Goal: Task Accomplishment & Management: Manage account settings

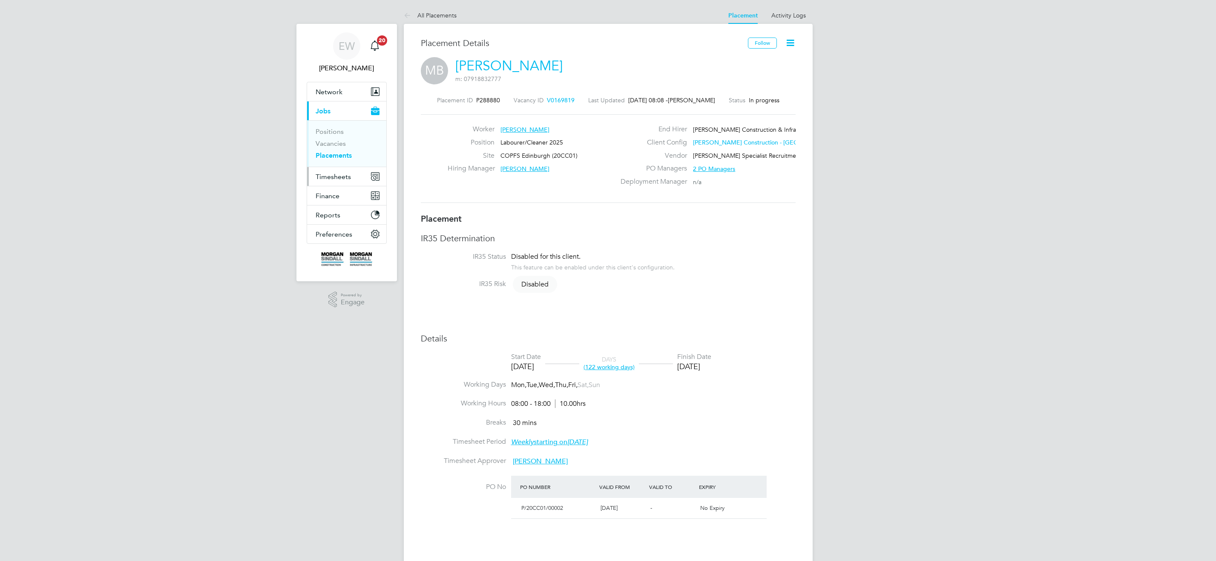
click at [342, 179] on span "Timesheets" at bounding box center [333, 177] width 35 height 8
click at [338, 149] on link "Timesheets" at bounding box center [333, 151] width 35 height 8
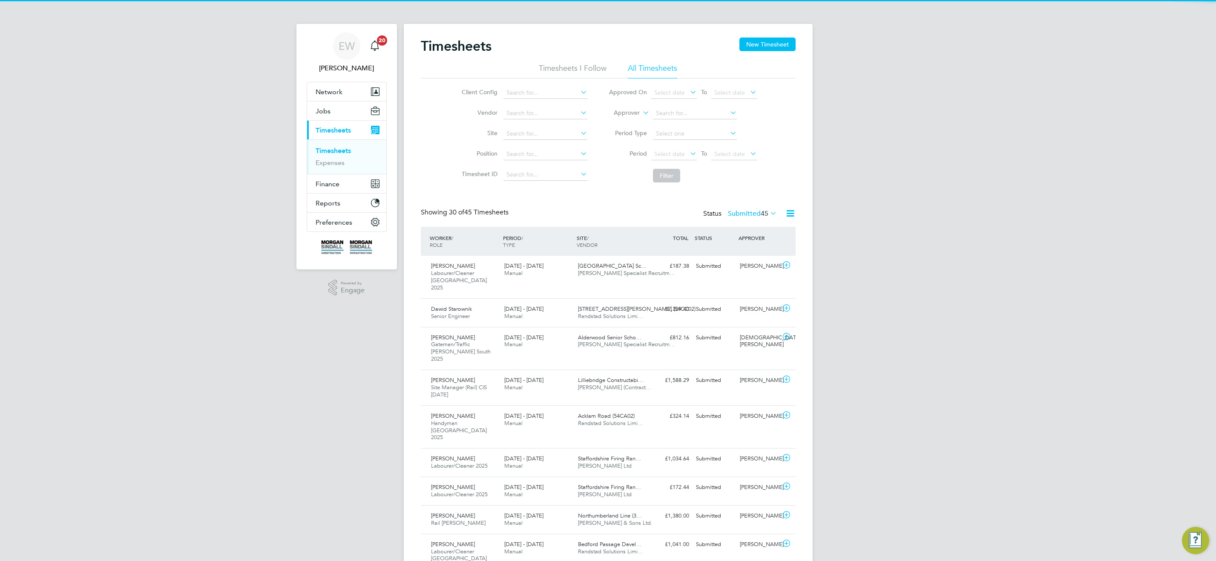
click at [641, 111] on icon at bounding box center [641, 111] width 0 height 8
click at [641, 112] on icon at bounding box center [641, 111] width 0 height 8
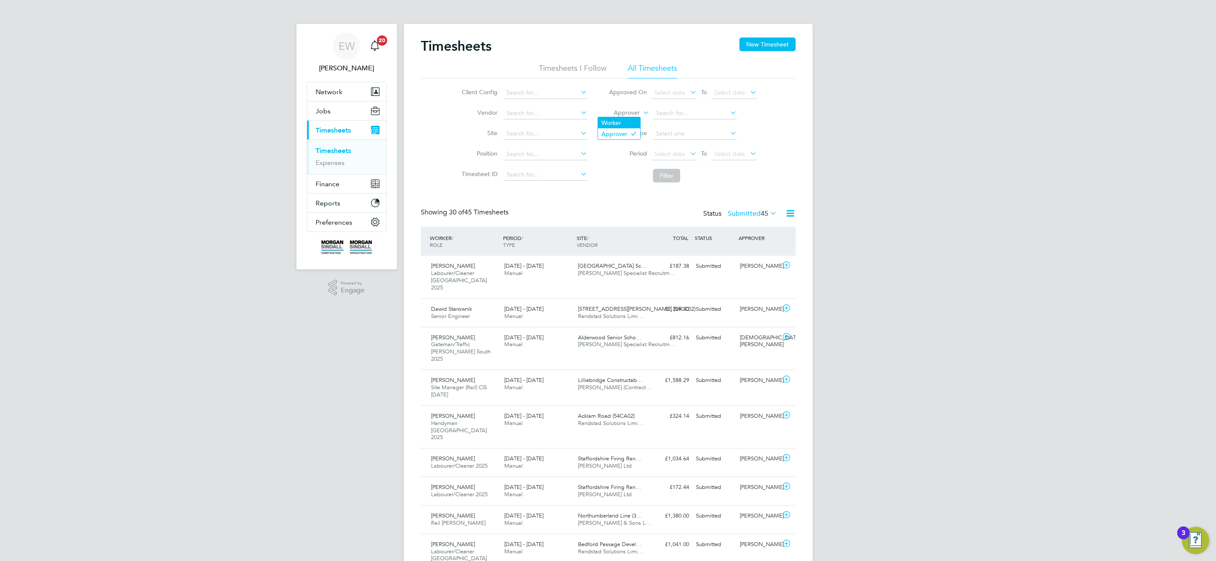
click at [631, 117] on li "Worker" at bounding box center [619, 122] width 42 height 11
click at [686, 111] on input at bounding box center [695, 113] width 84 height 12
click at [706, 124] on li "Angela Arg yrou" at bounding box center [695, 125] width 85 height 12
type input "Angela Argyrou"
click at [677, 180] on button "Filter" at bounding box center [666, 176] width 27 height 14
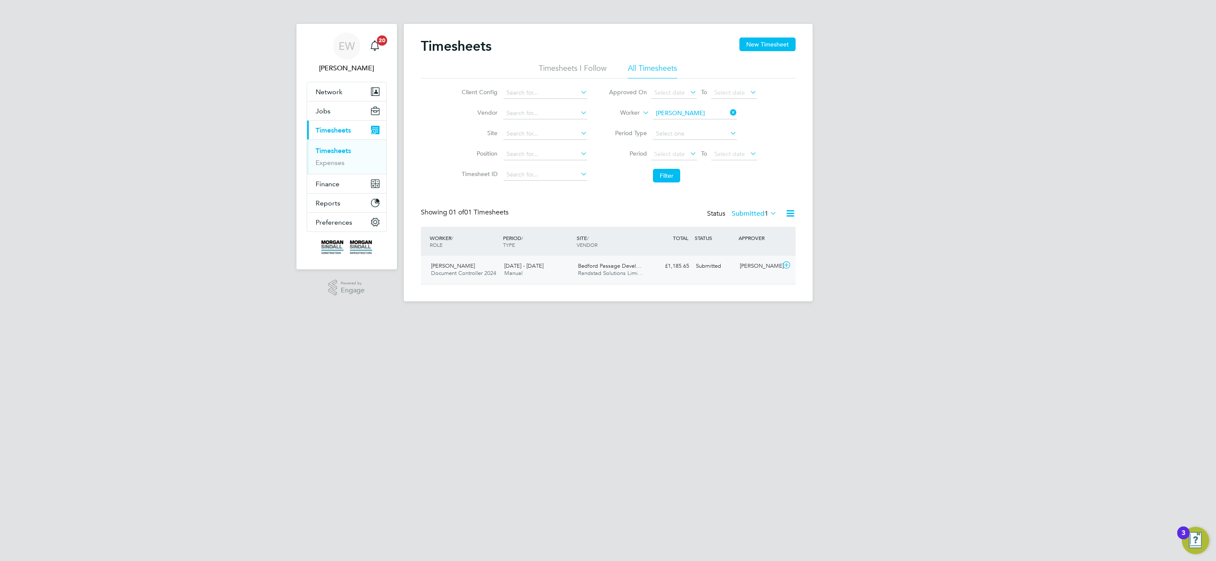
click at [631, 270] on span "Randstad Solutions Limi…" at bounding box center [610, 272] width 65 height 7
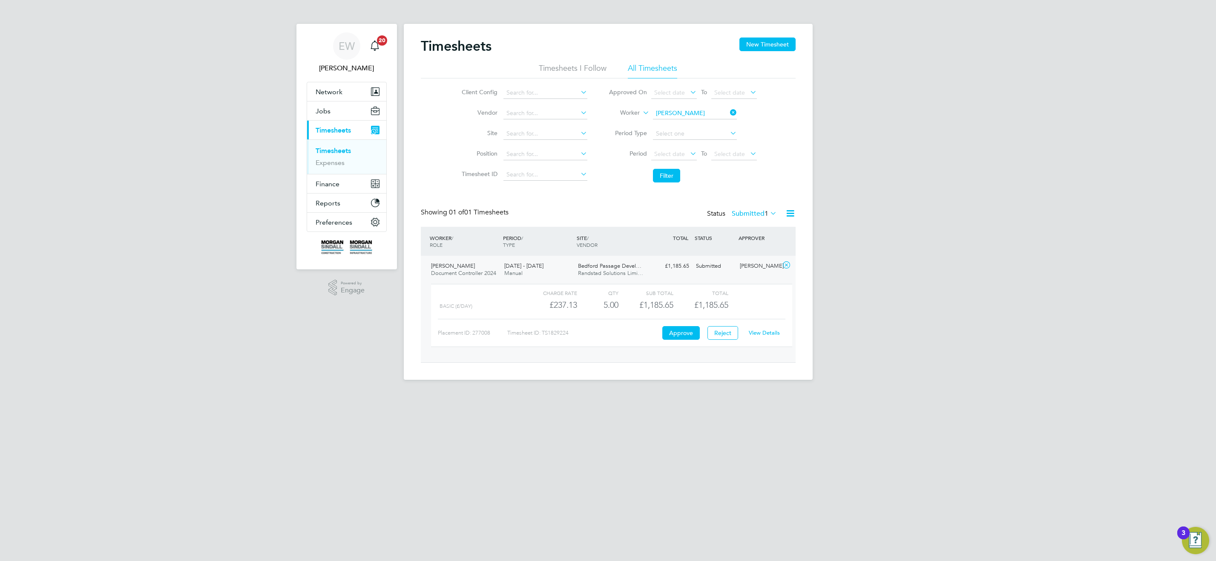
click at [766, 332] on link "View Details" at bounding box center [764, 332] width 31 height 7
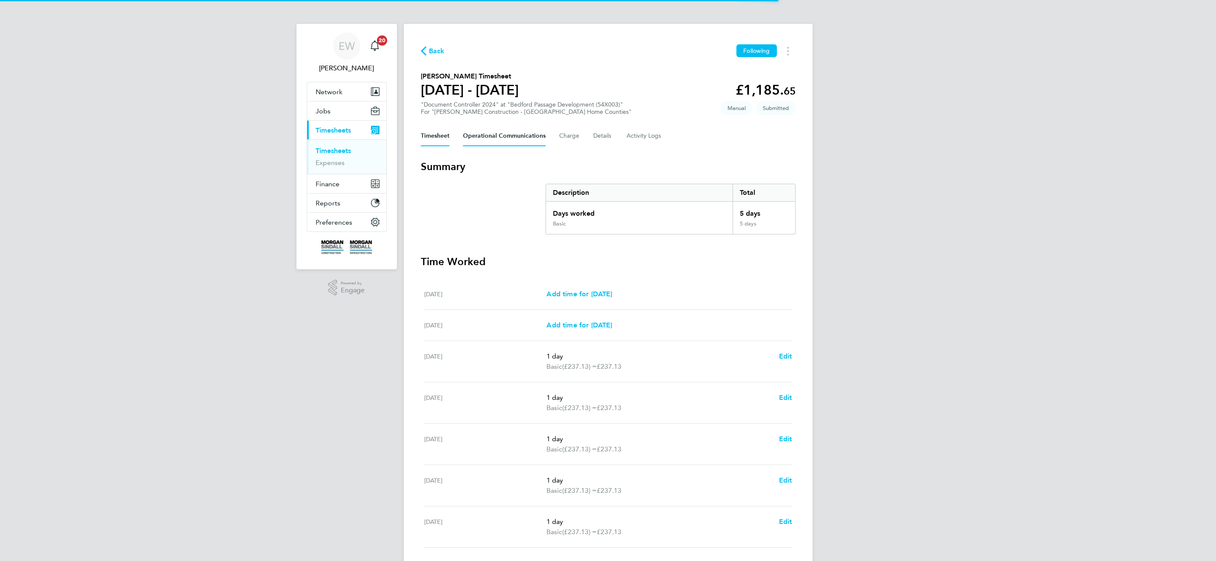
click at [491, 132] on Communications-tab "Operational Communications" at bounding box center [504, 136] width 83 height 20
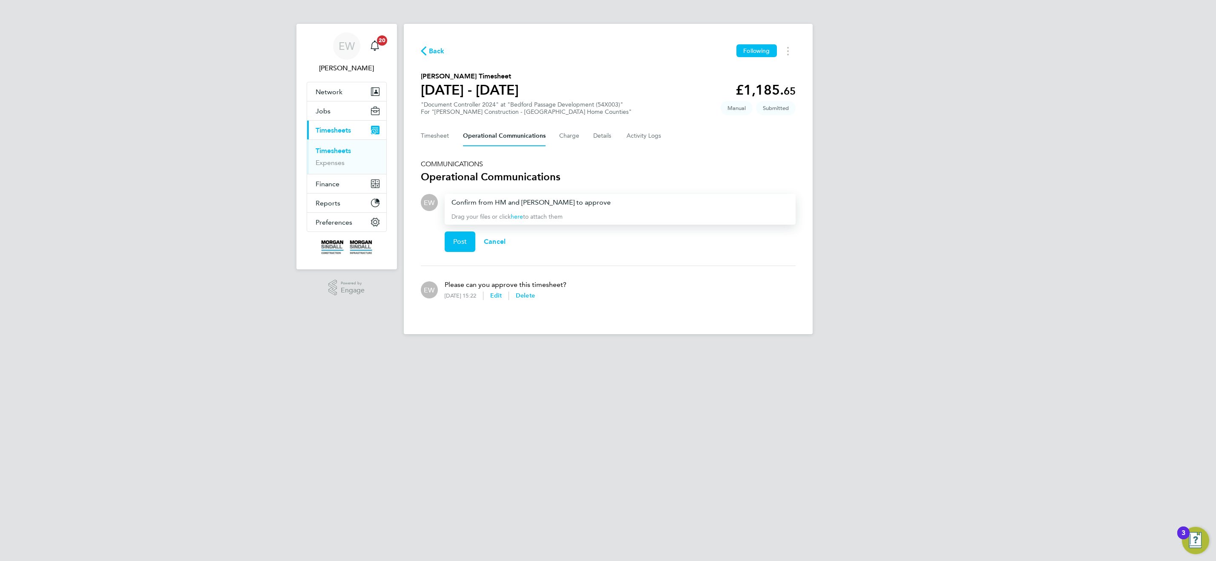
click at [518, 216] on link "here" at bounding box center [517, 216] width 12 height 7
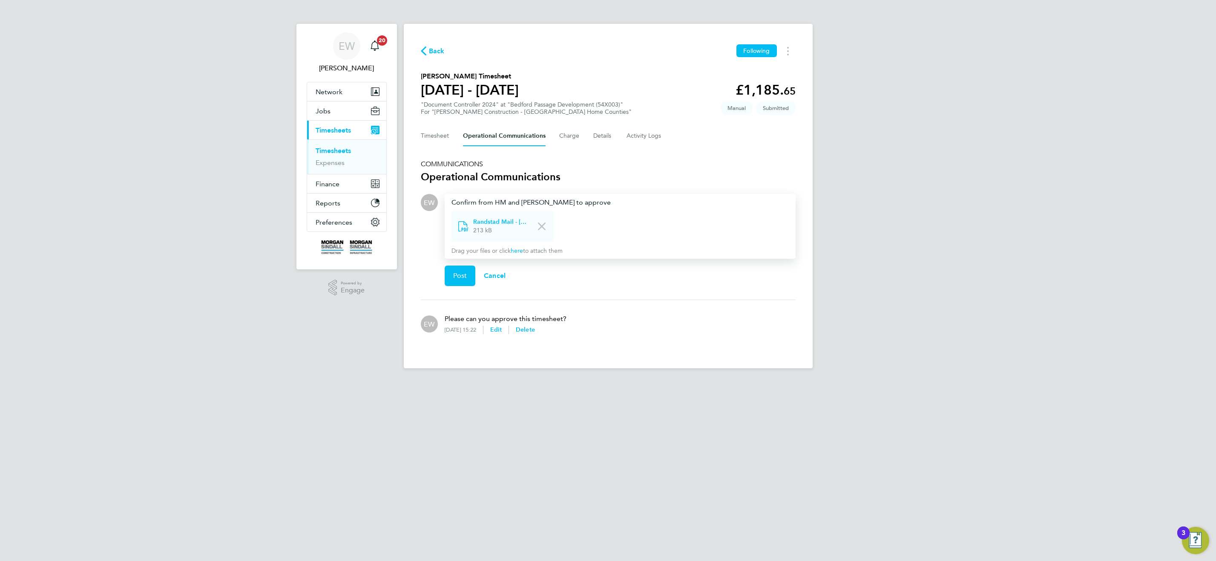
click at [582, 202] on div "Confirm from HM and Craig to approve" at bounding box center [620, 202] width 337 height 10
drag, startPoint x: 460, startPoint y: 282, endPoint x: 505, endPoint y: 213, distance: 81.9
click at [461, 282] on button "Post" at bounding box center [460, 275] width 31 height 20
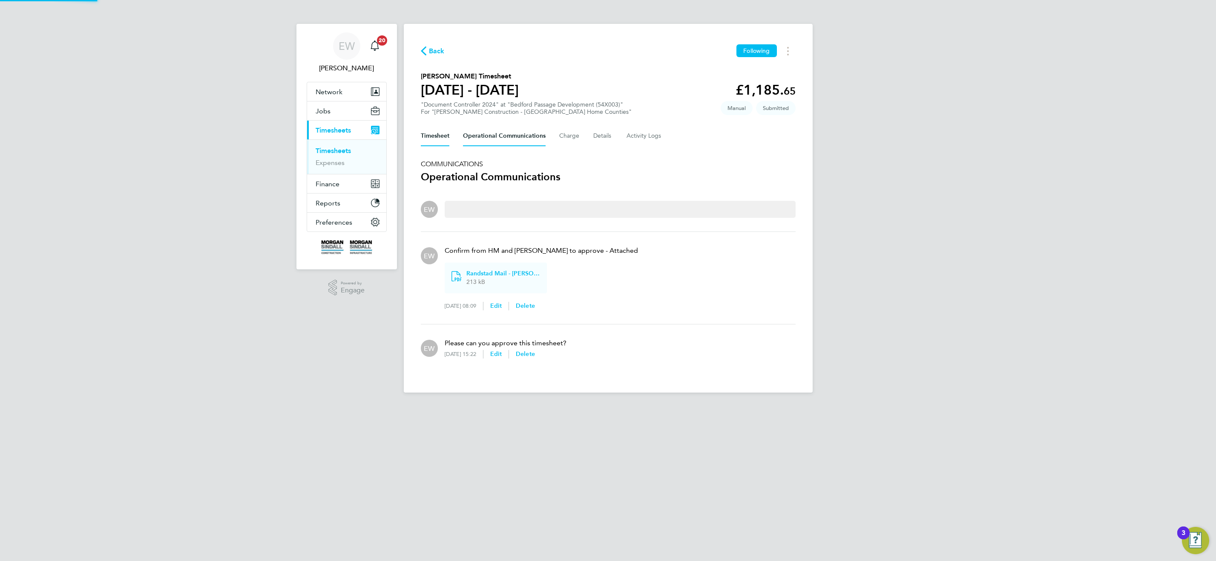
click at [440, 138] on button "Timesheet" at bounding box center [435, 136] width 29 height 20
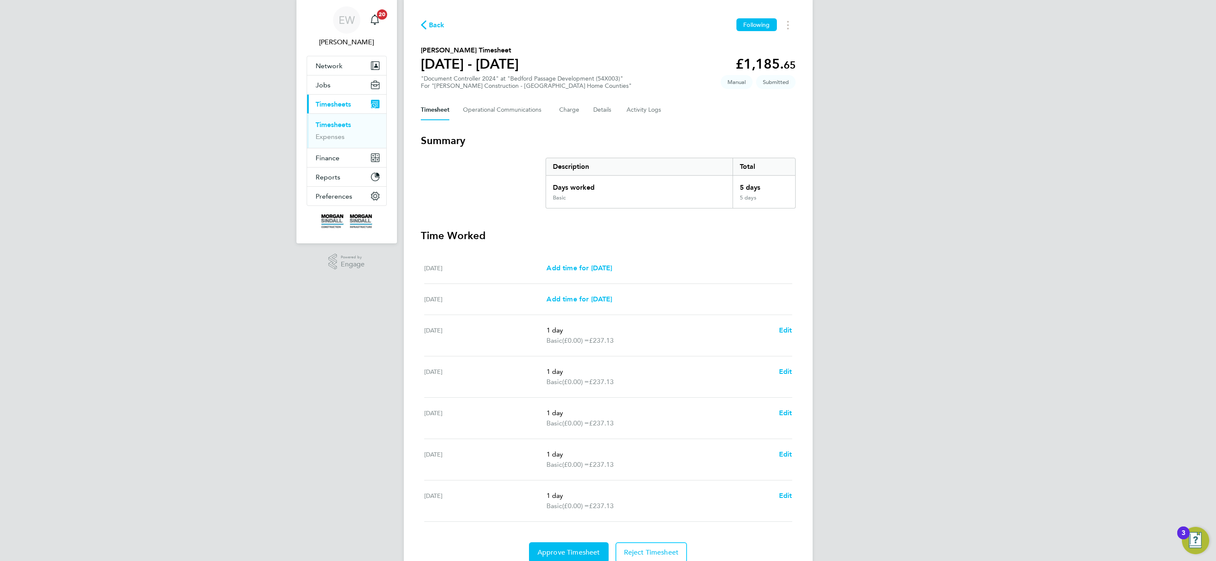
scroll to position [62, 0]
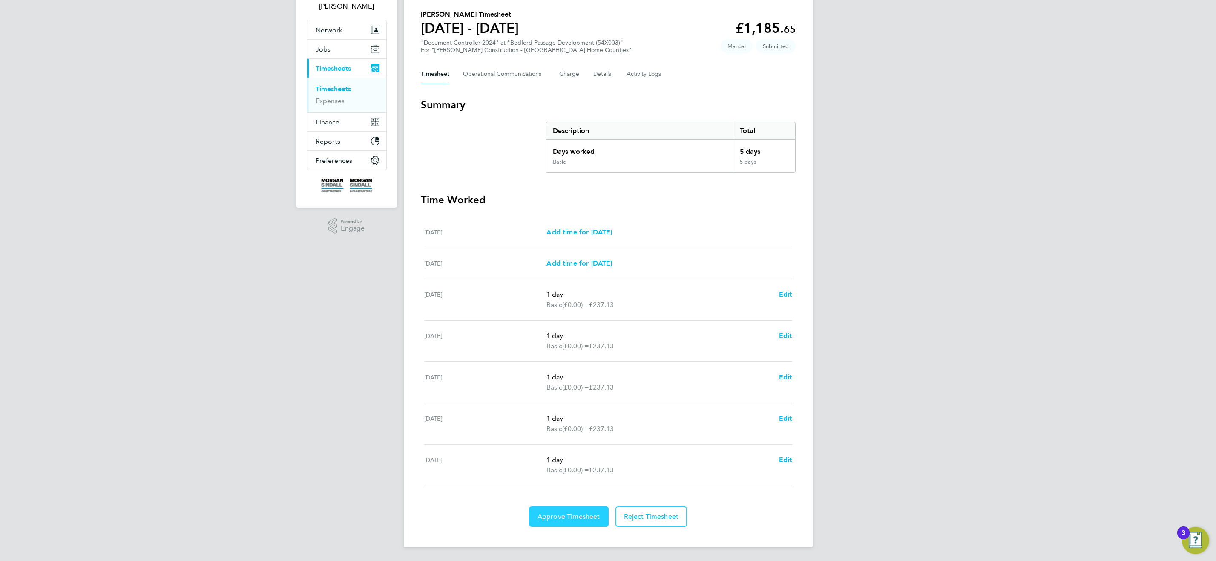
click at [554, 523] on button "Approve Timesheet" at bounding box center [569, 516] width 80 height 20
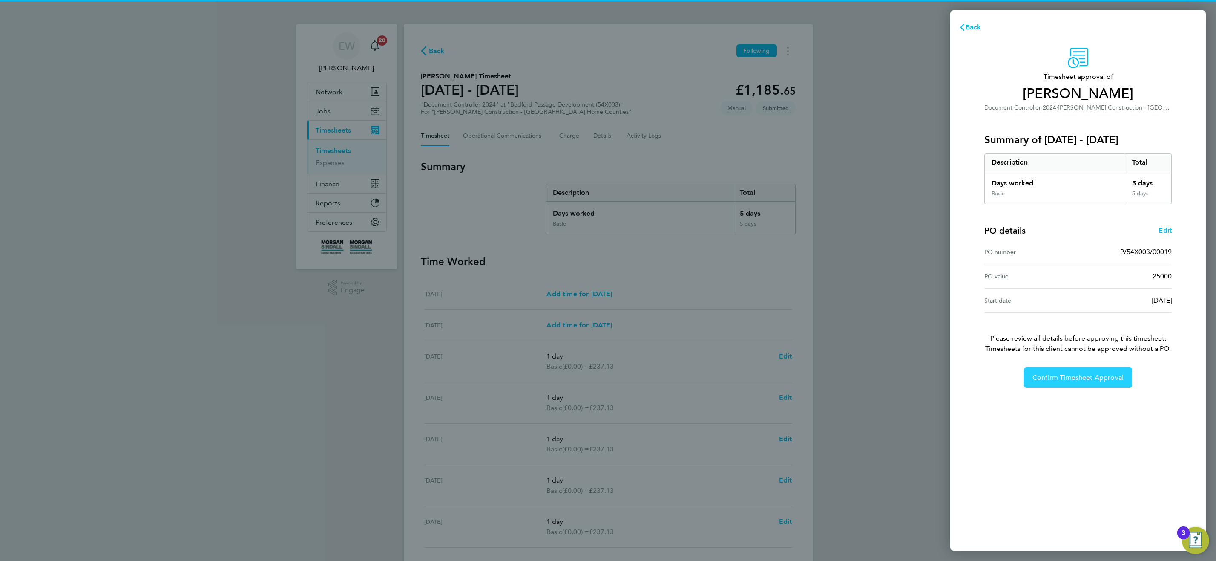
click at [1115, 381] on span "Confirm Timesheet Approval" at bounding box center [1078, 377] width 91 height 9
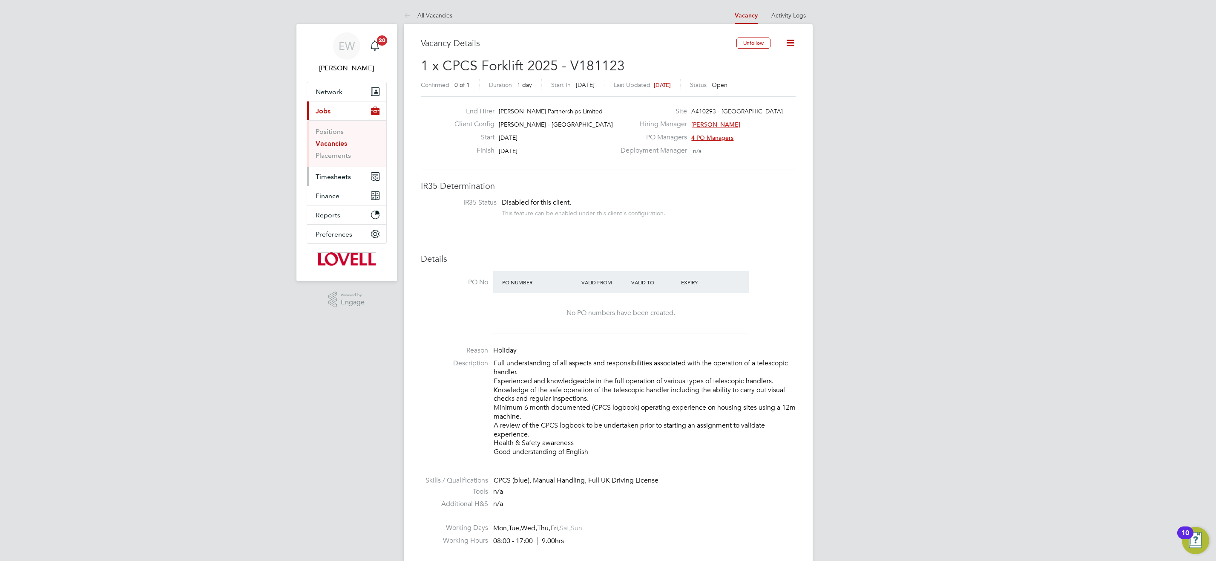
click at [333, 176] on span "Timesheets" at bounding box center [333, 177] width 35 height 8
click at [336, 148] on link "Timesheets" at bounding box center [333, 151] width 35 height 8
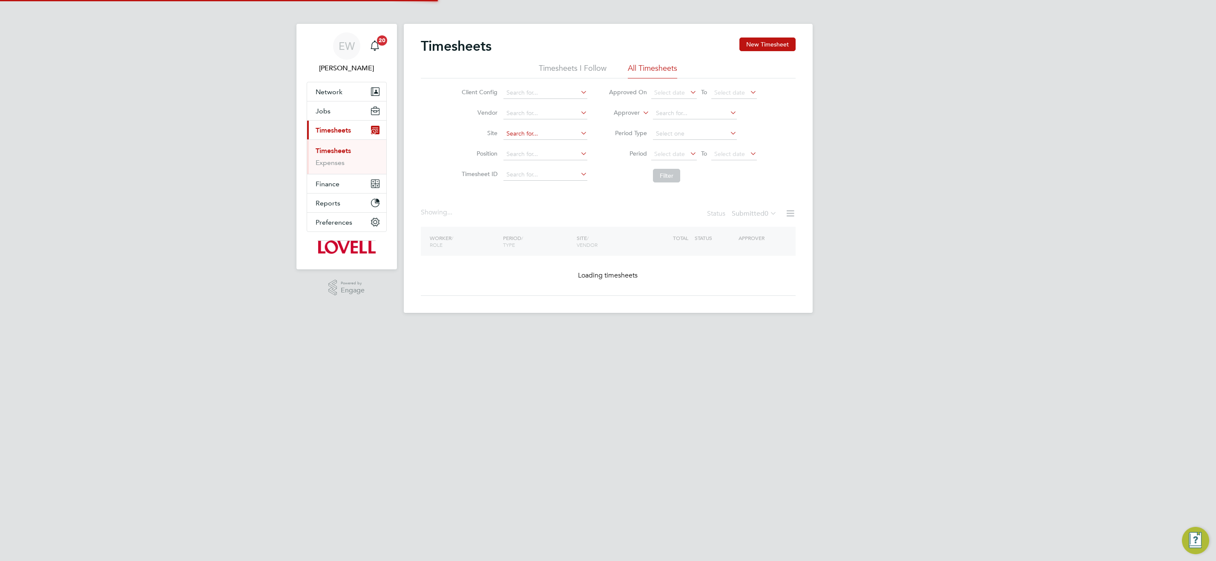
click at [552, 136] on input at bounding box center [546, 134] width 84 height 12
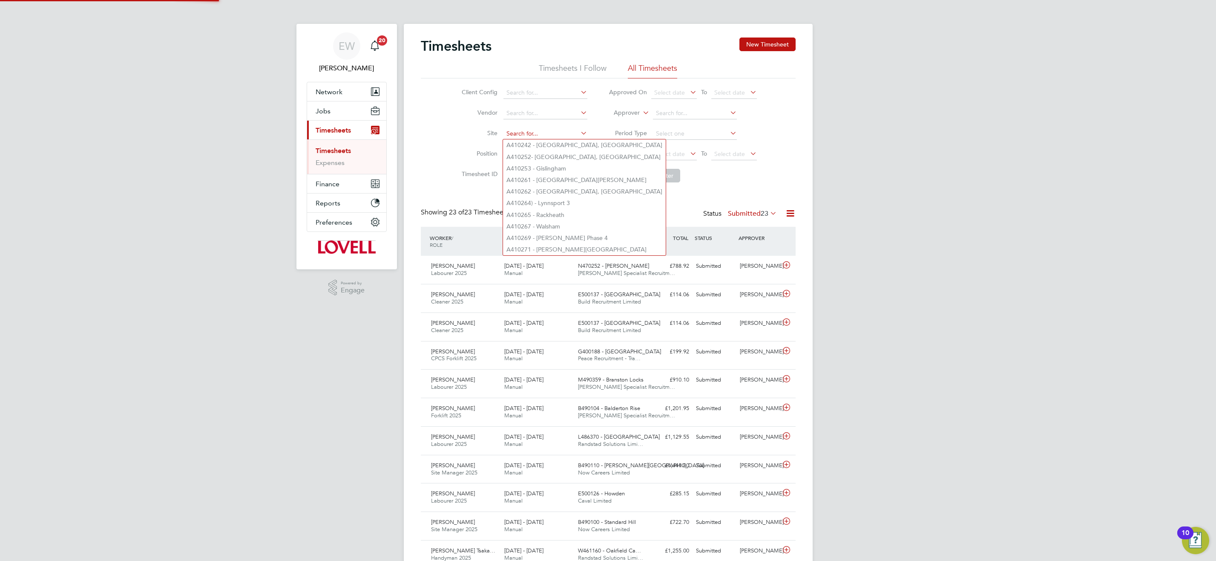
scroll to position [22, 74]
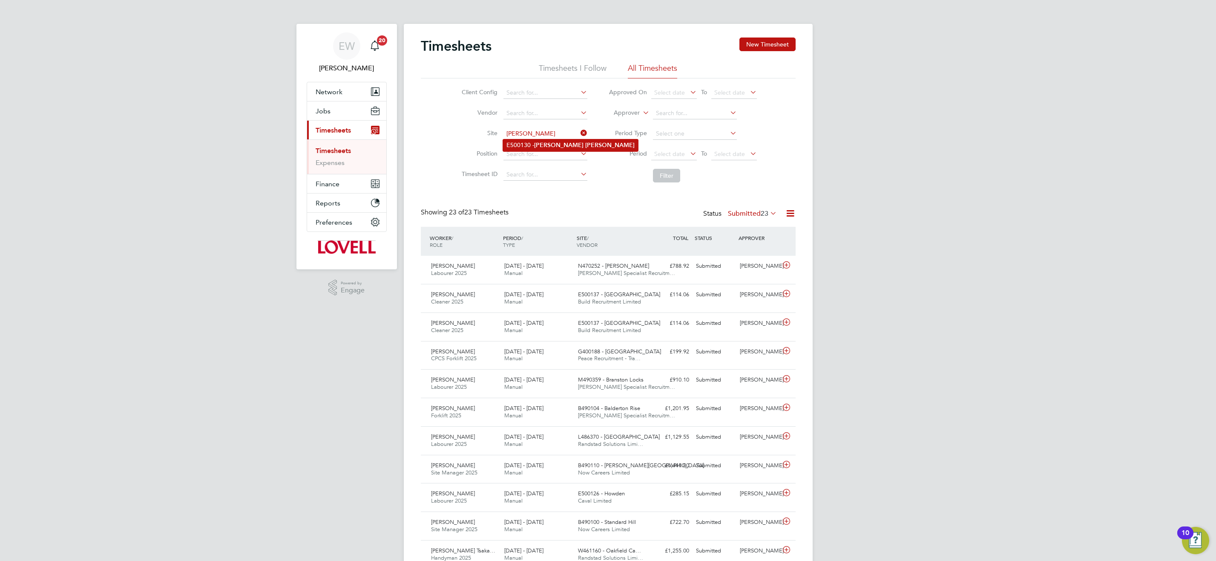
click at [577, 142] on li "E500130 - Kirk Ella" at bounding box center [570, 145] width 135 height 12
type input "E500130 - Kirk Ella"
click at [662, 177] on button "Filter" at bounding box center [666, 176] width 27 height 14
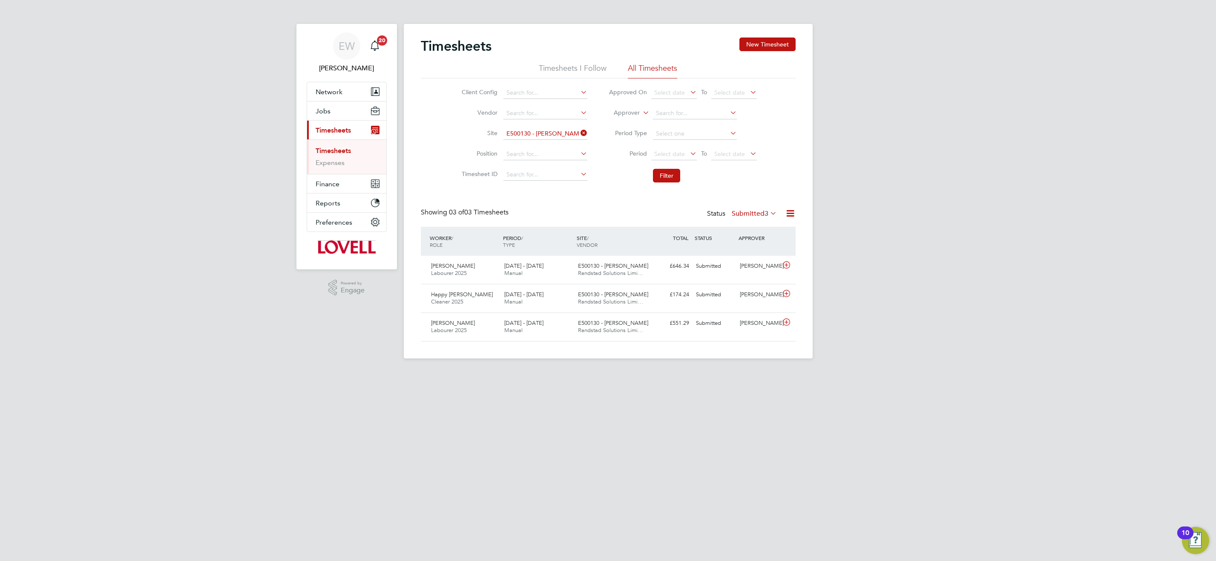
click at [760, 213] on label "Submitted 3" at bounding box center [754, 213] width 45 height 9
click at [751, 228] on li "All" at bounding box center [746, 228] width 39 height 12
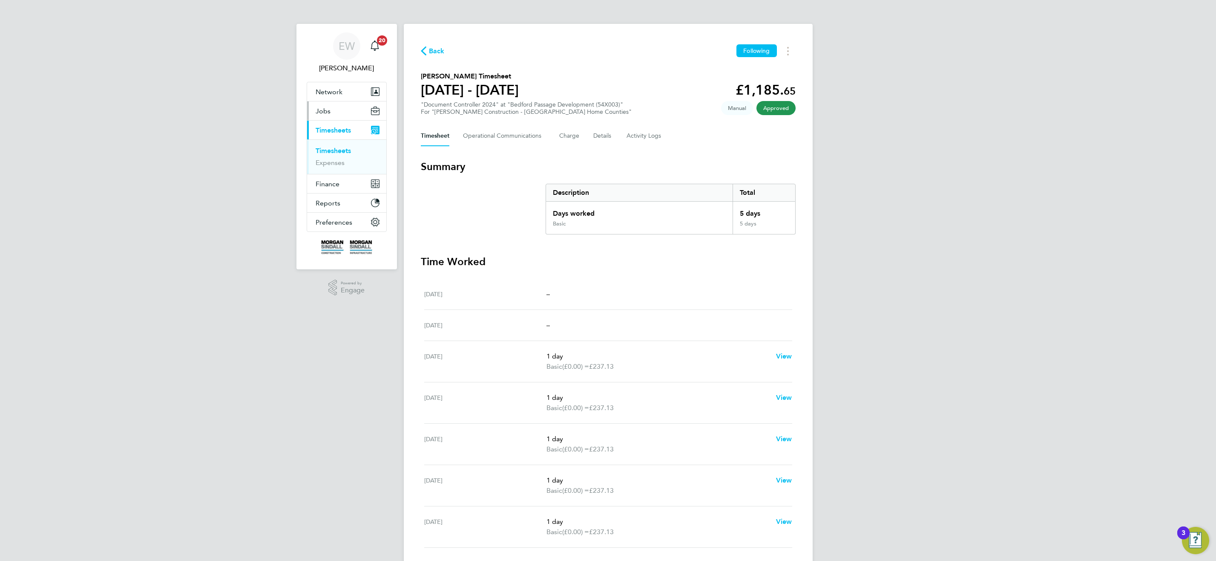
click at [325, 112] on span "Jobs" at bounding box center [323, 111] width 15 height 8
click at [331, 154] on link "Placements" at bounding box center [333, 155] width 35 height 8
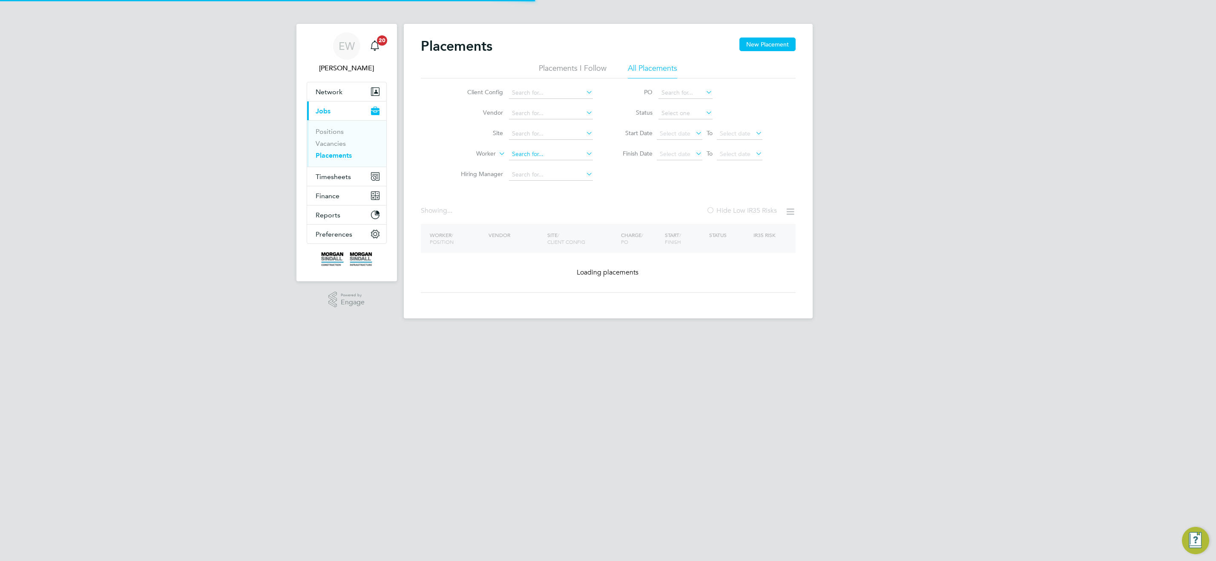
click at [536, 150] on input at bounding box center [551, 154] width 84 height 12
paste input "[PERSON_NAME]"
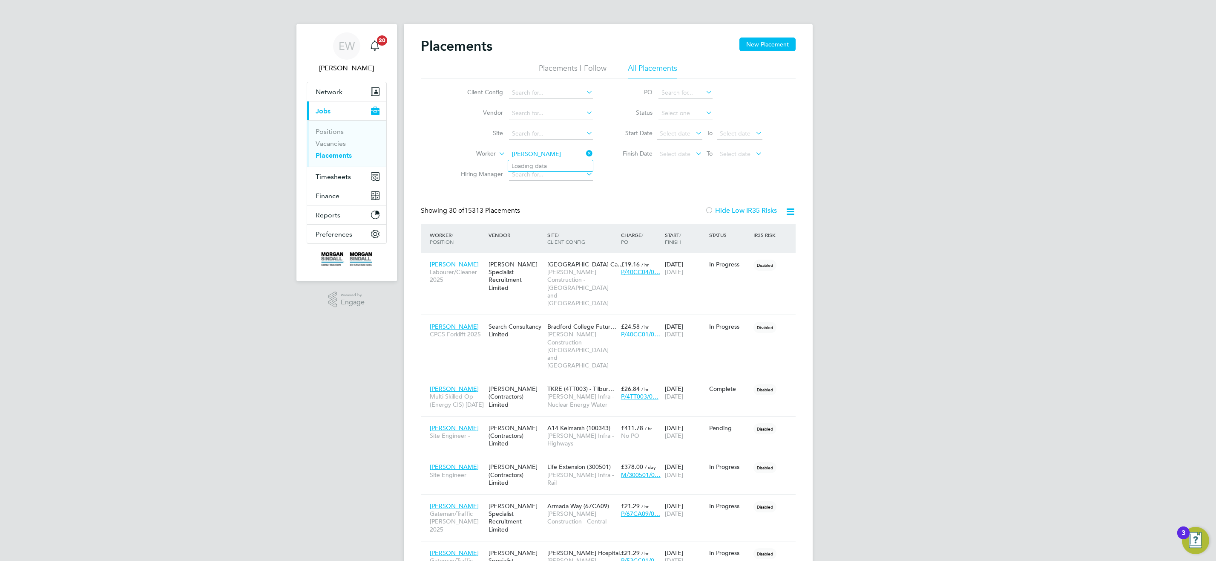
type input "[PERSON_NAME]"
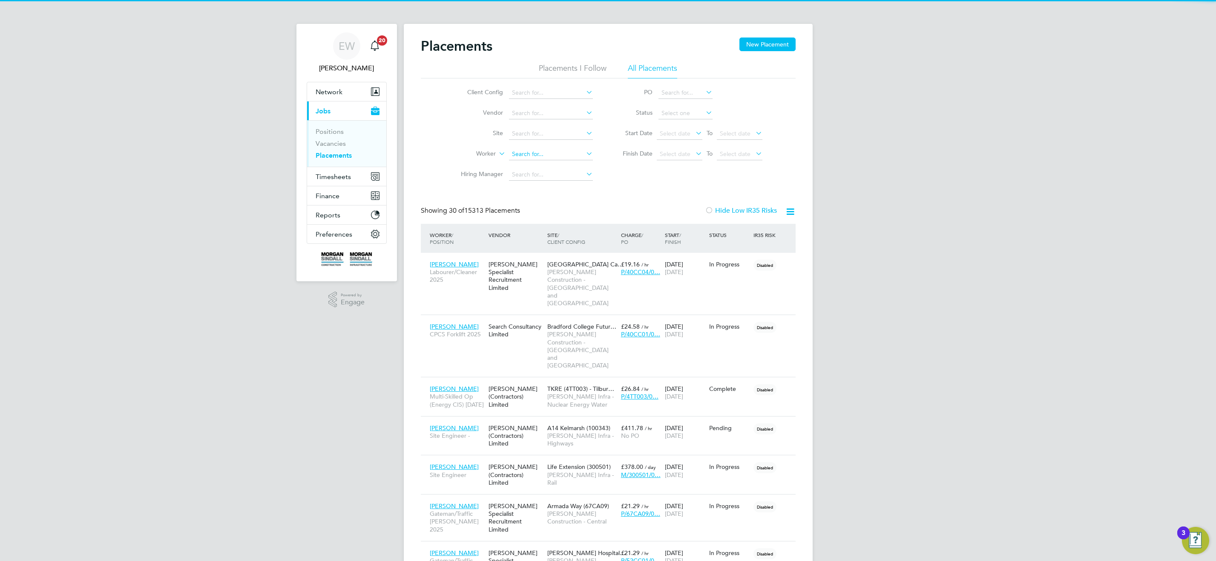
click at [550, 152] on input at bounding box center [551, 154] width 84 height 12
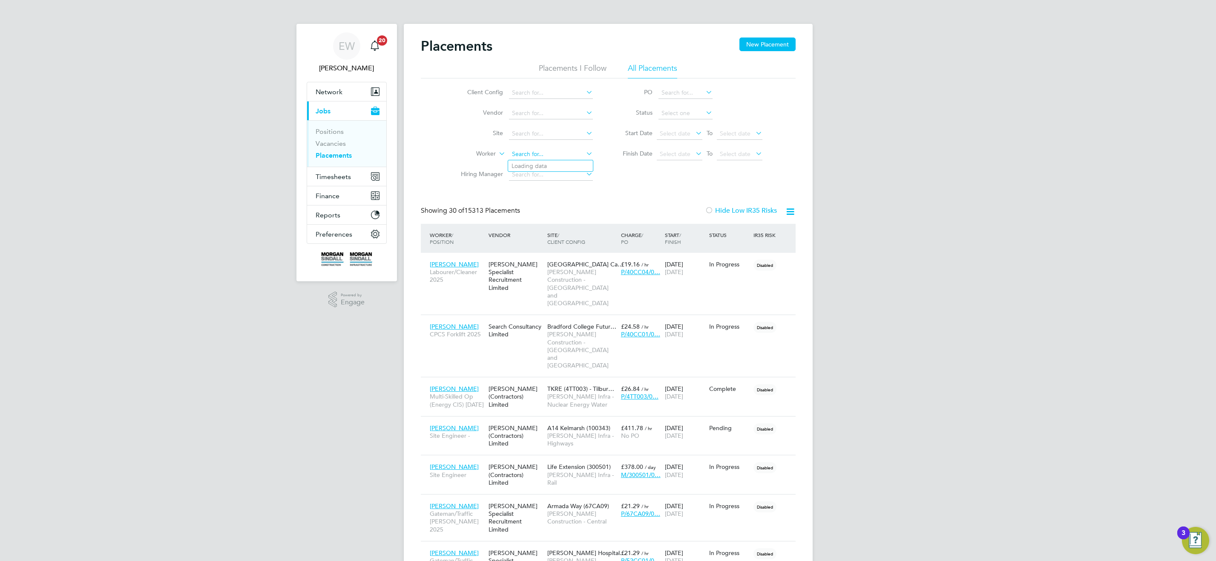
paste input "[PERSON_NAME]"
type input "[PERSON_NAME]"
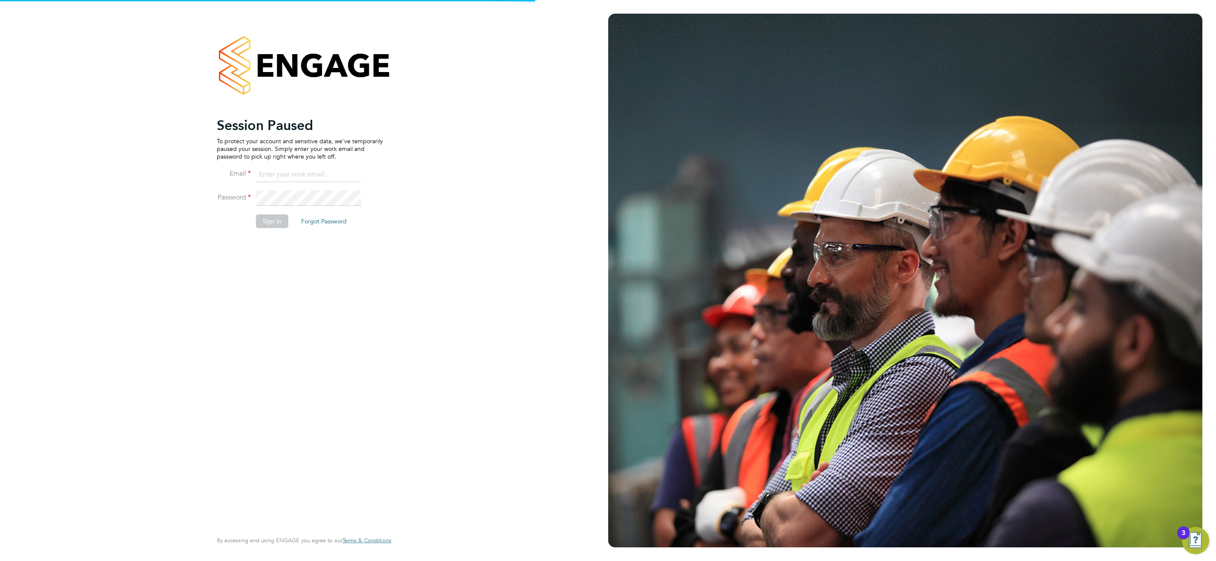
type input "emma.wells@randstad.co.uk"
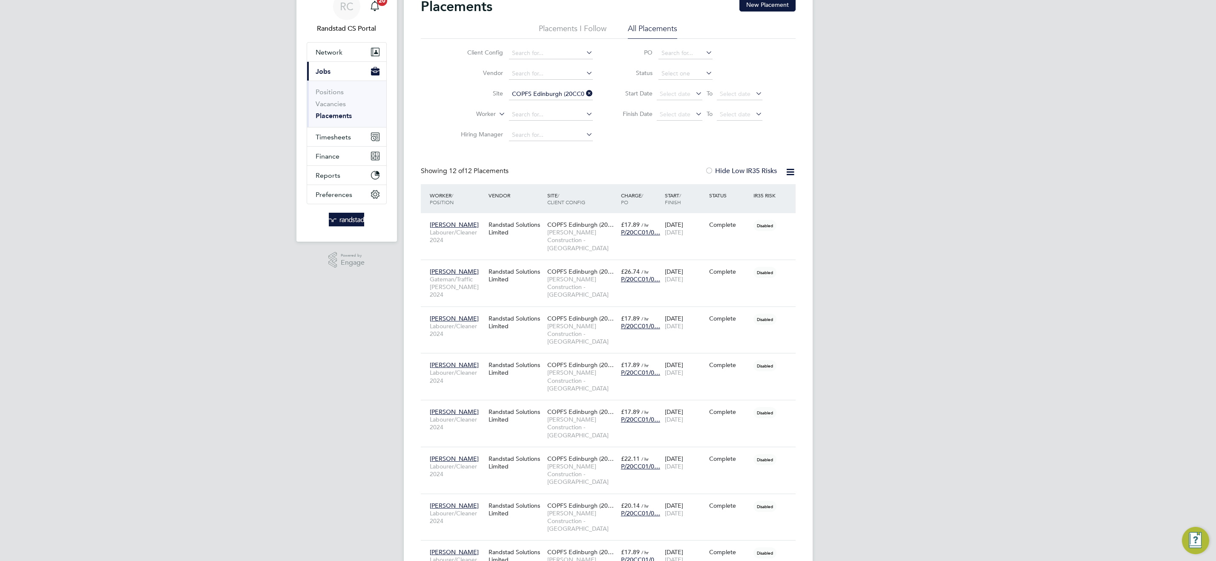
click at [584, 91] on icon at bounding box center [584, 93] width 0 height 12
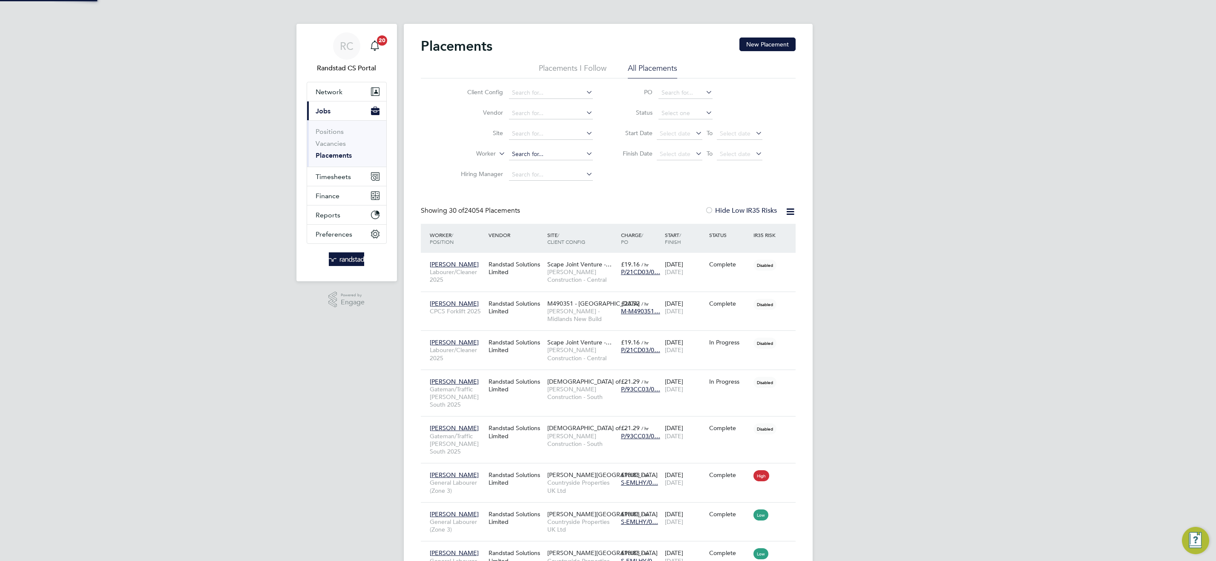
click at [538, 150] on input at bounding box center [551, 154] width 84 height 12
paste input "[PERSON_NAME]"
type input "[PERSON_NAME]"
click at [562, 166] on li "Loading data" at bounding box center [550, 165] width 85 height 11
click at [557, 158] on input at bounding box center [551, 154] width 84 height 12
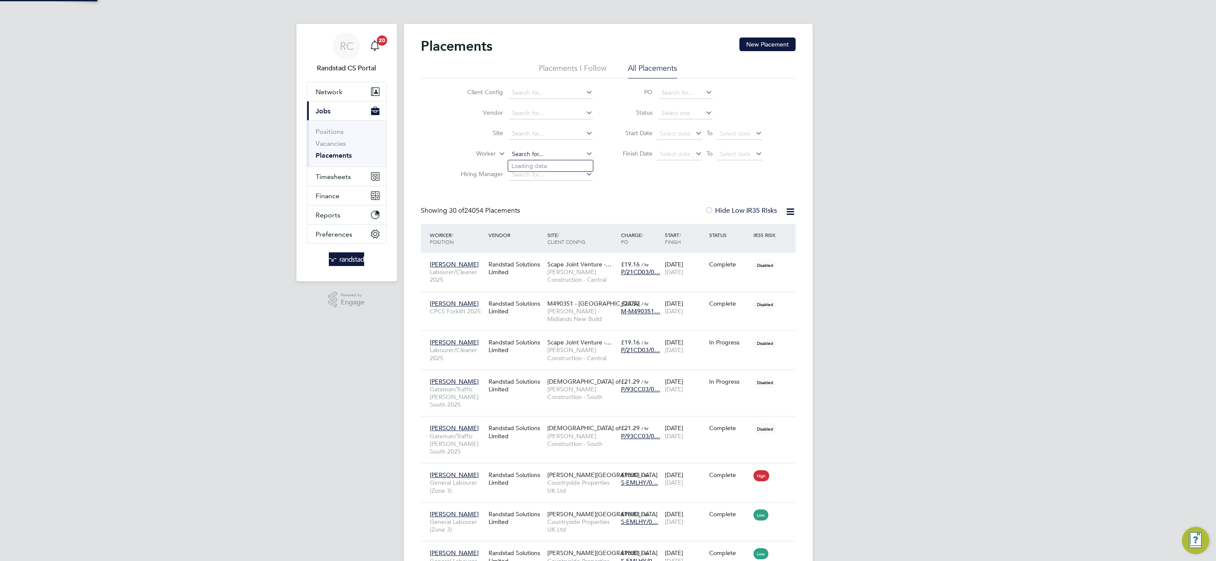
paste input "[PERSON_NAME]"
type input "[PERSON_NAME]"
click at [574, 180] on li "[PERSON_NAME]" at bounding box center [550, 178] width 85 height 12
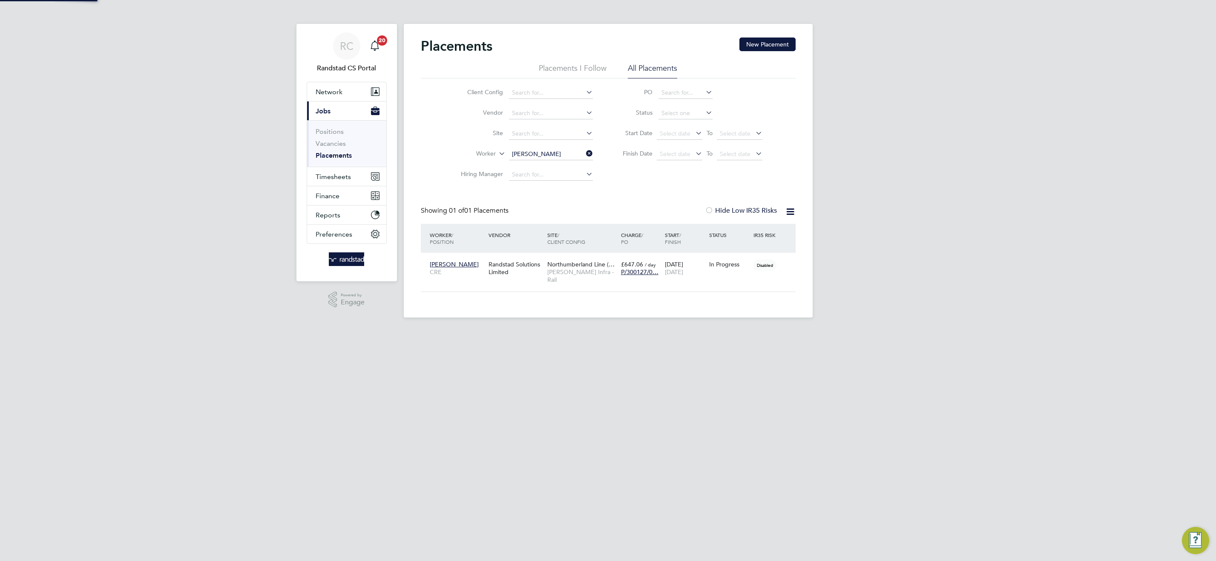
scroll to position [8, 40]
click at [574, 253] on div "Ade Richard CRE Randstad Solutions Limited Northumberland Line (… Morgan Sindal…" at bounding box center [608, 272] width 375 height 39
click at [576, 268] on span "[PERSON_NAME] Infra - Rail" at bounding box center [581, 275] width 69 height 15
click at [548, 154] on input "Ade Richard" at bounding box center [551, 154] width 84 height 12
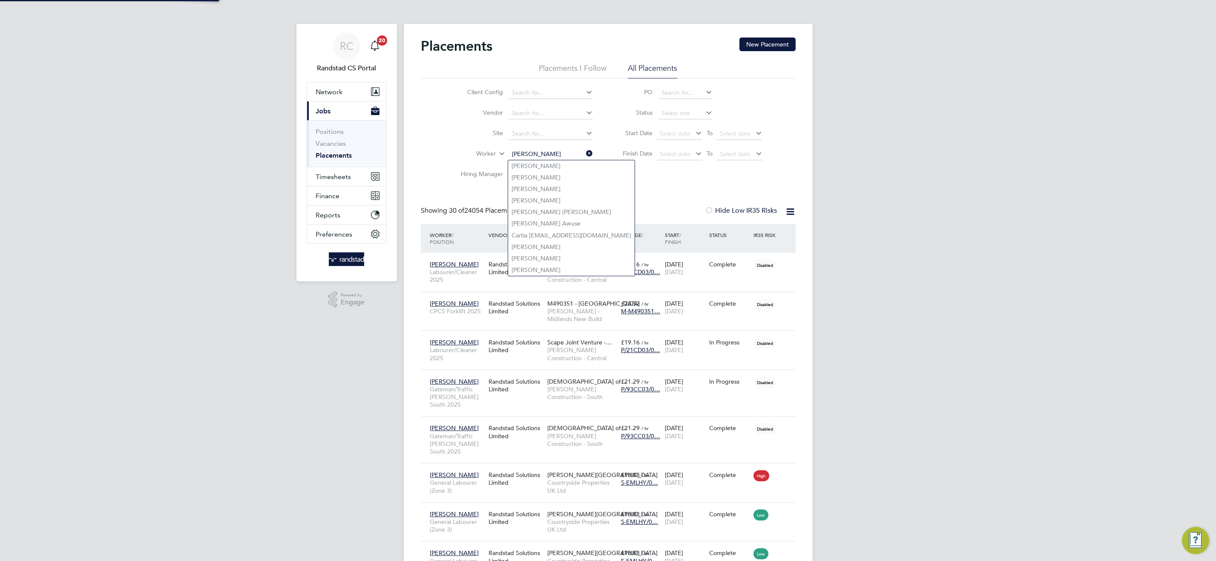
scroll to position [32, 74]
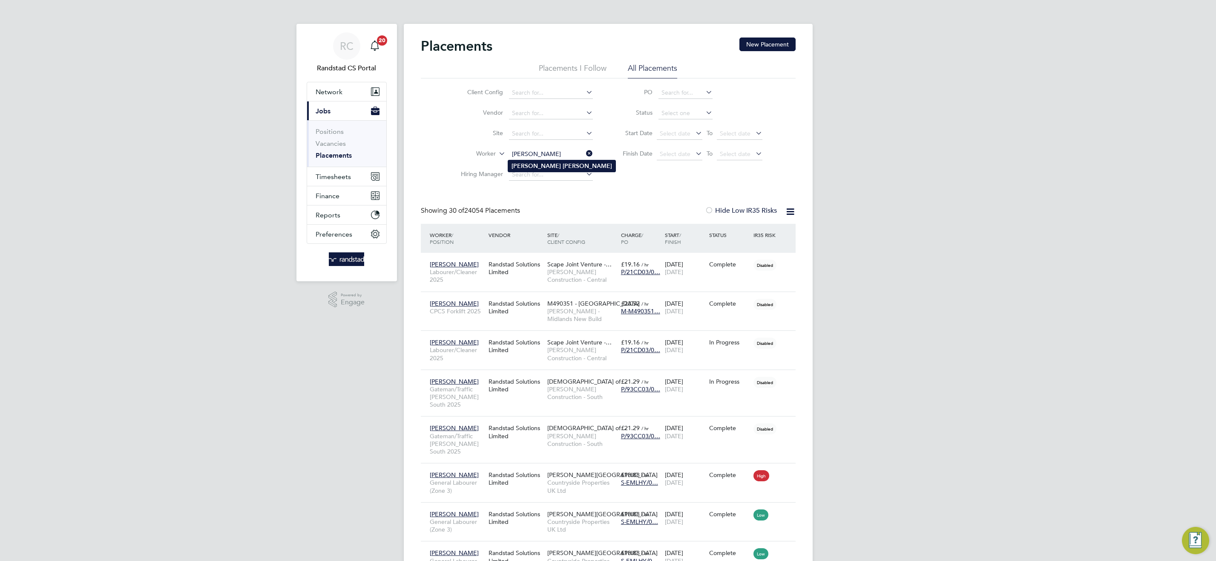
type input "Daniel Elliott"
click at [573, 167] on li "Daniel Elliott" at bounding box center [561, 166] width 107 height 12
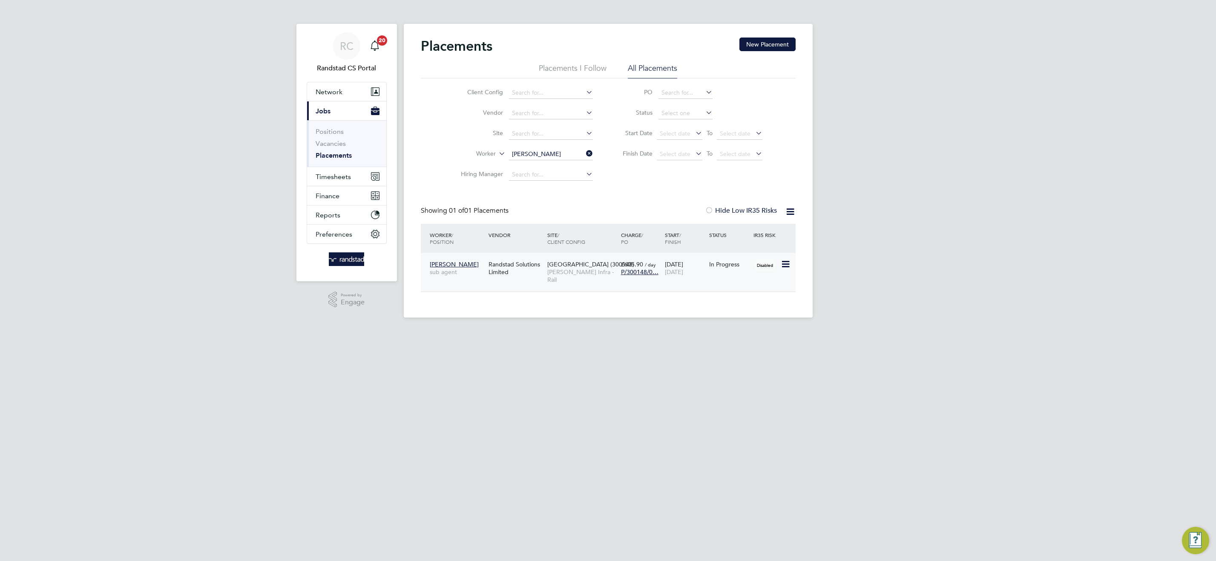
click at [566, 273] on span "[PERSON_NAME] Infra - Rail" at bounding box center [581, 275] width 69 height 15
click at [559, 157] on input "Daniel Elliott" at bounding box center [551, 154] width 84 height 12
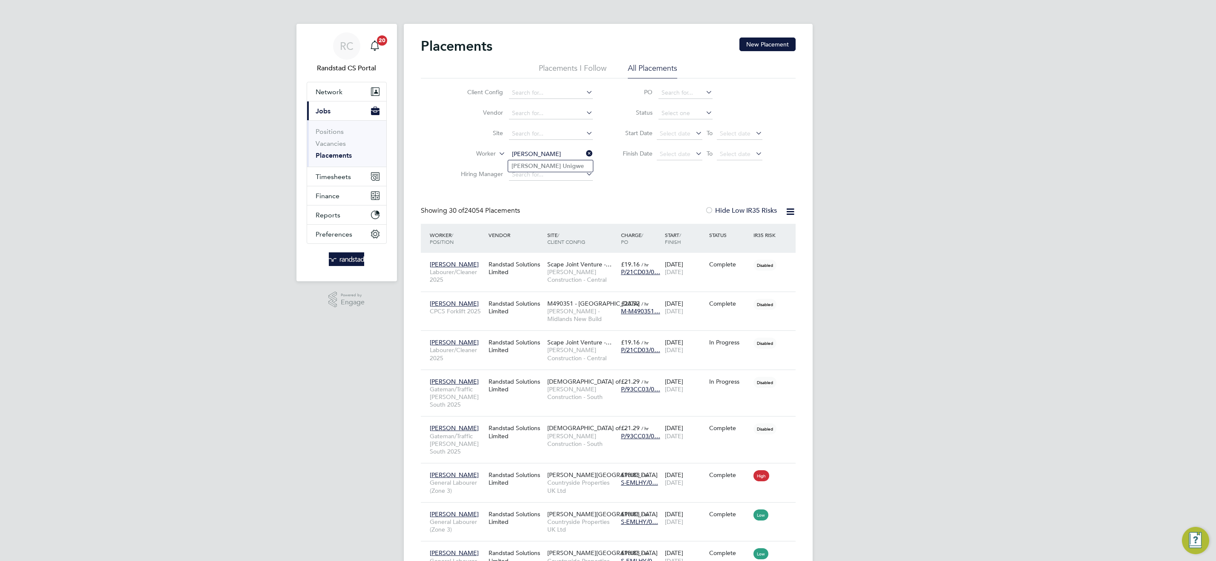
type input "Daniel Unigwe"
click at [567, 166] on li "Daniel Unigwe" at bounding box center [550, 166] width 85 height 12
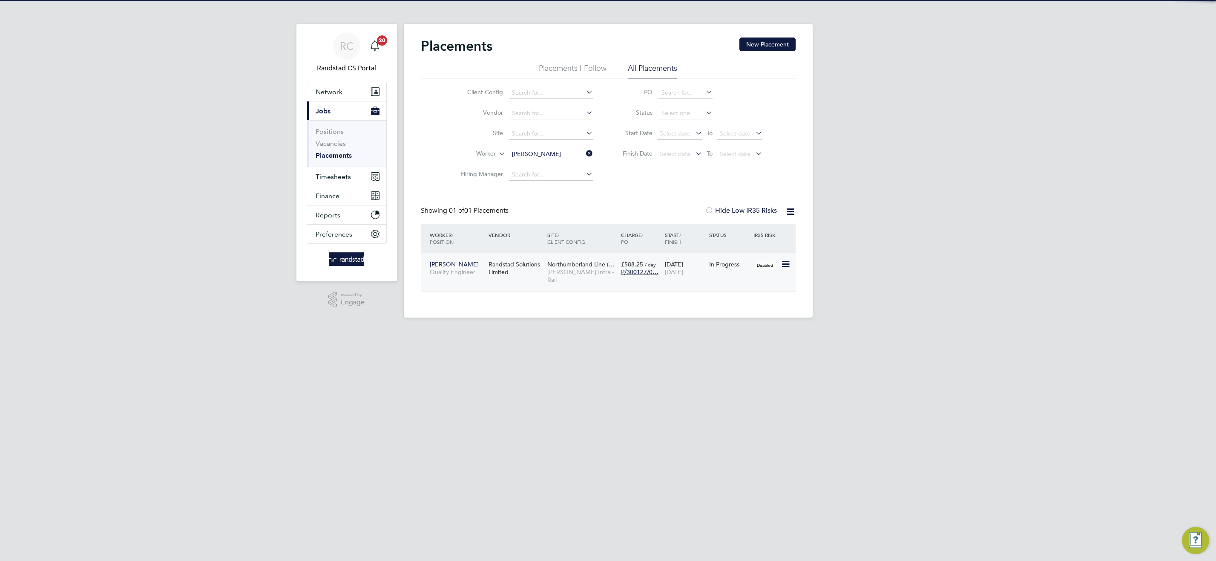
click at [584, 264] on span "Northumberland Line (…" at bounding box center [580, 264] width 67 height 8
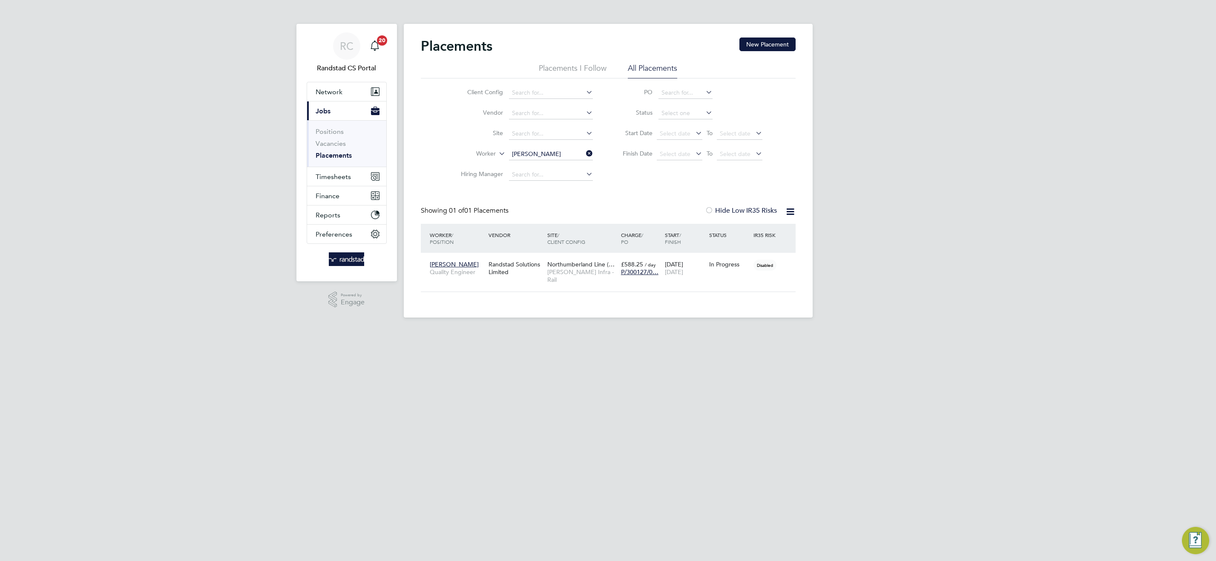
click at [546, 156] on input "Daniel Unigwe" at bounding box center [551, 154] width 84 height 12
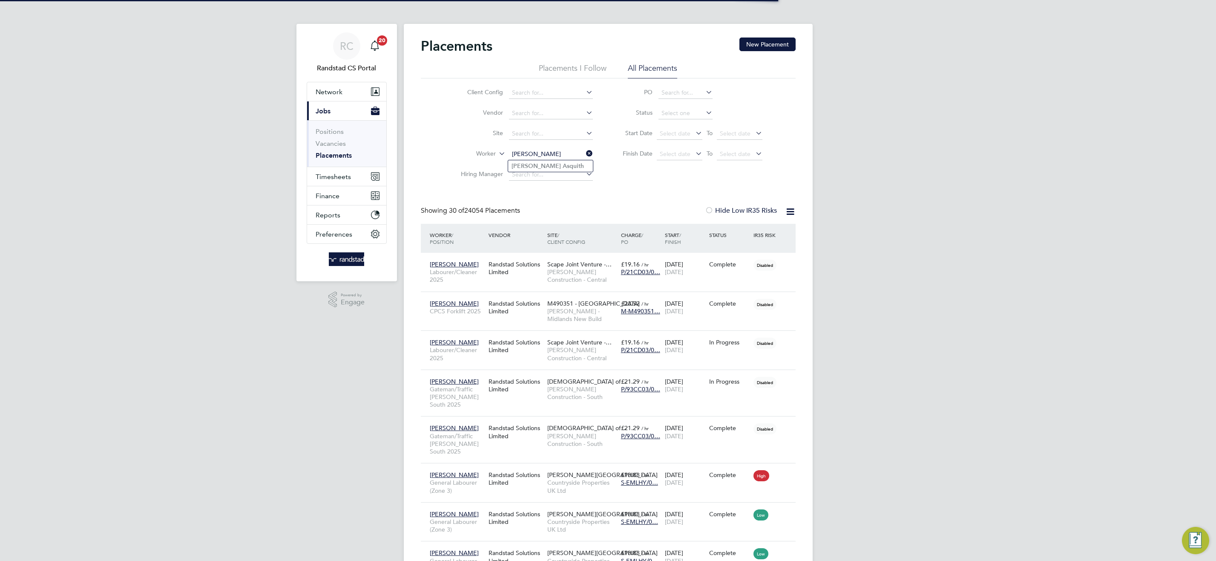
type input "Dean Asquith"
click at [561, 164] on li "Dean Asquith" at bounding box center [550, 166] width 85 height 12
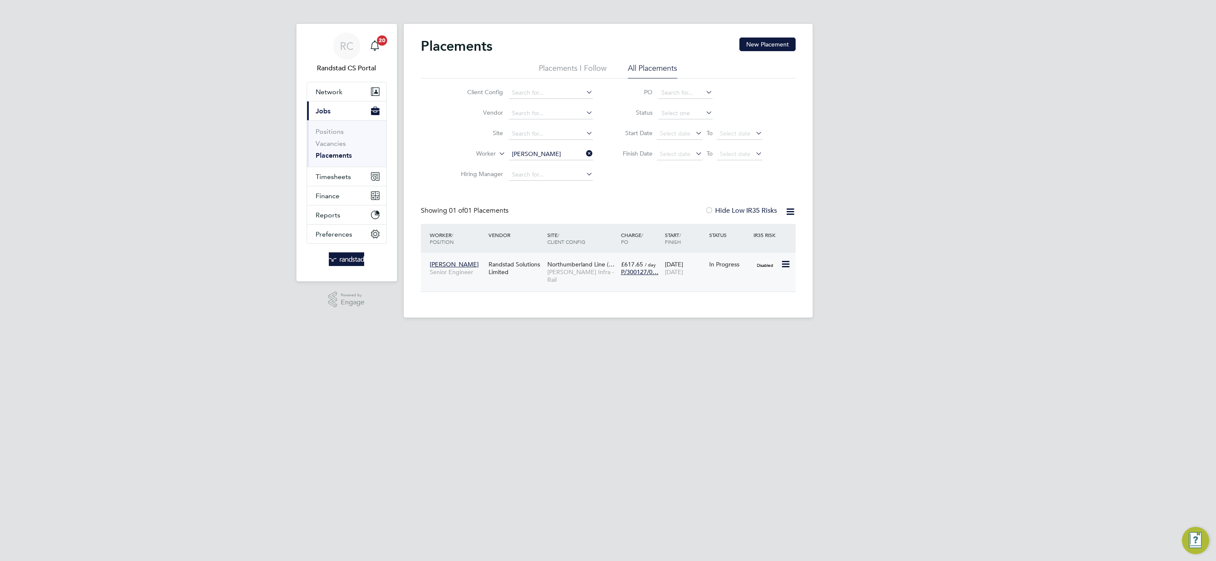
click at [588, 271] on span "[PERSON_NAME] Infra - Rail" at bounding box center [581, 275] width 69 height 15
click at [550, 152] on input "Dean Asquith" at bounding box center [551, 154] width 84 height 12
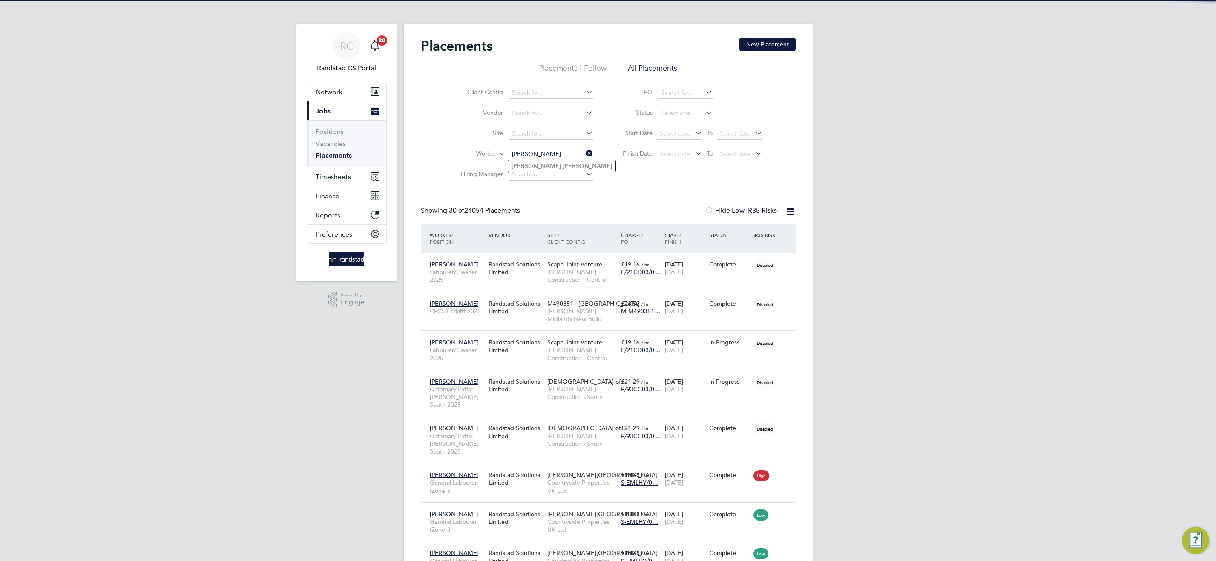
type input "Jamie Gaspar"
click at [558, 164] on li "Jamie Gaspar" at bounding box center [561, 166] width 107 height 12
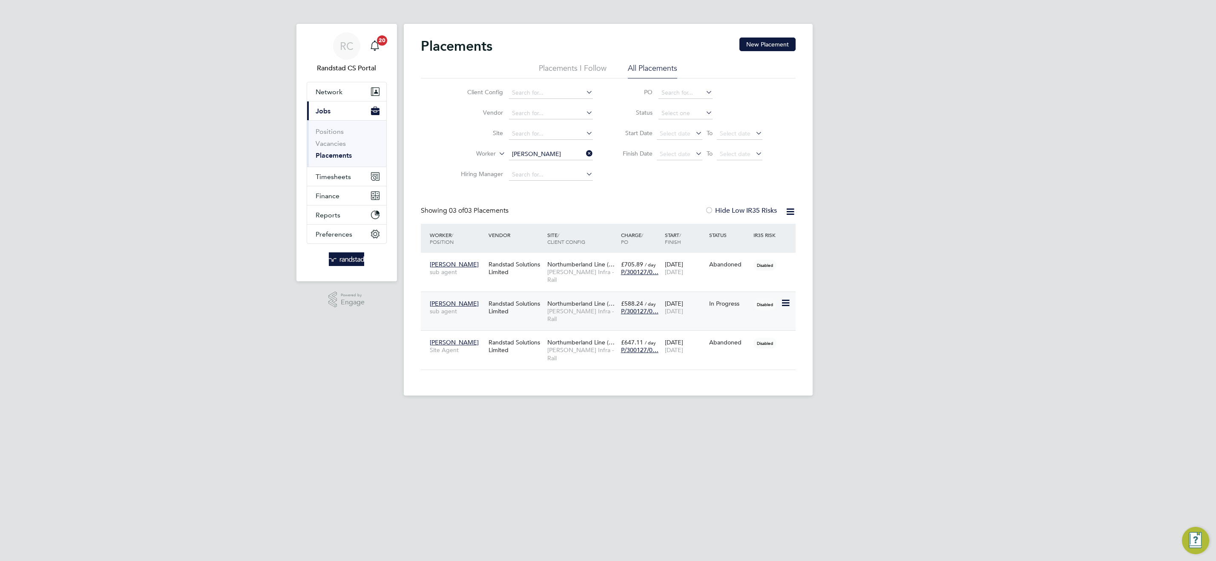
click at [570, 307] on span "[PERSON_NAME] Infra - Rail" at bounding box center [581, 314] width 69 height 15
click at [543, 152] on input "Jamie Gaspar" at bounding box center [551, 154] width 84 height 12
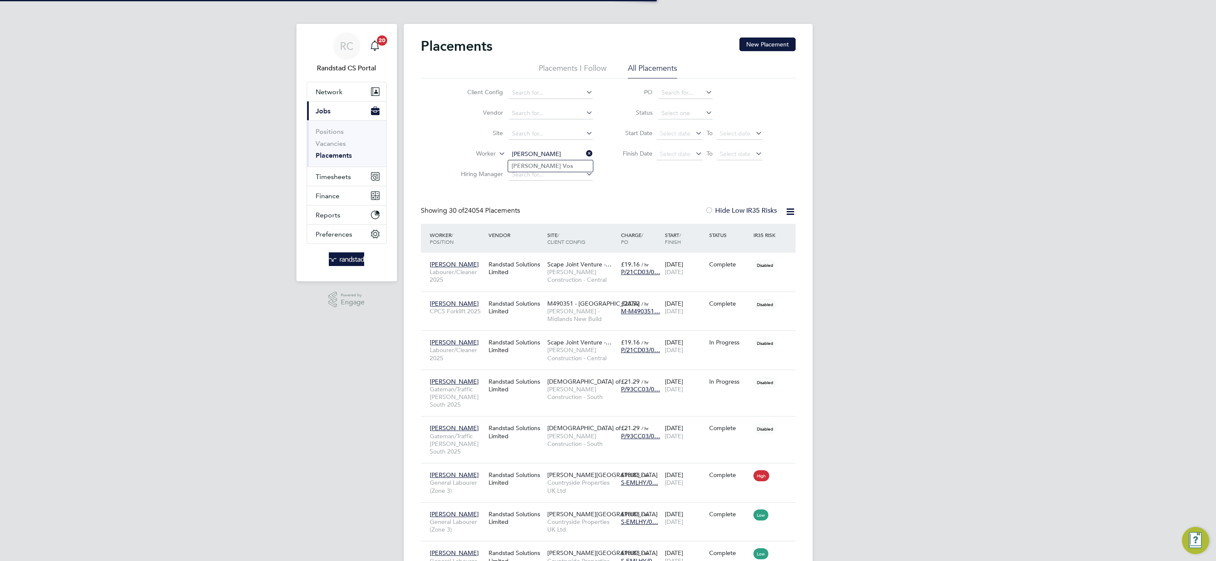
type input "Johan Vos"
click at [557, 168] on li "Johan Vos" at bounding box center [550, 166] width 85 height 12
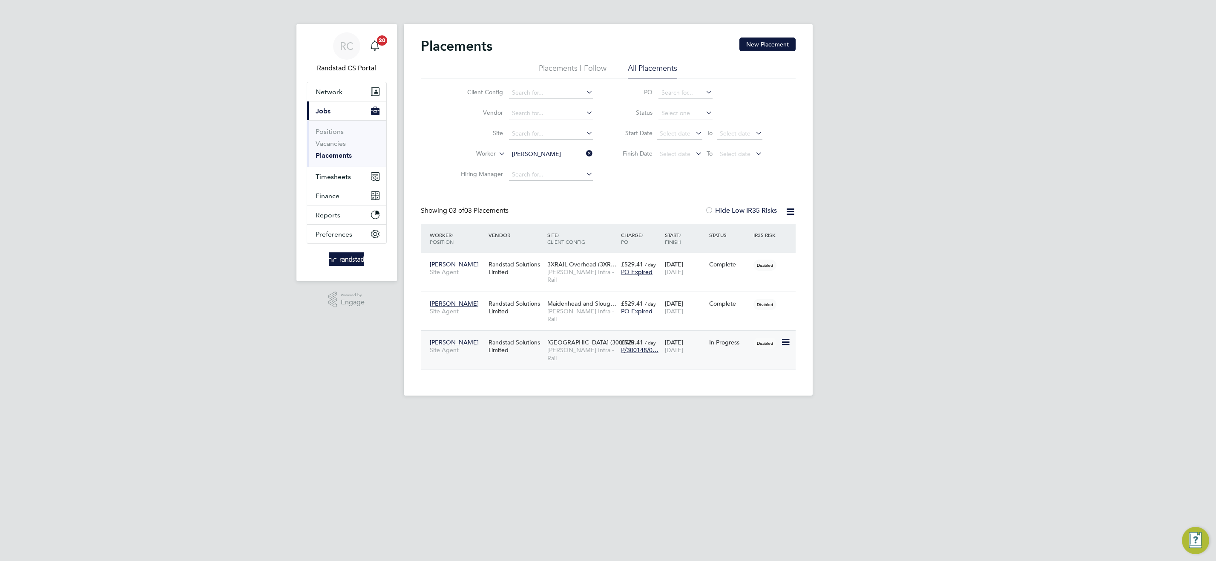
click at [577, 338] on span "Beckton Depot (300148)" at bounding box center [590, 342] width 87 height 8
click at [562, 158] on input "Johan Vos" at bounding box center [551, 154] width 84 height 12
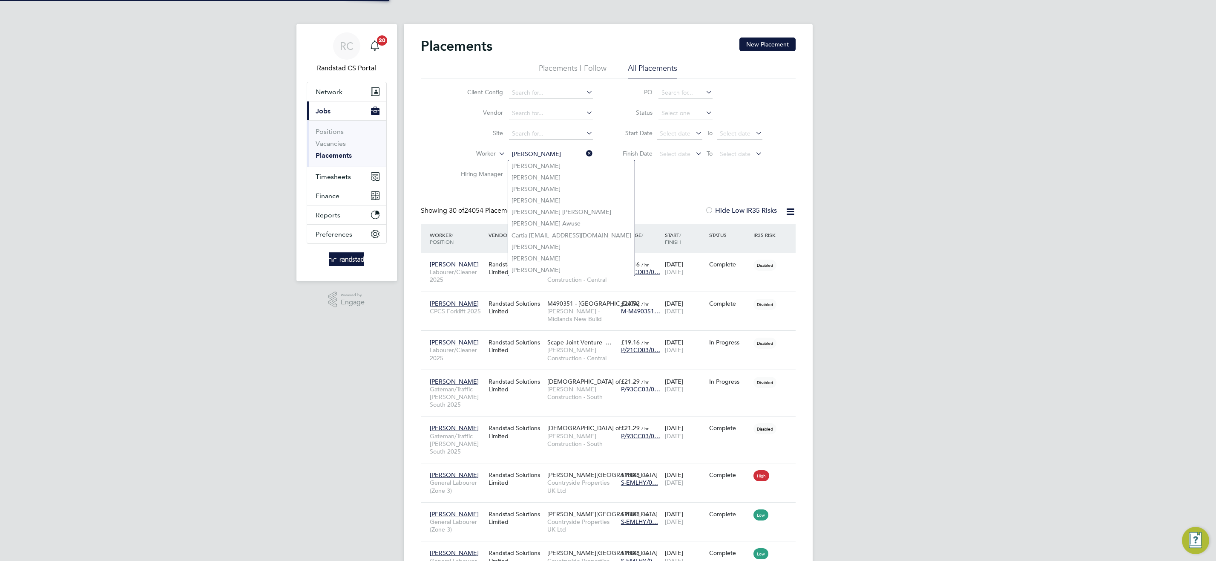
scroll to position [32, 74]
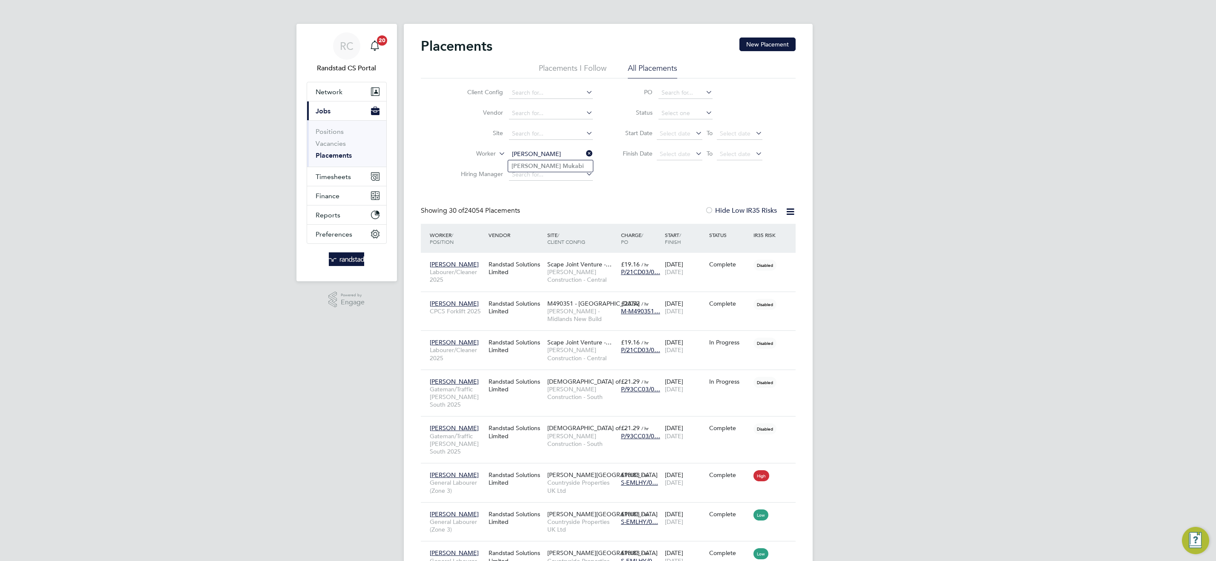
type input "Patrick Mukabi"
click at [561, 165] on li "Patrick Mukabi" at bounding box center [550, 166] width 85 height 12
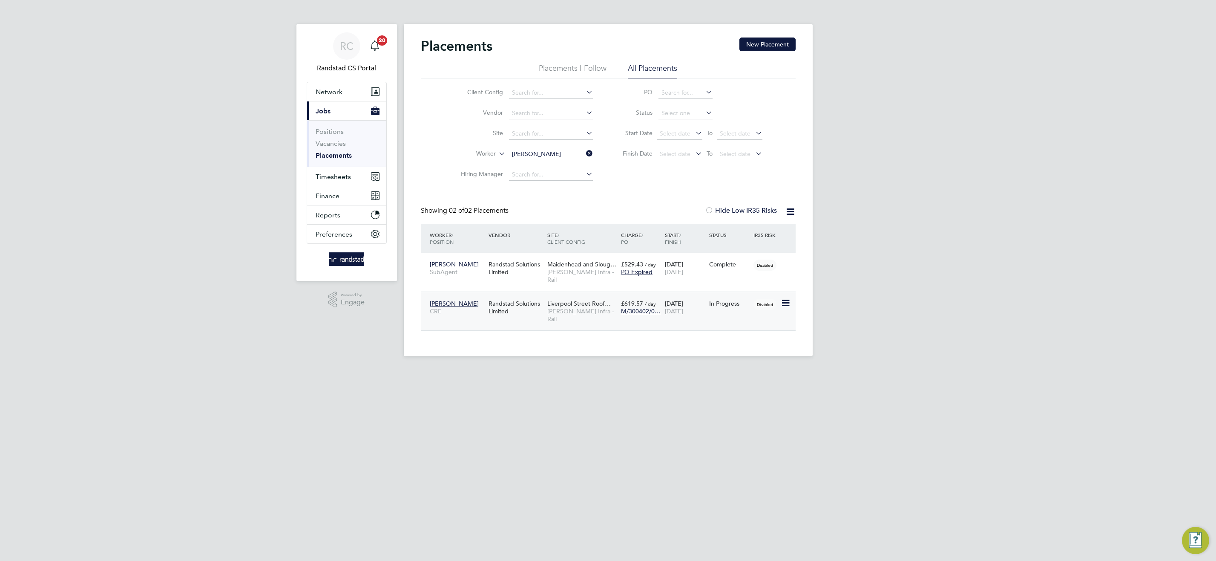
click at [576, 307] on span "[PERSON_NAME] Infra - Rail" at bounding box center [581, 314] width 69 height 15
click at [530, 155] on input "Patrick Mukabi" at bounding box center [551, 154] width 84 height 12
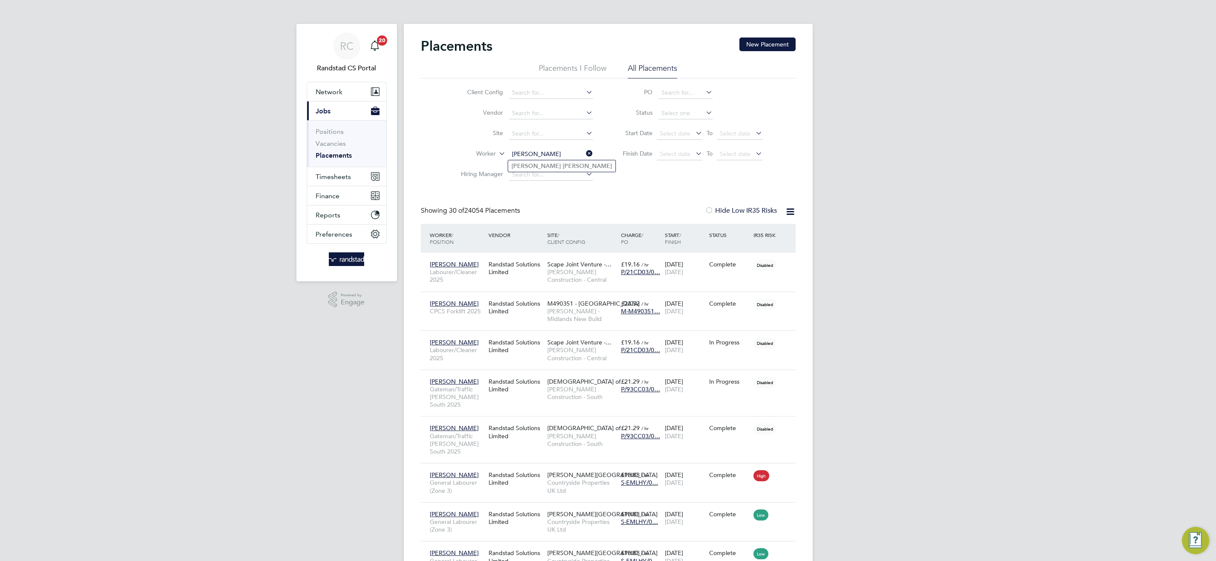
type input "Thomas Bonnett"
click at [561, 164] on li "Thomas Bonnett" at bounding box center [561, 166] width 107 height 12
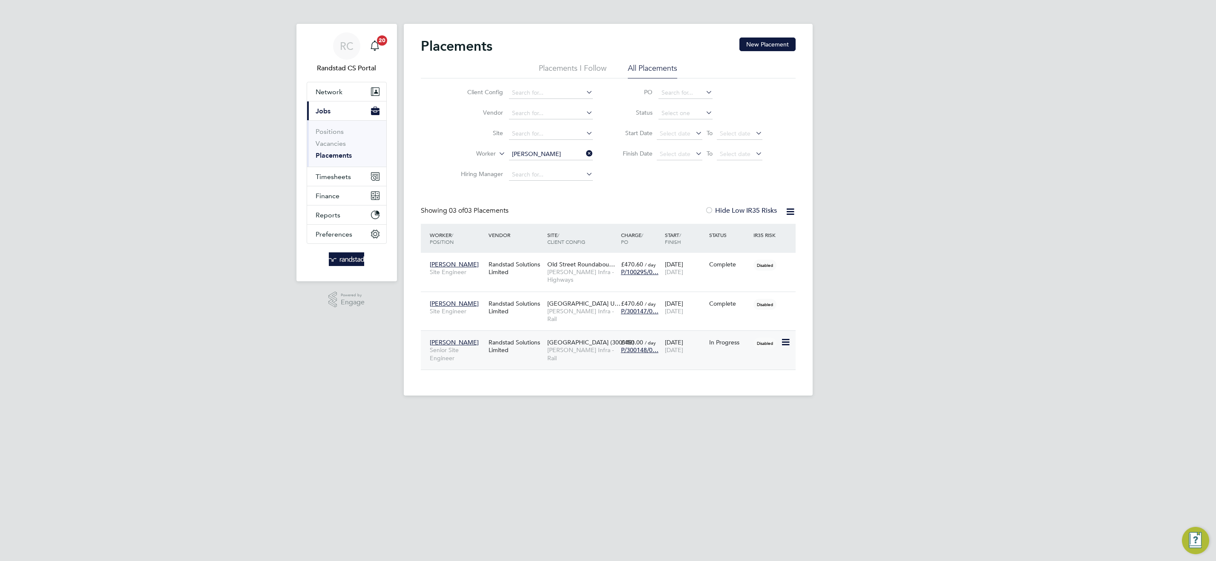
click at [572, 346] on div "Beckton Depot (300148) Morgan Sindall Infra - Rail" at bounding box center [582, 350] width 74 height 32
click at [526, 152] on input "Thomas Bonnett" at bounding box center [551, 154] width 84 height 12
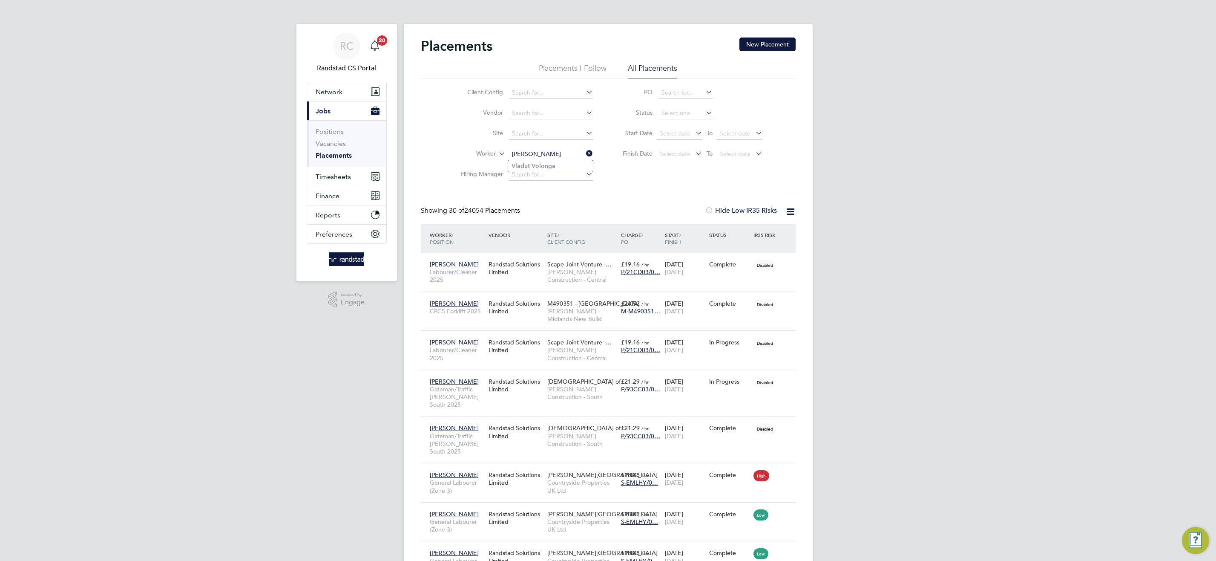
type input "Vladut Volonga"
click at [558, 165] on li "Vladut Volonga" at bounding box center [550, 166] width 85 height 12
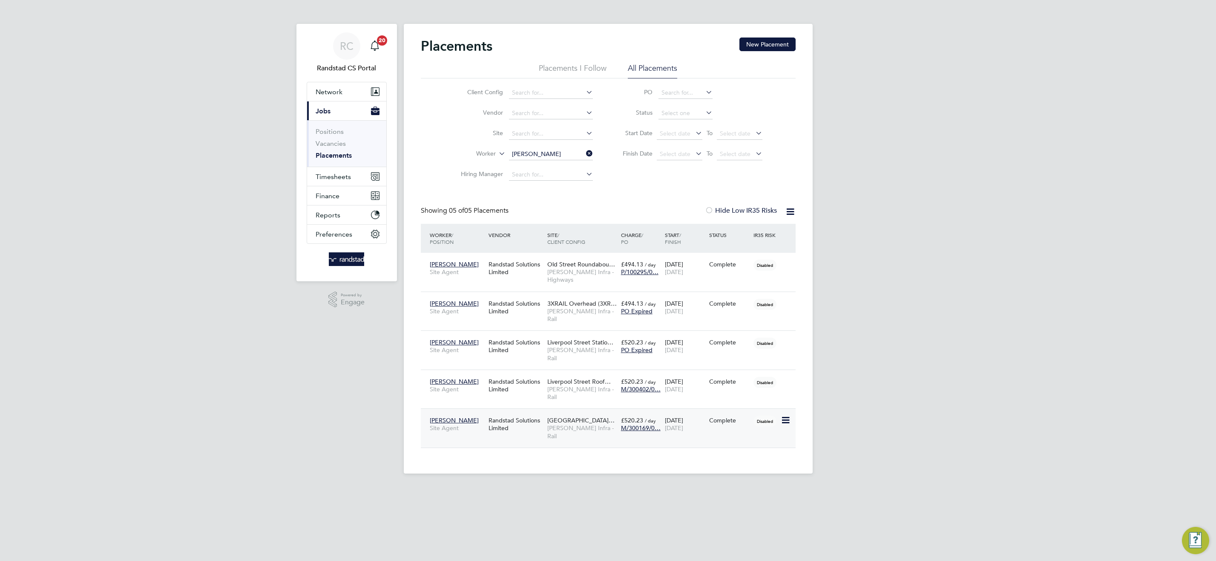
click at [582, 424] on span "Morgan Sindall Infra - Rail" at bounding box center [581, 431] width 69 height 15
click at [560, 150] on input "Vladut Volonga" at bounding box center [551, 154] width 84 height 12
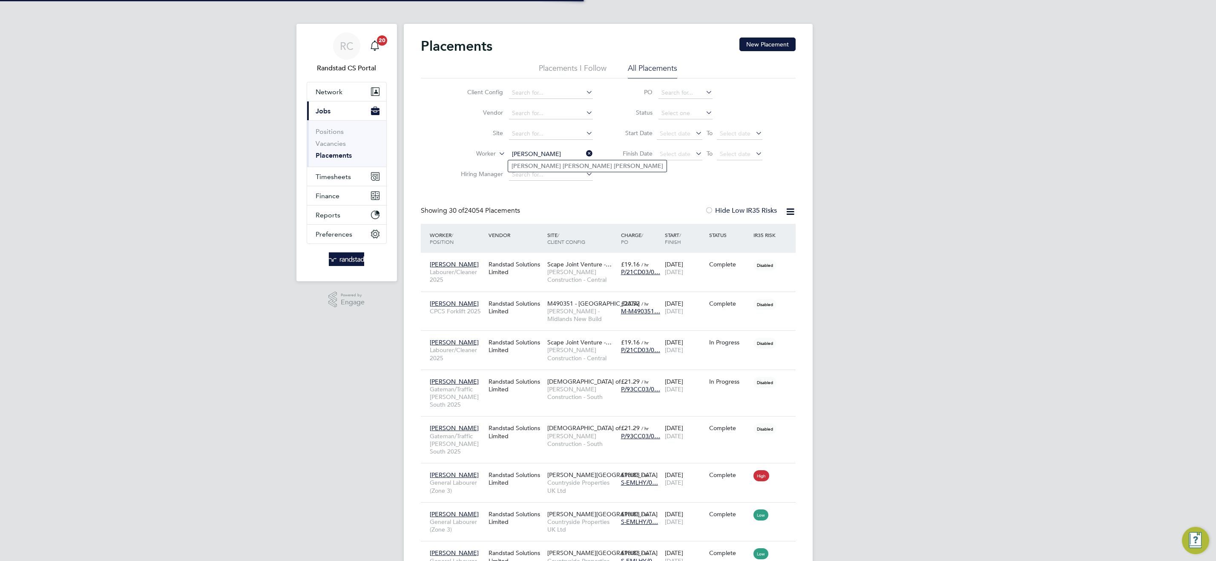
click at [545, 155] on input "William Sam Palmer" at bounding box center [551, 154] width 84 height 12
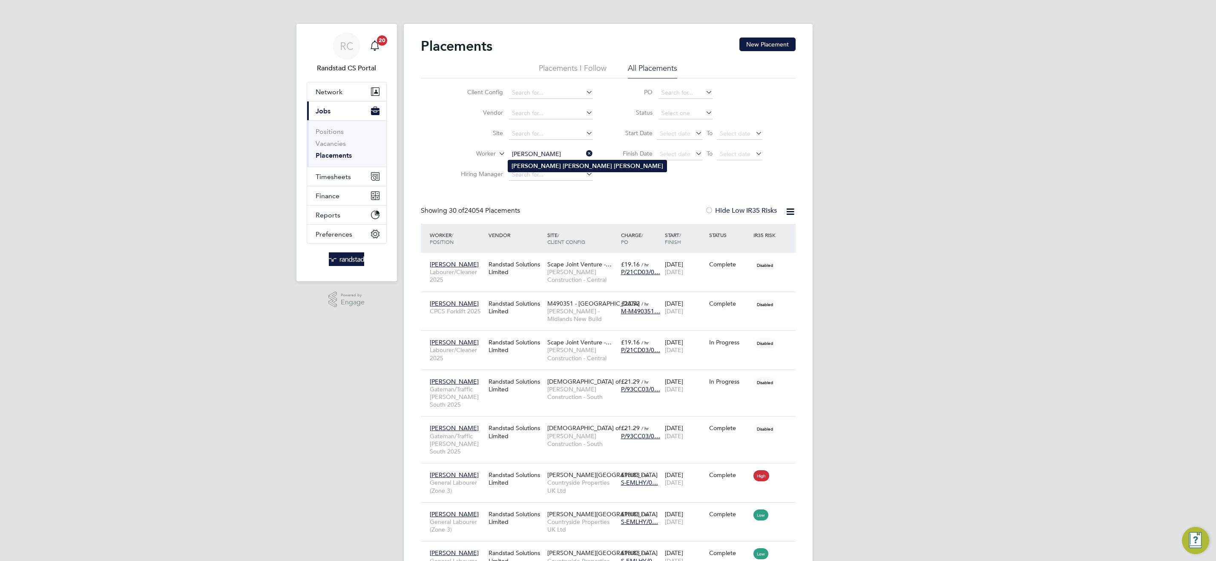
type input "William Sam Palmer"
click at [614, 167] on b "Palmer" at bounding box center [638, 165] width 49 height 7
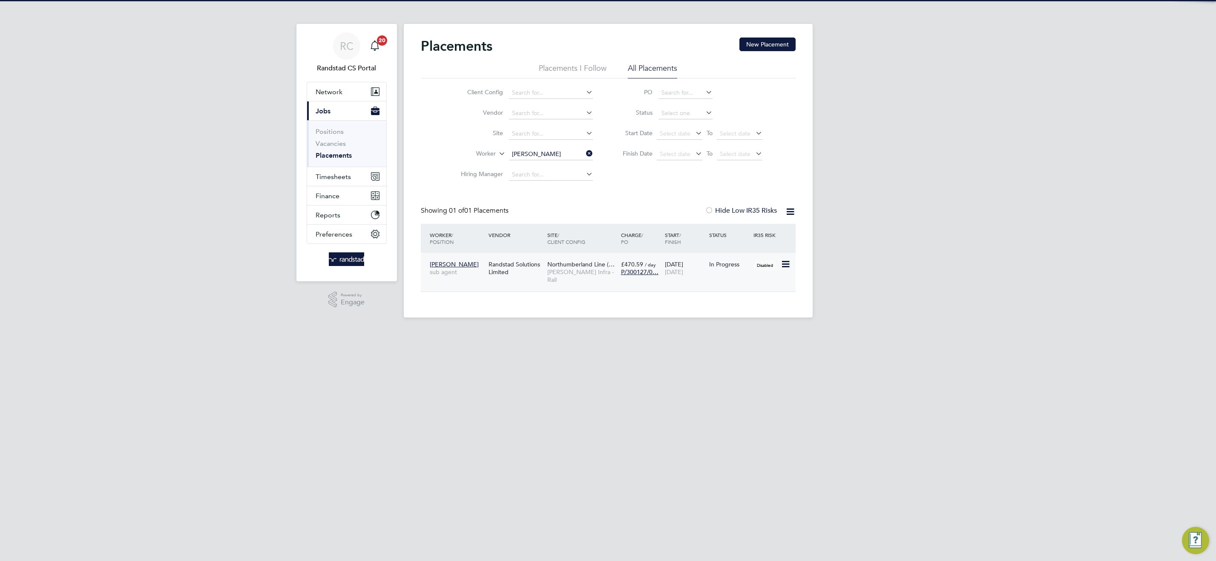
click at [598, 264] on span "Northumberland Line (…" at bounding box center [580, 264] width 67 height 8
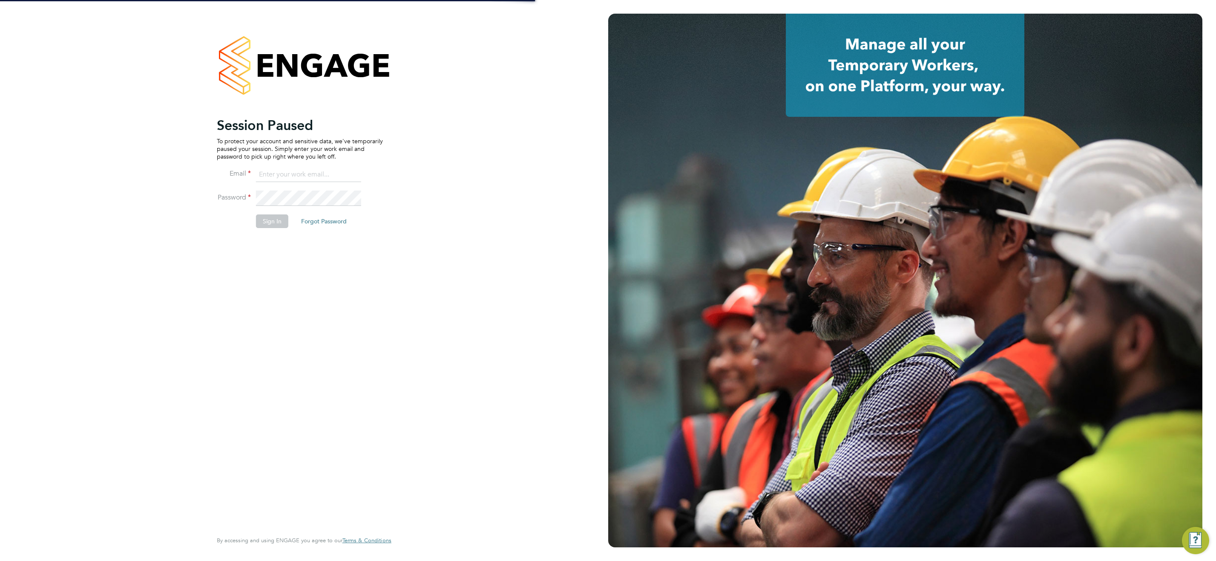
type input "[EMAIL_ADDRESS][DOMAIN_NAME]"
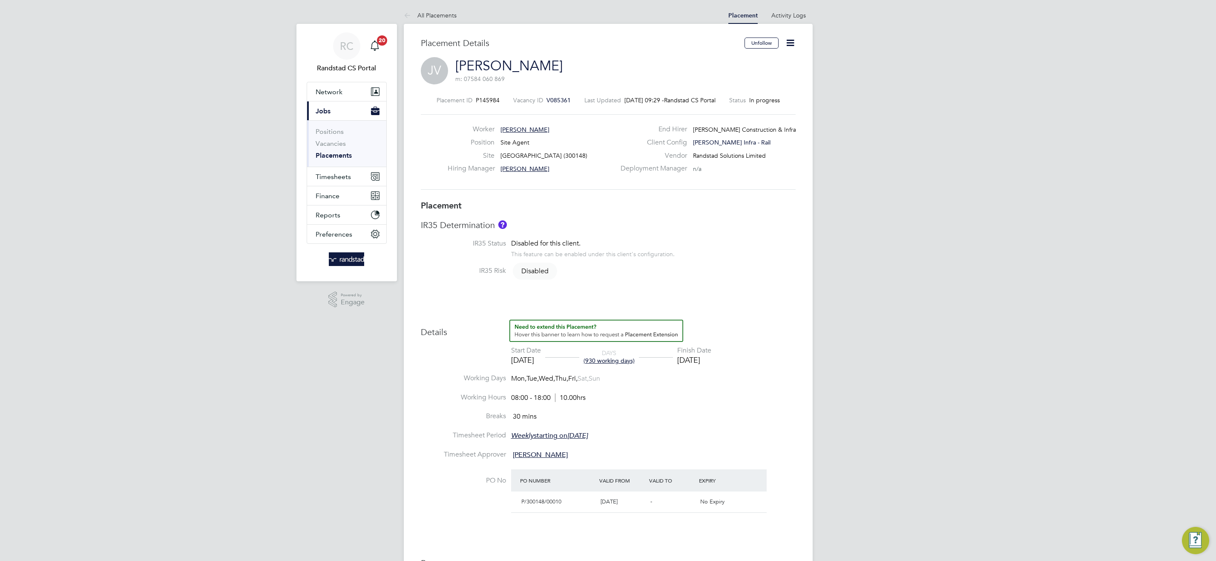
click at [343, 150] on li "Vacancies" at bounding box center [348, 145] width 64 height 12
click at [345, 155] on link "Placements" at bounding box center [334, 155] width 36 height 8
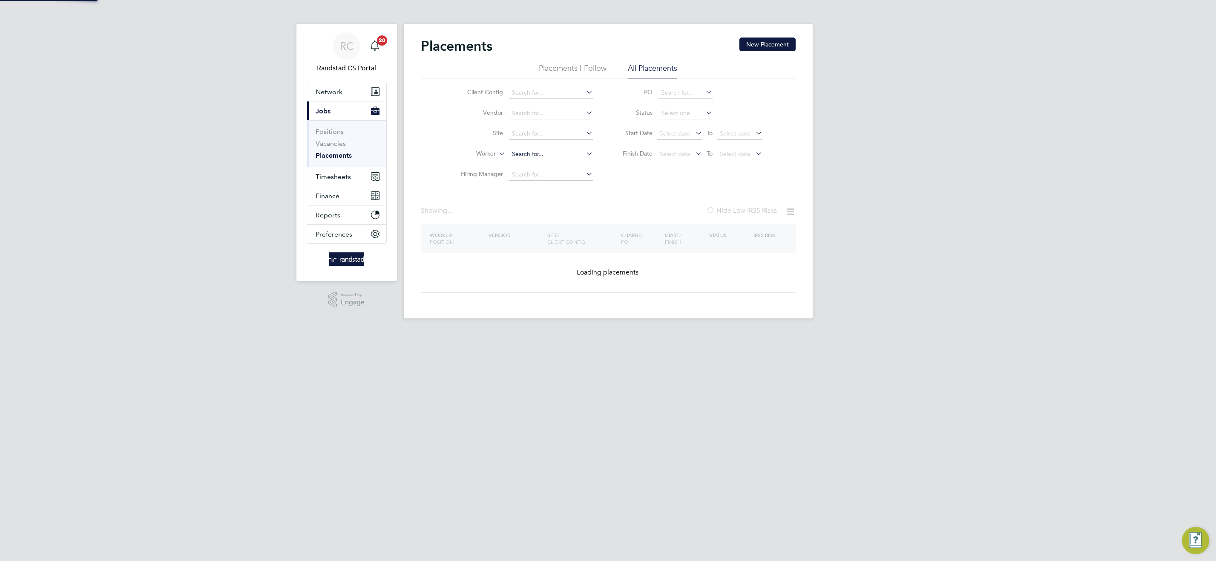
click at [544, 154] on input at bounding box center [551, 154] width 84 height 12
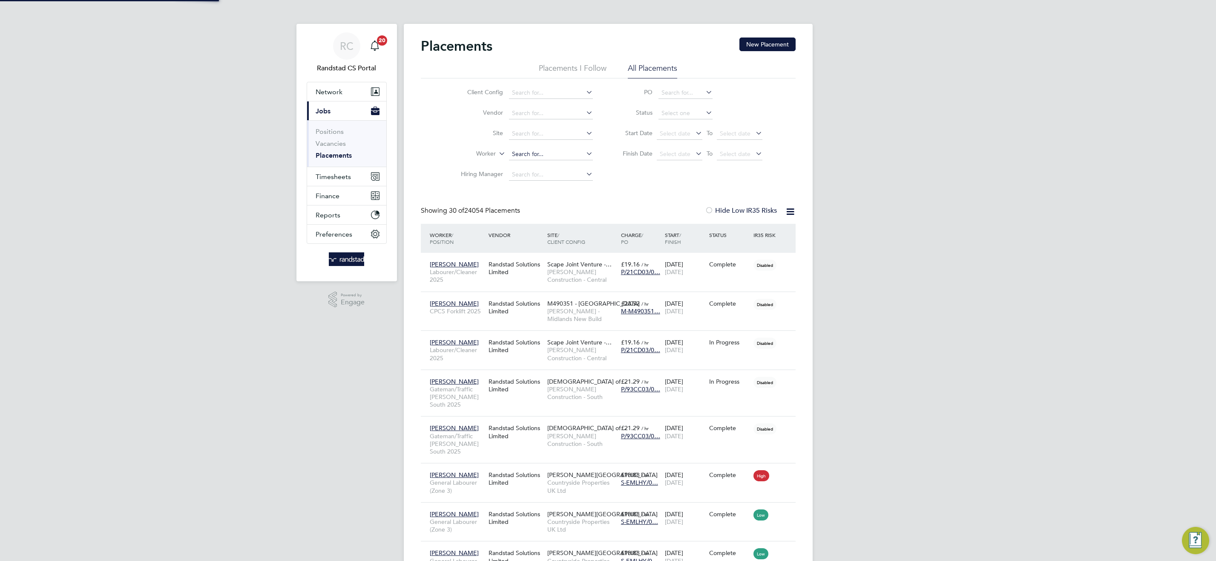
paste input "Naeem Patel"
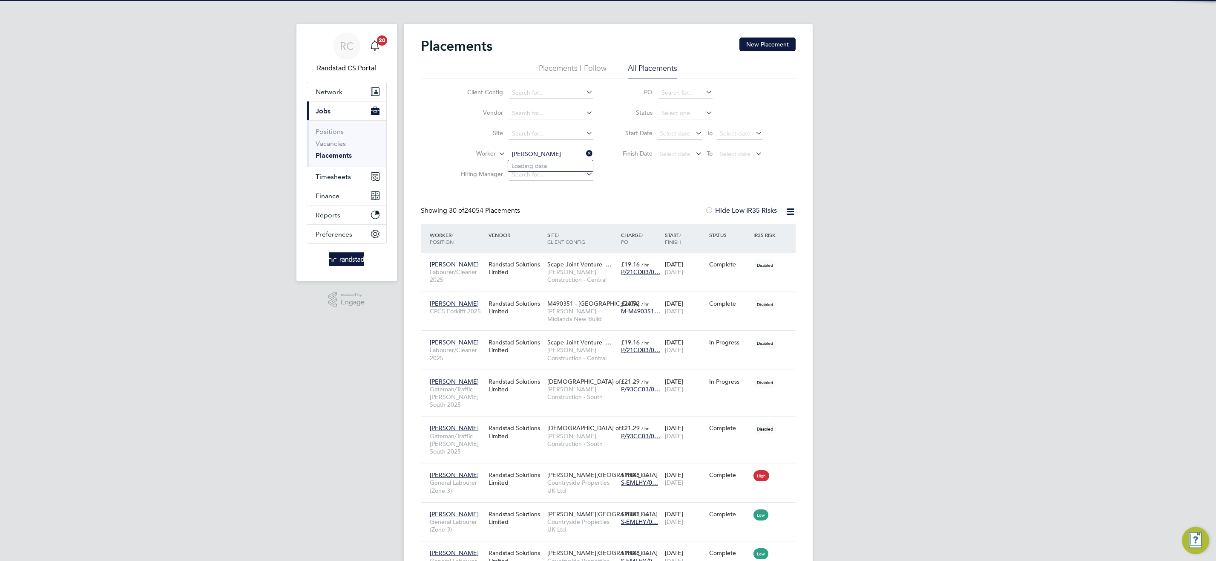
scroll to position [32, 74]
type input "Naeem Patel"
click at [560, 167] on li "Naeem Patel" at bounding box center [550, 166] width 85 height 12
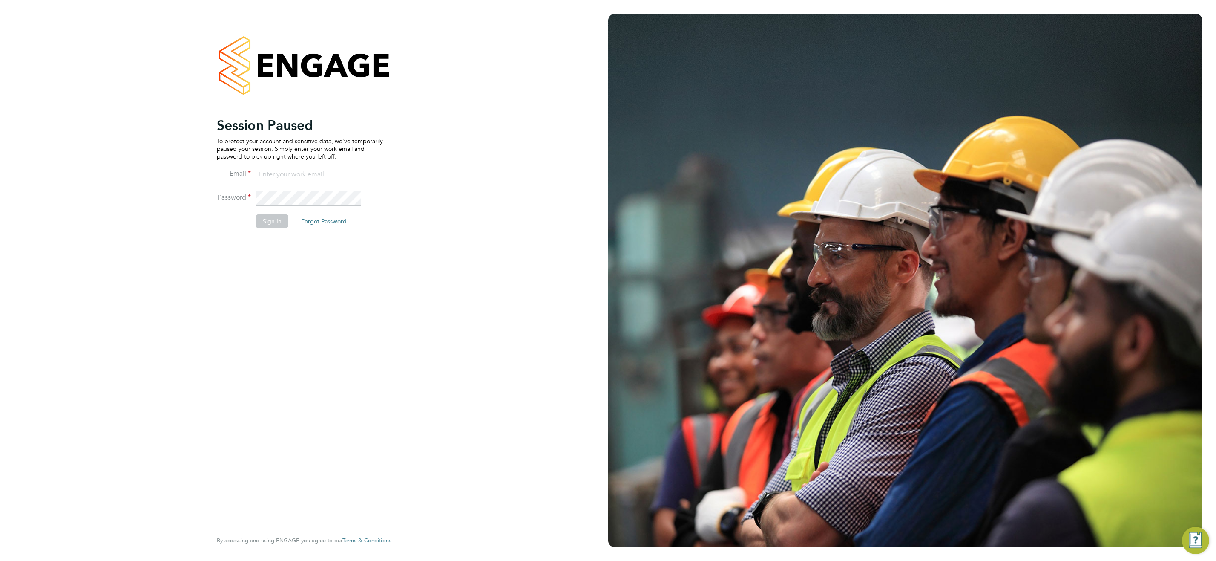
type input "cscportals@randstadcpe.com"
click at [272, 216] on fieldset "Email cscportals@randstadcpe.com Password Sign In Forgot Password" at bounding box center [300, 202] width 166 height 70
click at [272, 216] on button "Sign In" at bounding box center [272, 221] width 32 height 14
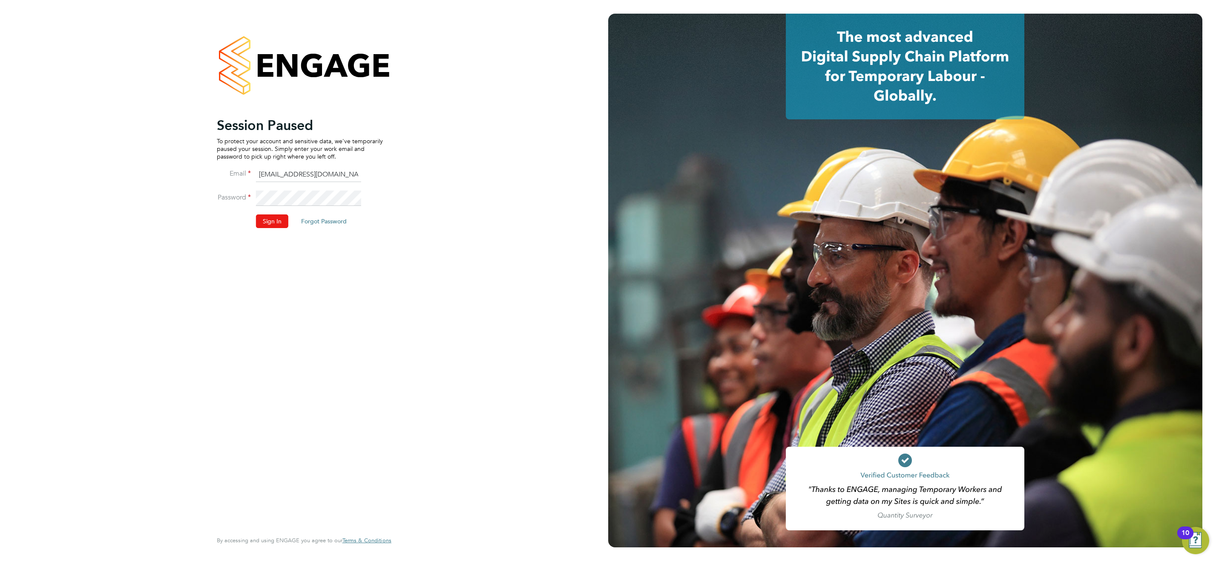
click at [265, 225] on button "Sign In" at bounding box center [272, 221] width 32 height 14
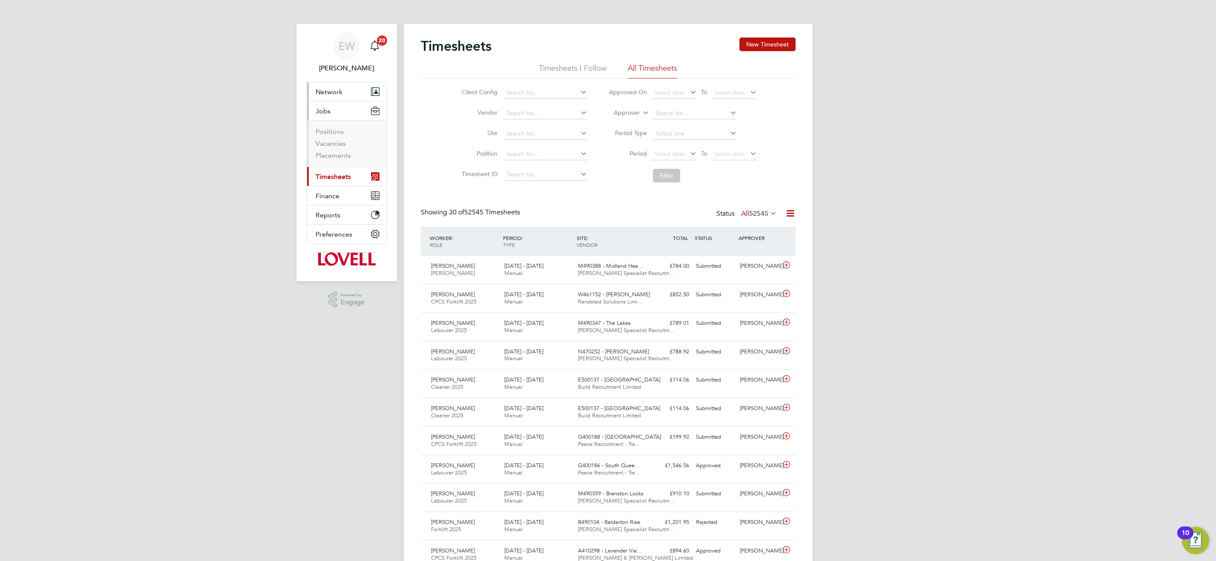
click at [341, 89] on span "Network" at bounding box center [329, 92] width 27 height 8
click at [321, 141] on li "Sites" at bounding box center [348, 138] width 64 height 12
click at [326, 138] on link "Sites" at bounding box center [323, 136] width 15 height 8
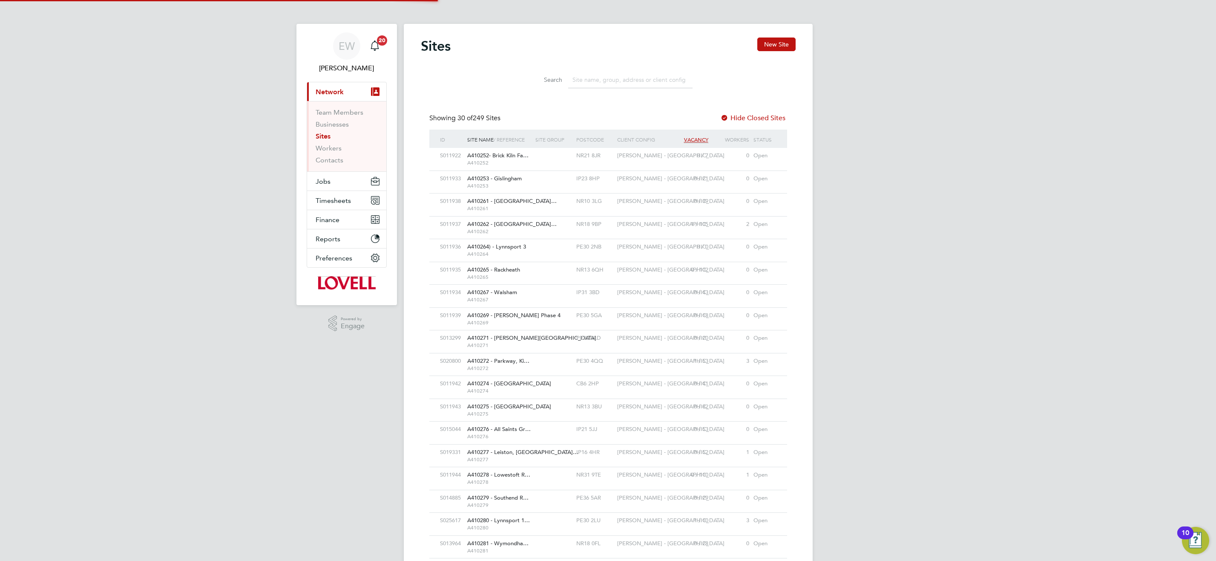
click at [629, 76] on input at bounding box center [630, 80] width 124 height 17
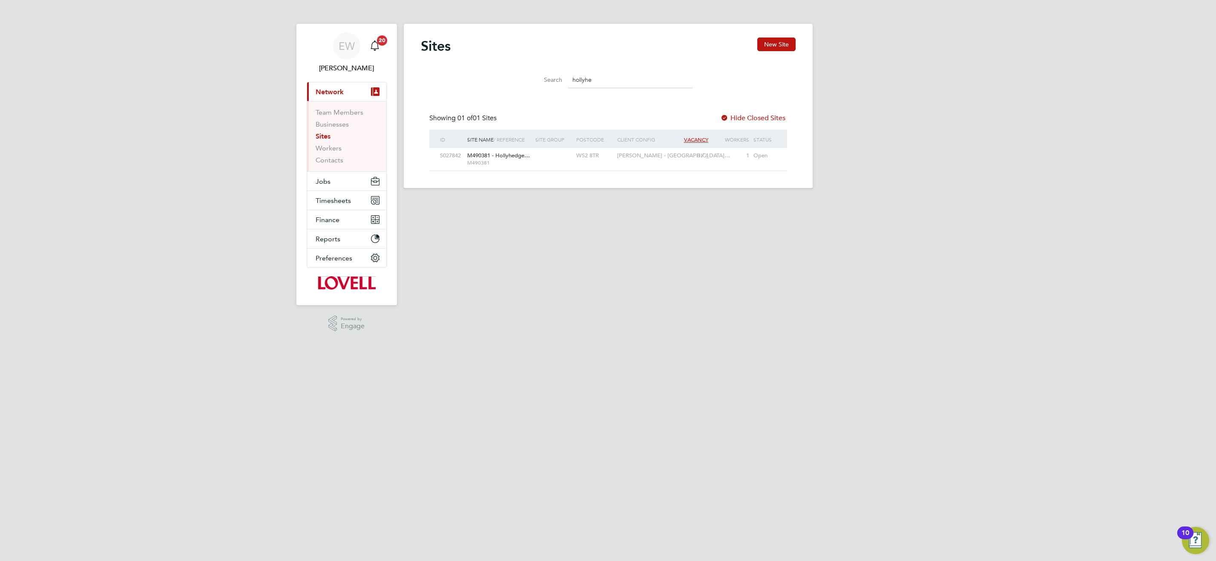
type input "hollyhe"
click at [593, 153] on div "WS2 8TR" at bounding box center [594, 156] width 41 height 16
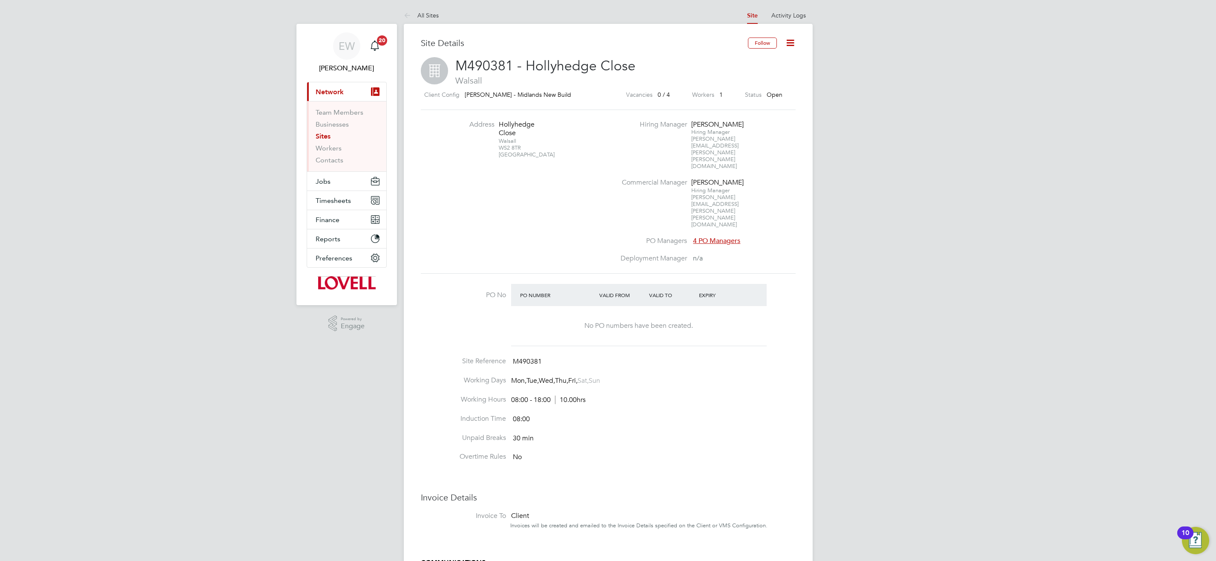
click at [320, 135] on link "Sites" at bounding box center [323, 136] width 15 height 8
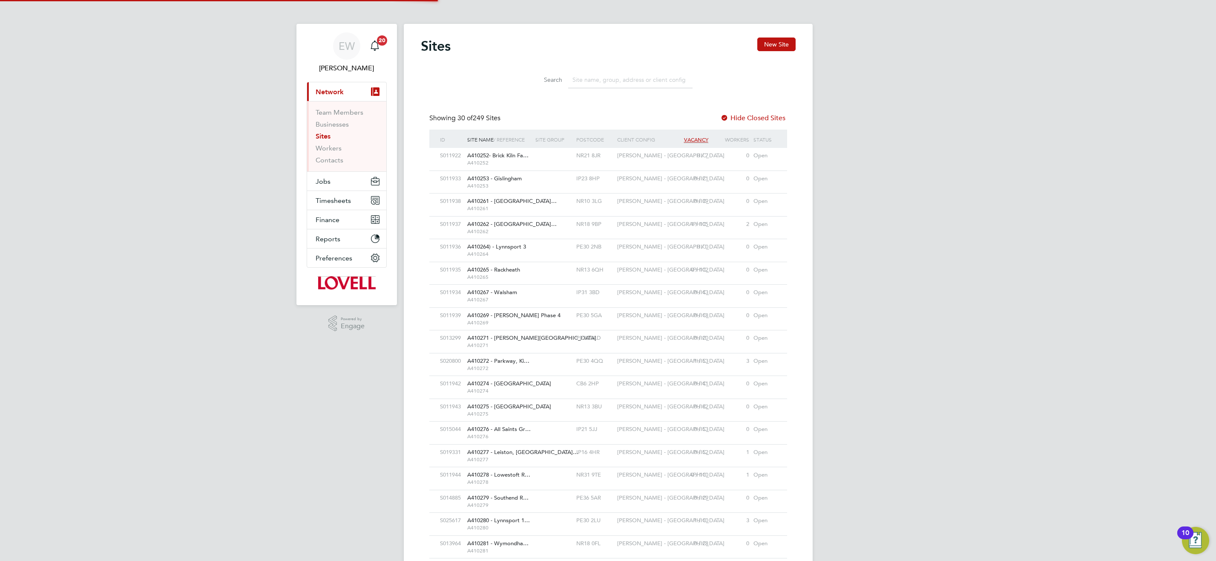
click at [607, 80] on input at bounding box center [630, 80] width 124 height 17
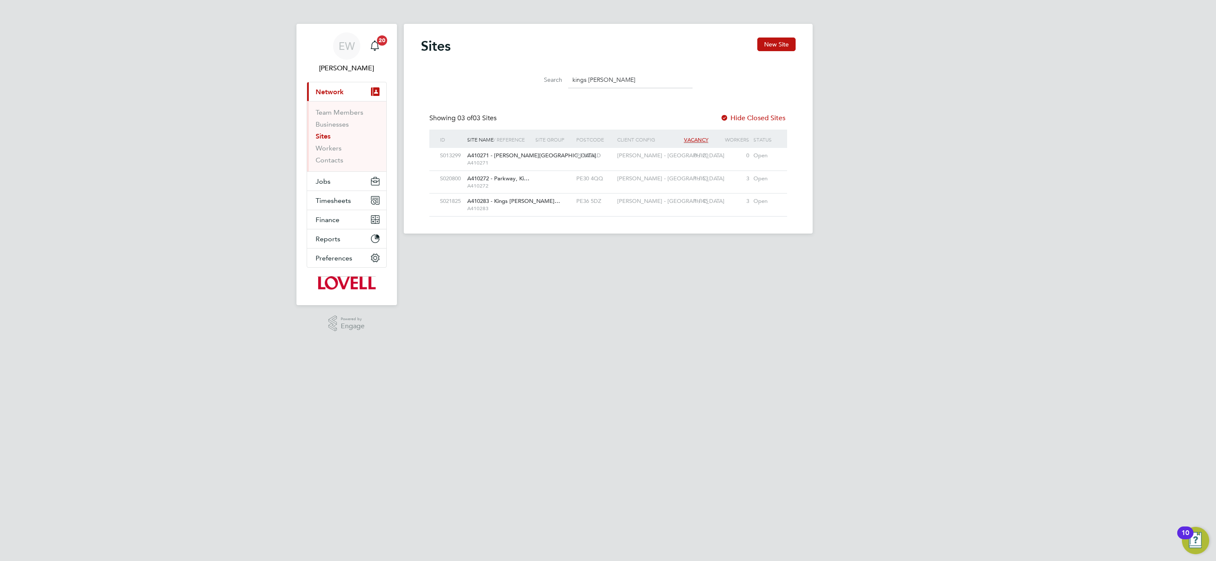
type input "kings lynn"
click at [486, 207] on span "A410283" at bounding box center [499, 208] width 64 height 7
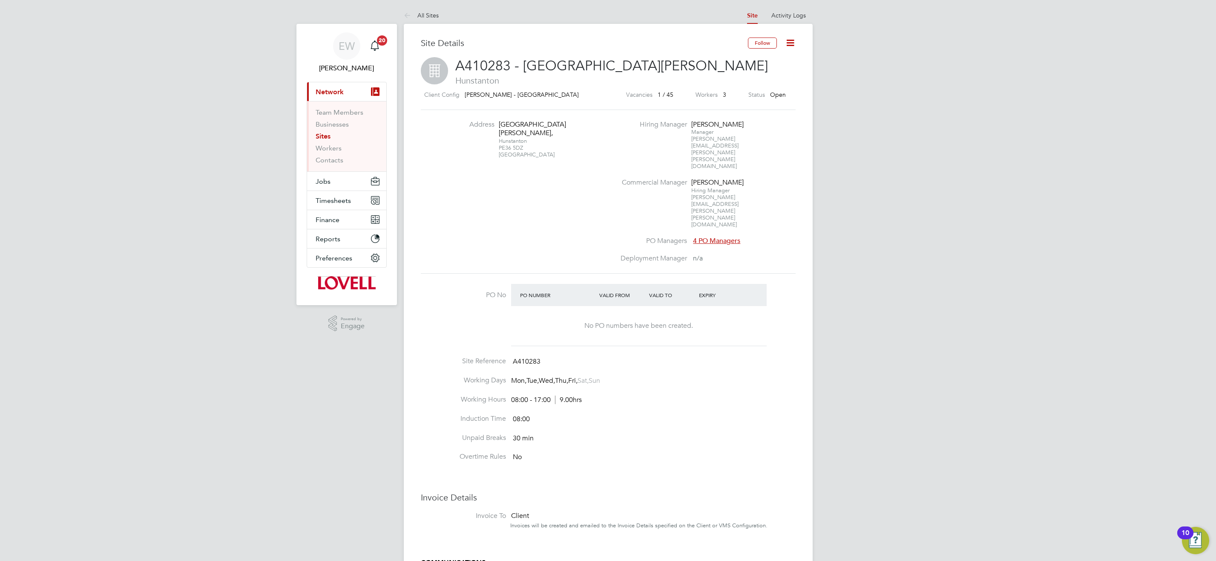
click at [325, 136] on link "Sites" at bounding box center [323, 136] width 15 height 8
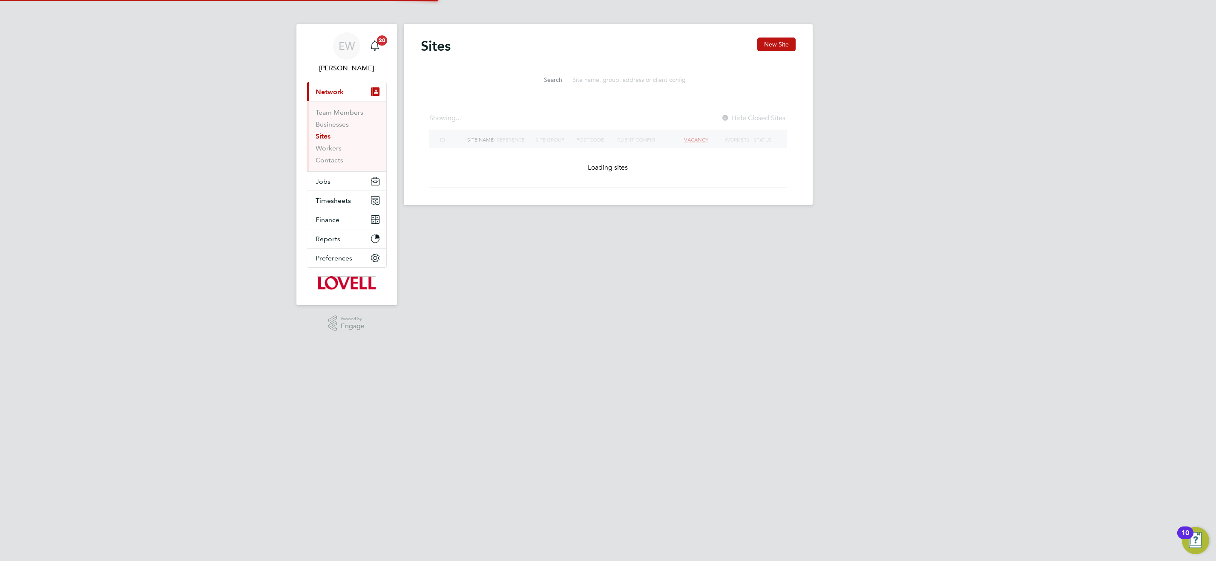
drag, startPoint x: 623, startPoint y: 86, endPoint x: 606, endPoint y: 88, distance: 16.8
click at [622, 86] on input at bounding box center [630, 80] width 124 height 17
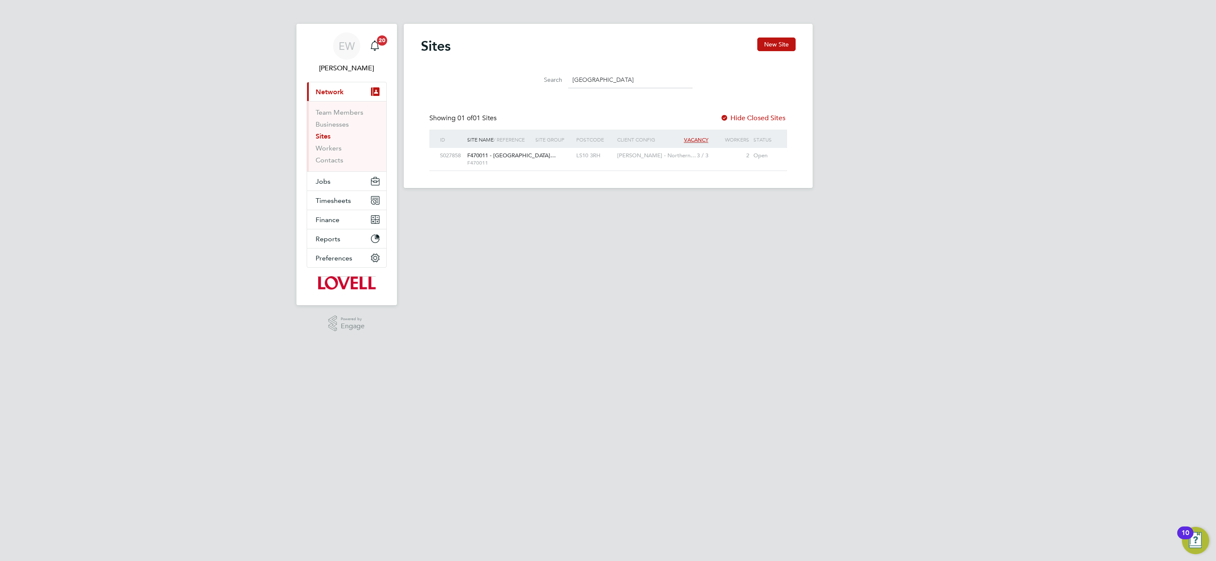
type input "leeds city"
click at [590, 153] on div "LS10 3RH" at bounding box center [594, 156] width 41 height 16
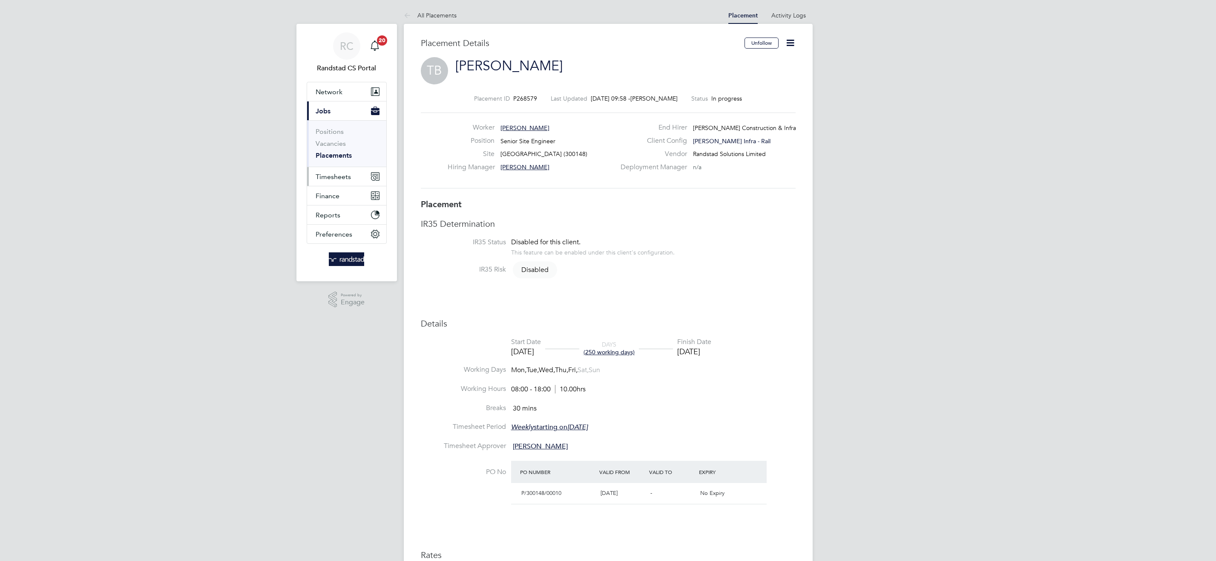
click at [339, 182] on button "Timesheets" at bounding box center [346, 176] width 79 height 19
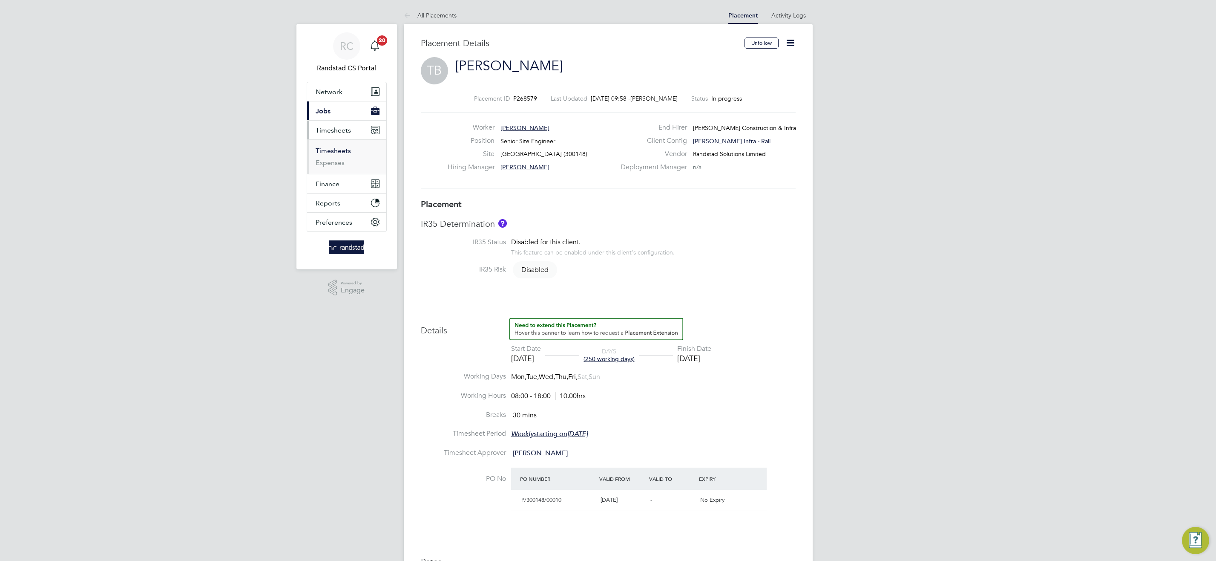
click at [348, 150] on link "Timesheets" at bounding box center [333, 151] width 35 height 8
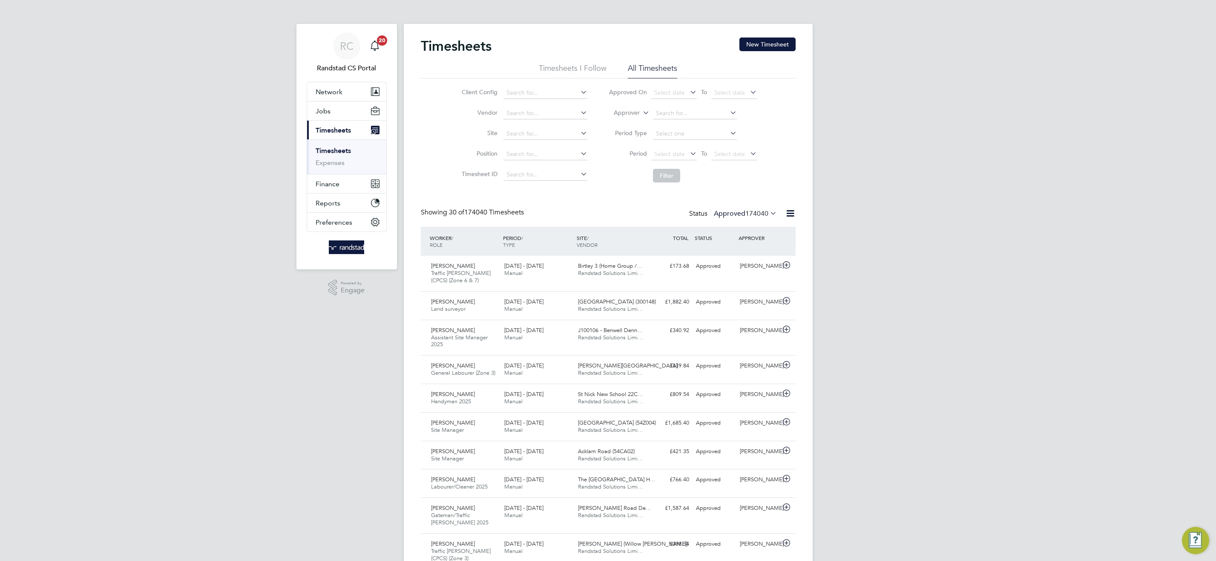
click at [641, 112] on icon at bounding box center [641, 111] width 0 height 8
click at [512, 135] on input at bounding box center [546, 134] width 84 height 12
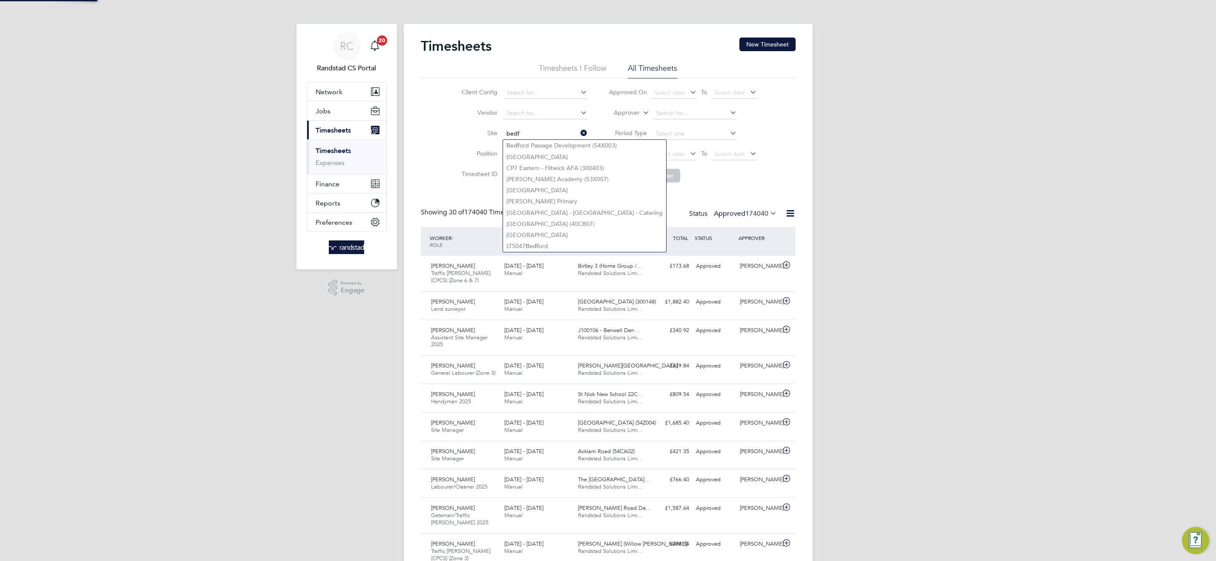
click at [541, 142] on li "Bedf ord Passage Development (54X003)" at bounding box center [584, 146] width 163 height 12
type input "Bedford Passage Development (54X003)"
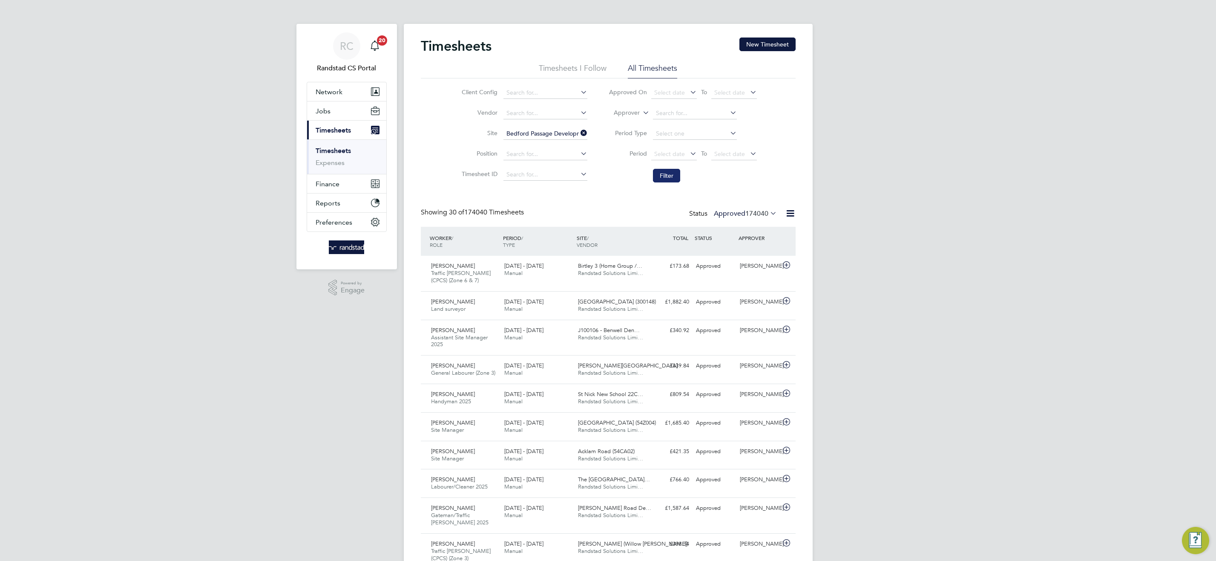
click at [663, 174] on button "Filter" at bounding box center [666, 176] width 27 height 14
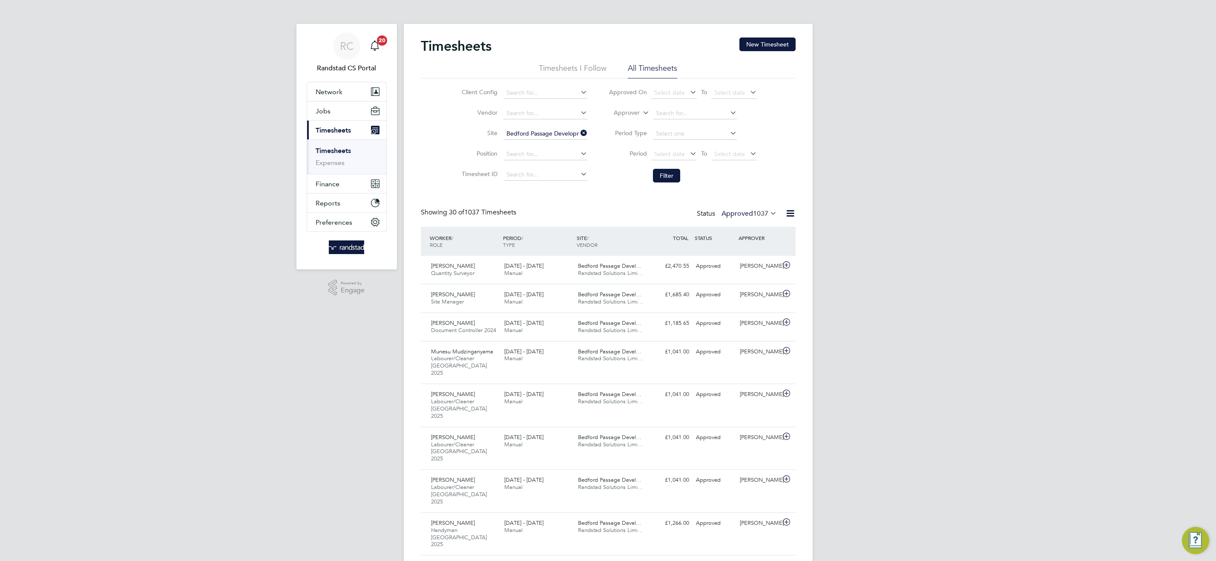
click at [641, 114] on icon at bounding box center [641, 111] width 0 height 8
drag, startPoint x: 638, startPoint y: 119, endPoint x: 646, endPoint y: 117, distance: 8.7
click at [638, 119] on li "Worker" at bounding box center [619, 122] width 42 height 11
click at [670, 112] on input at bounding box center [695, 113] width 84 height 12
click at [688, 125] on li "[PERSON_NAME]" at bounding box center [706, 125] width 107 height 12
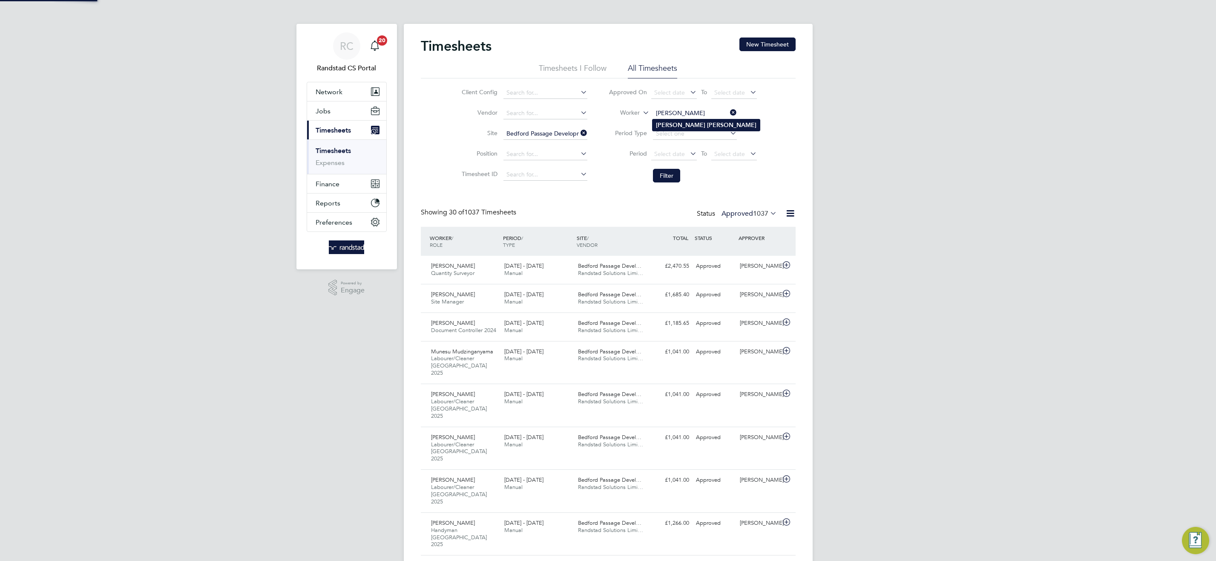
type input "[PERSON_NAME]"
click at [666, 176] on button "Filter" at bounding box center [666, 176] width 27 height 14
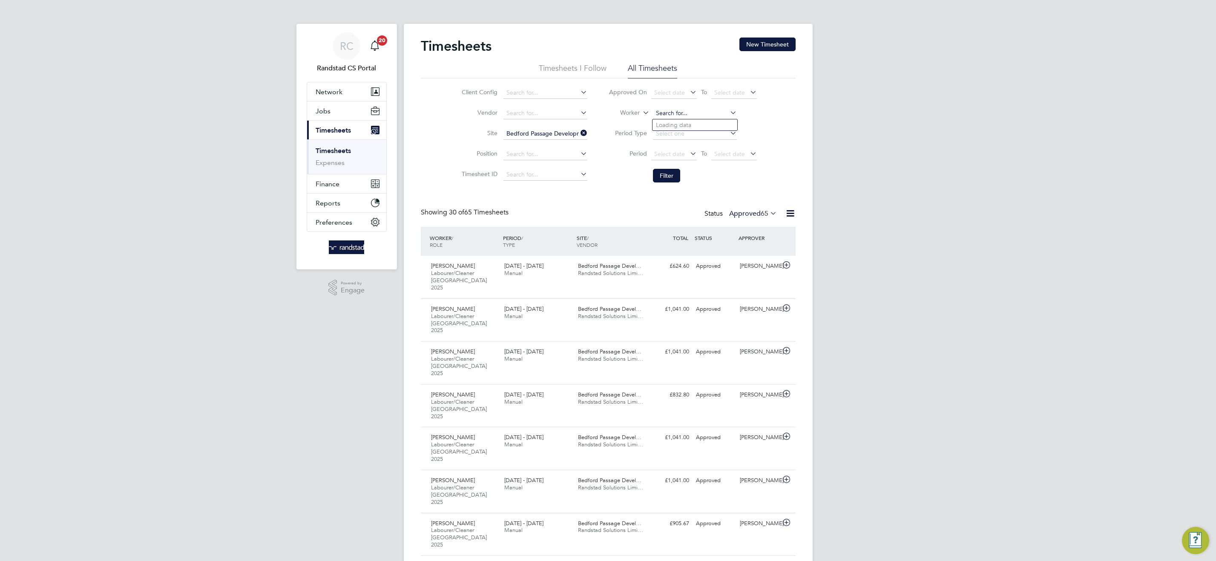
click at [694, 111] on input at bounding box center [695, 113] width 84 height 12
click at [720, 129] on li "Omaru Barrie" at bounding box center [695, 125] width 85 height 12
type input "[PERSON_NAME]"
click at [672, 172] on button "Filter" at bounding box center [666, 176] width 27 height 14
click at [330, 107] on button "Jobs" at bounding box center [346, 110] width 79 height 19
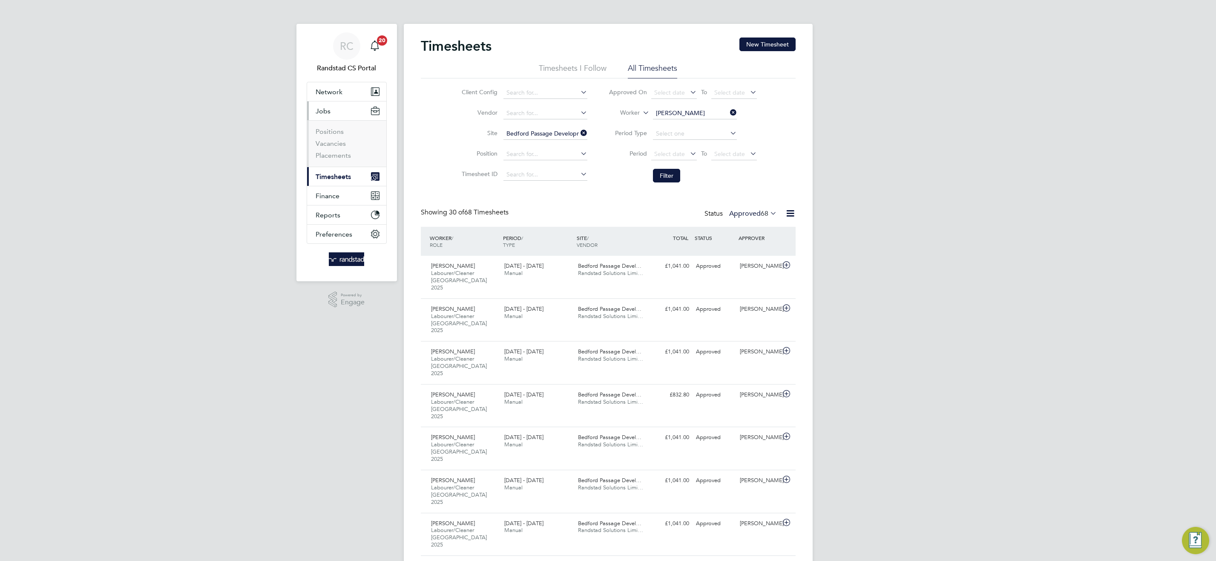
click at [327, 161] on ul "Positions Vacancies Placements" at bounding box center [346, 143] width 79 height 46
click at [330, 157] on link "Placements" at bounding box center [333, 155] width 35 height 8
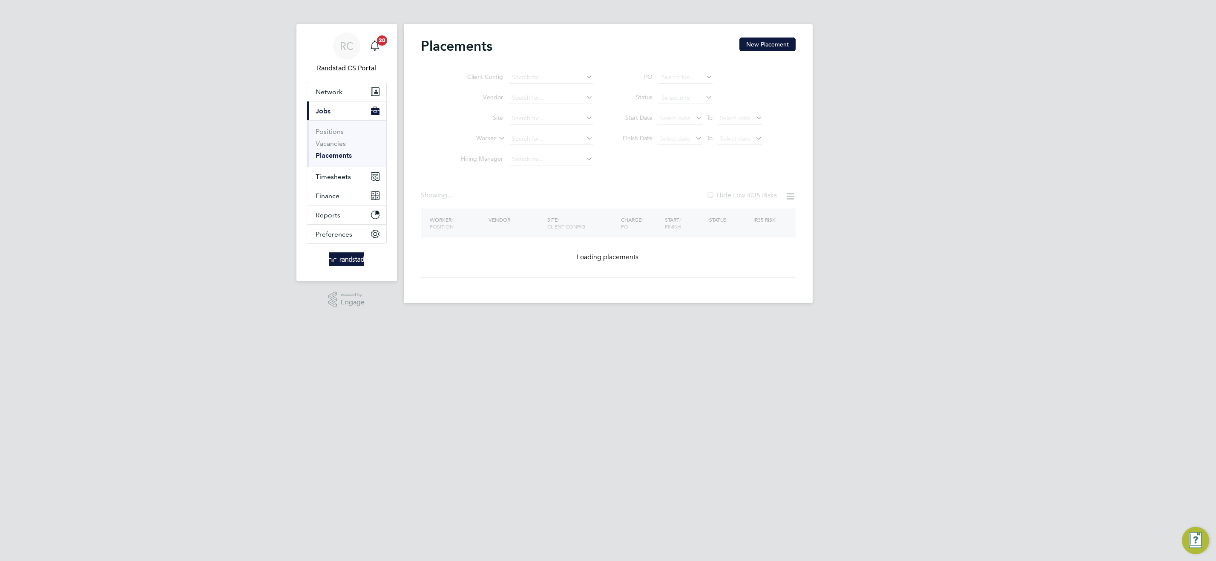
click at [539, 142] on ul "Client Config Vendor Site Worker Hiring Manager" at bounding box center [523, 118] width 160 height 102
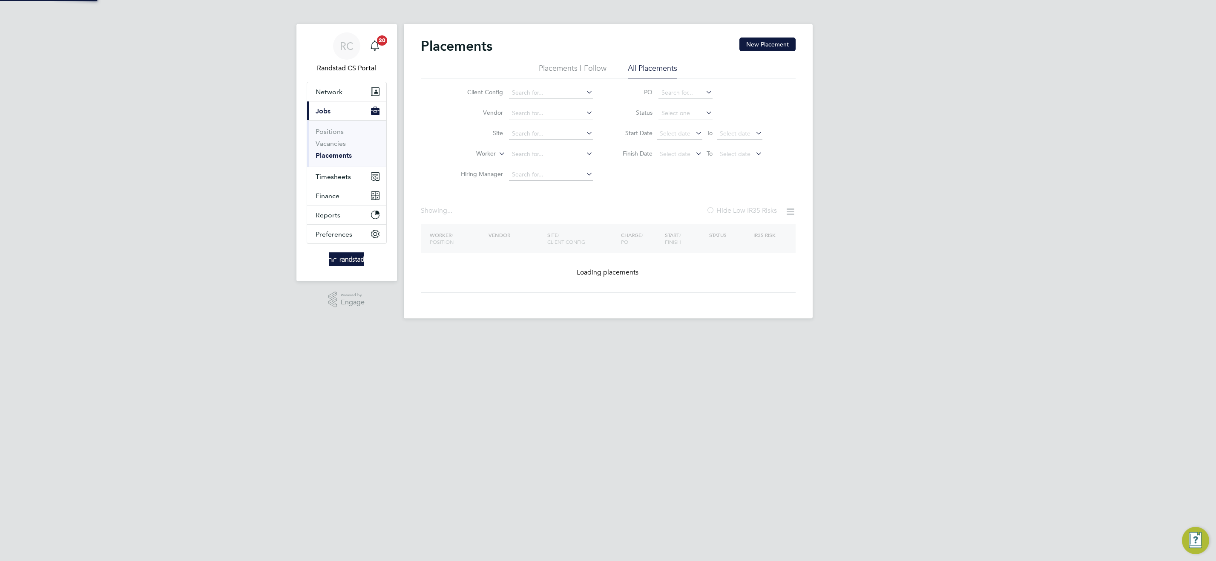
click at [538, 153] on input at bounding box center [551, 154] width 84 height 12
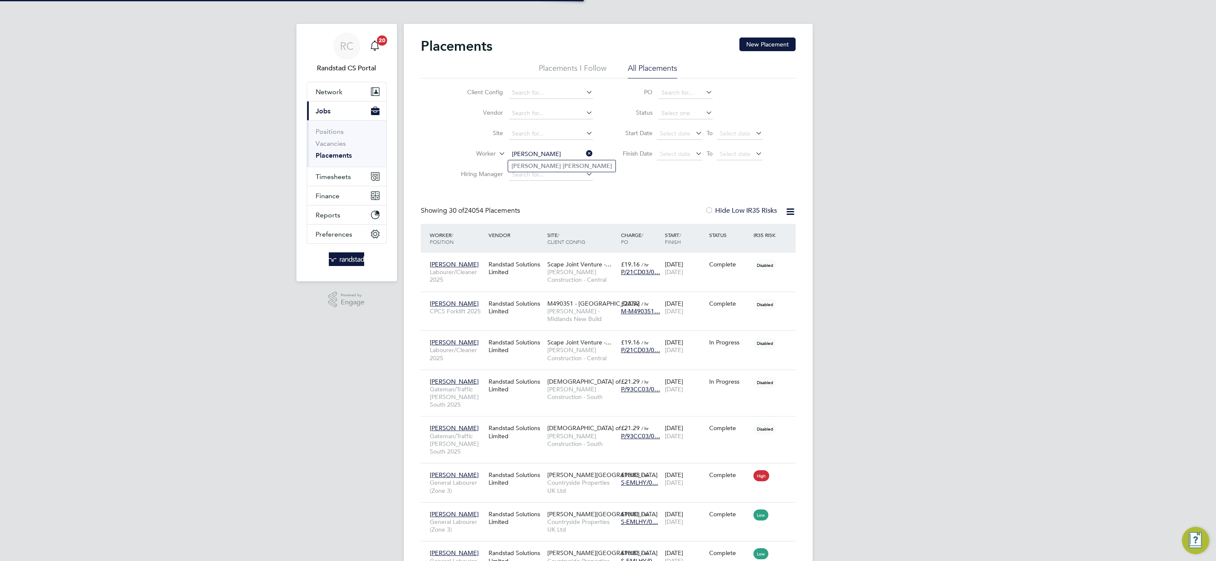
click at [580, 164] on li "Paul Nash" at bounding box center [561, 166] width 107 height 12
type input "Paul Nash"
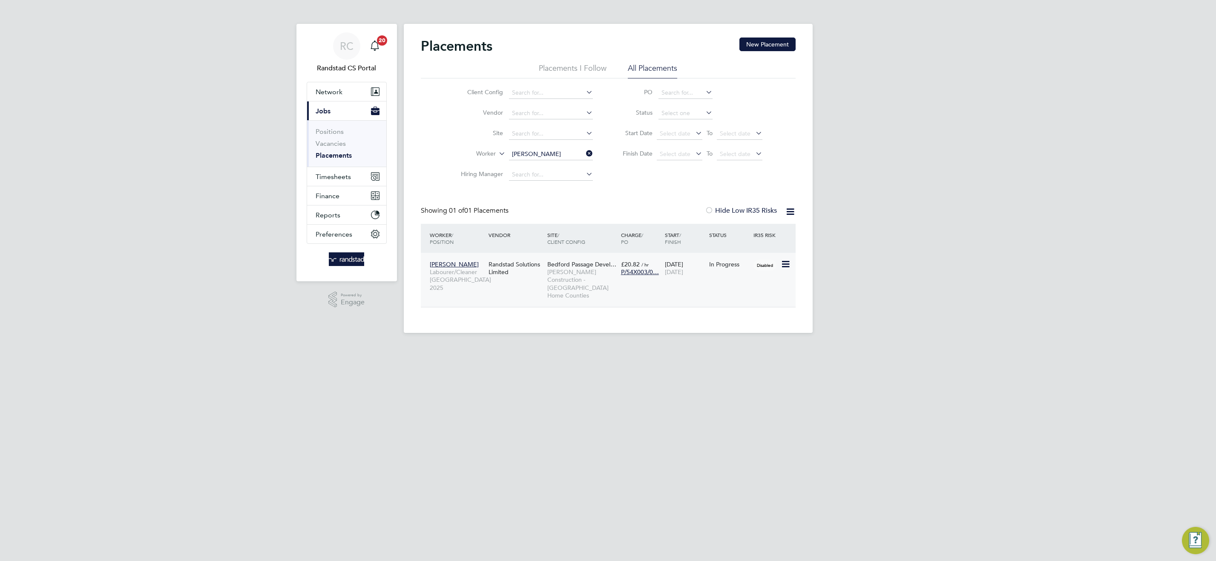
click at [576, 285] on span "[PERSON_NAME] Construction - [GEOGRAPHIC_DATA] Home Counties" at bounding box center [581, 283] width 69 height 31
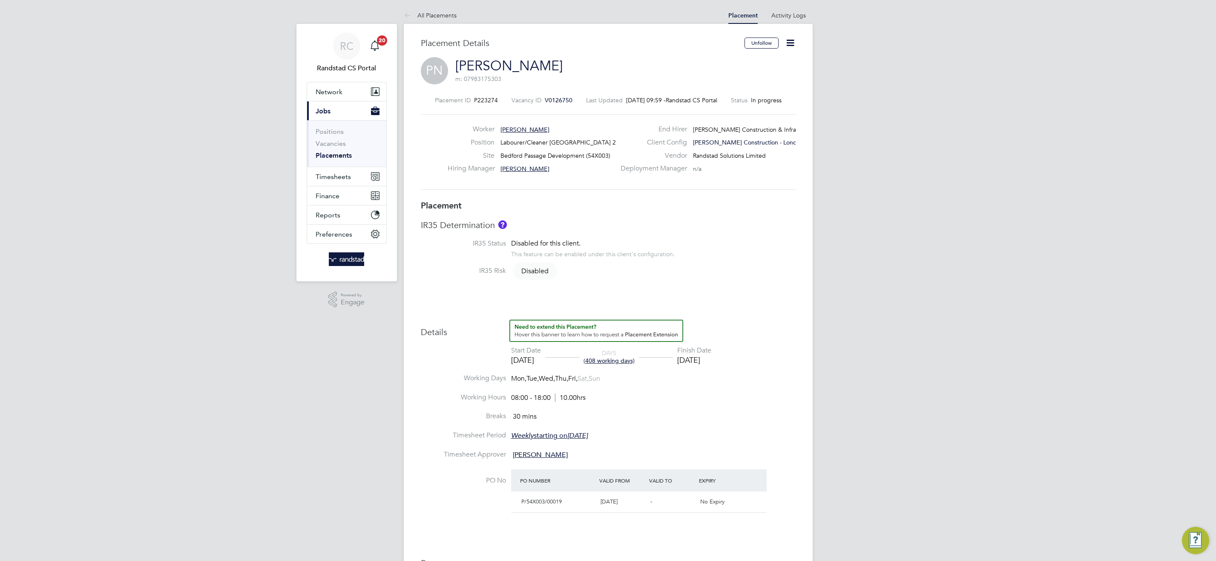
click at [787, 43] on icon at bounding box center [790, 42] width 11 height 11
click at [745, 63] on li "Edit Placement e" at bounding box center [750, 63] width 88 height 12
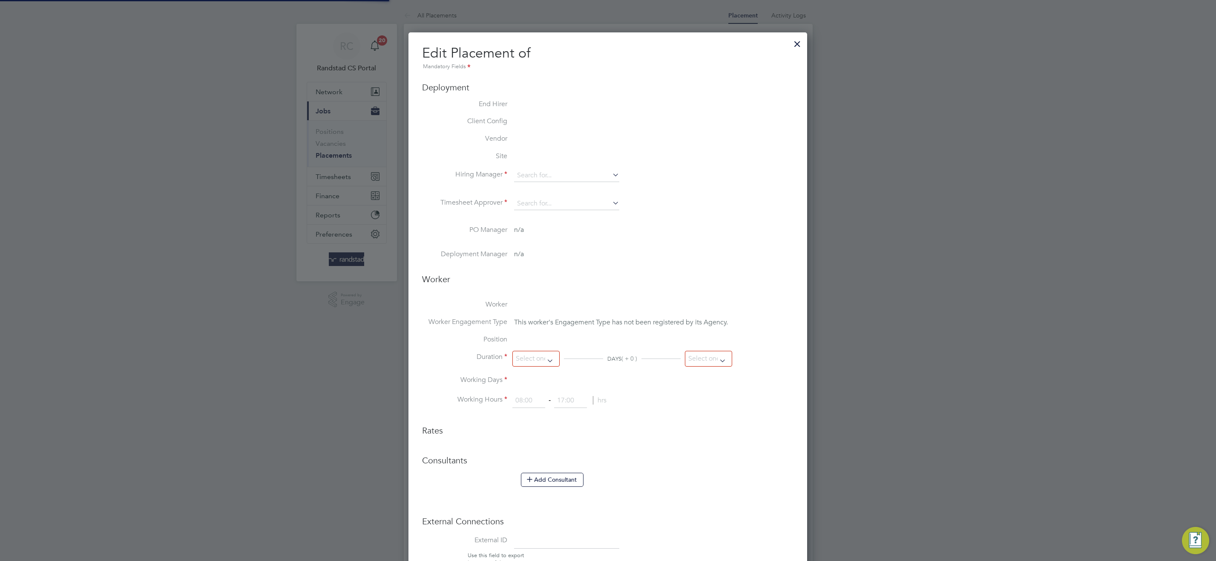
type input "[PERSON_NAME]"
type input "[DATE]"
type input "08:00"
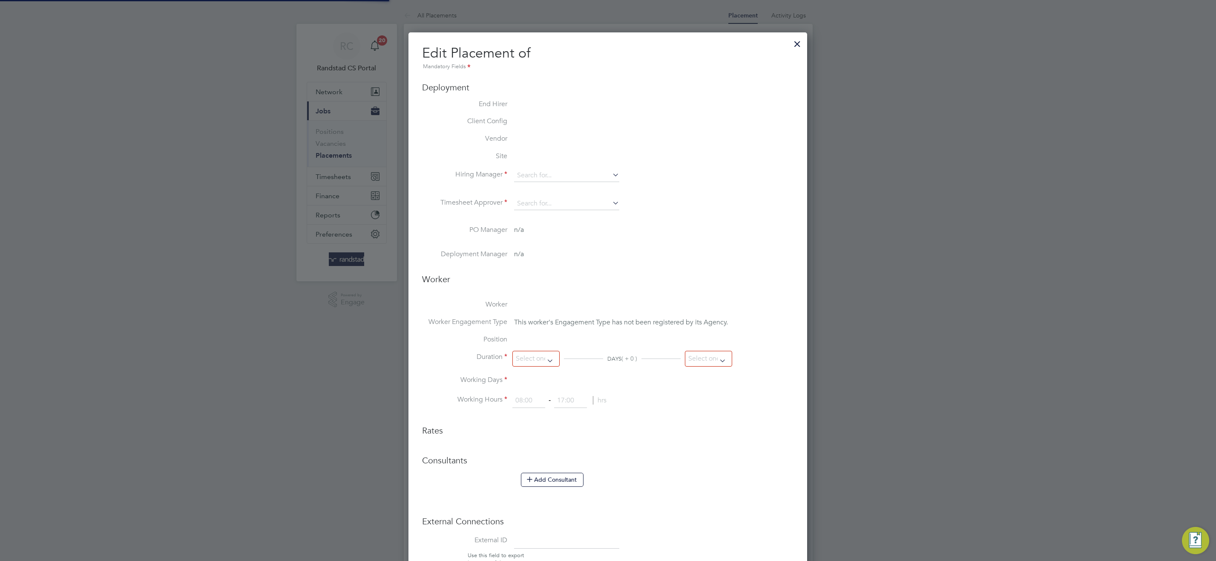
type input "18:00"
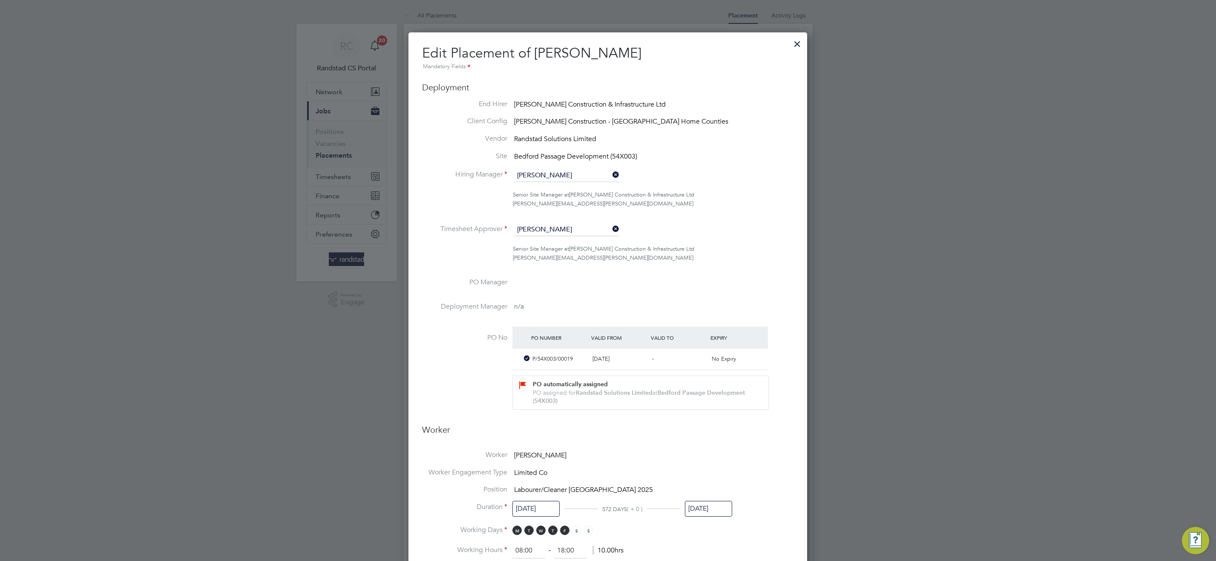
click at [571, 230] on input "[PERSON_NAME]" at bounding box center [566, 229] width 105 height 13
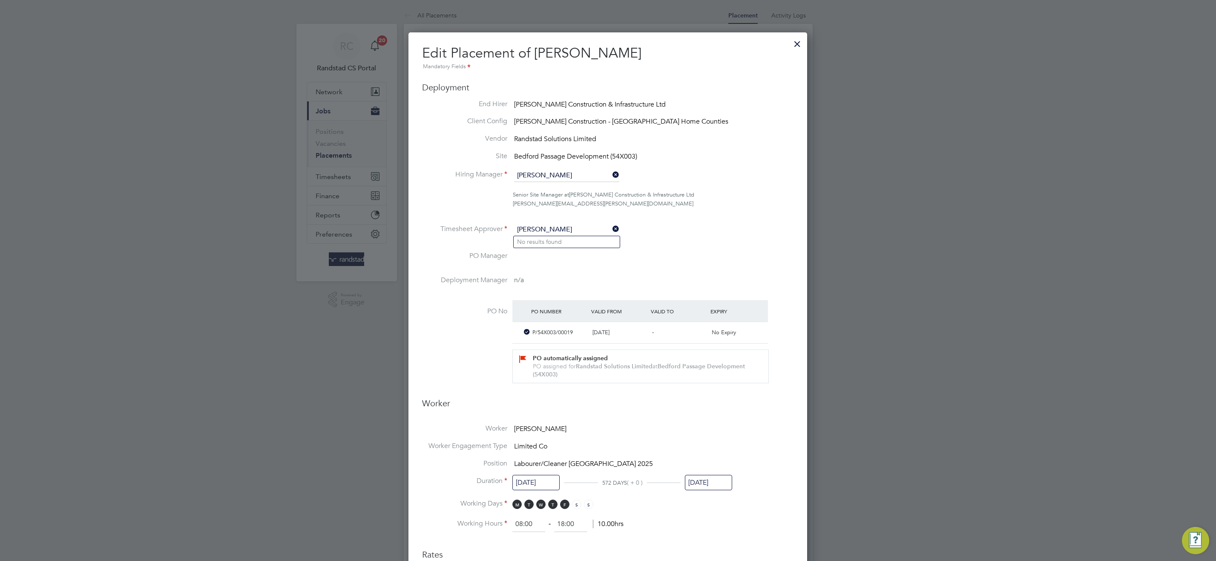
click at [528, 229] on input "[PERSON_NAME]" at bounding box center [566, 229] width 105 height 13
click at [568, 242] on b "Mayger" at bounding box center [578, 241] width 21 height 7
type input "[PERSON_NAME]"
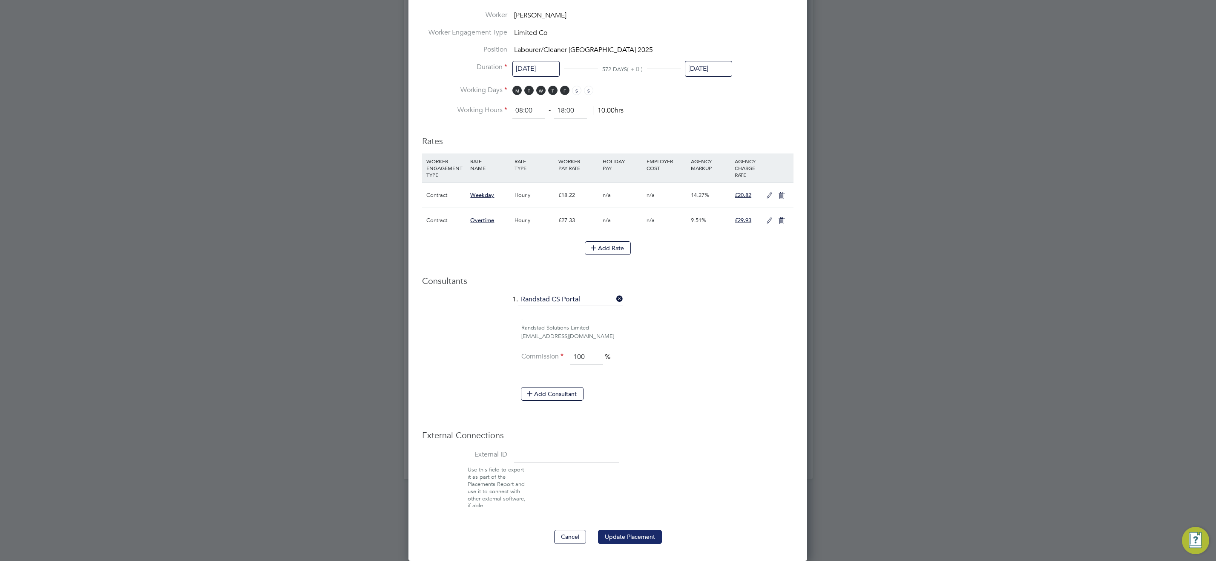
click at [638, 535] on button "Update Placement" at bounding box center [630, 537] width 64 height 14
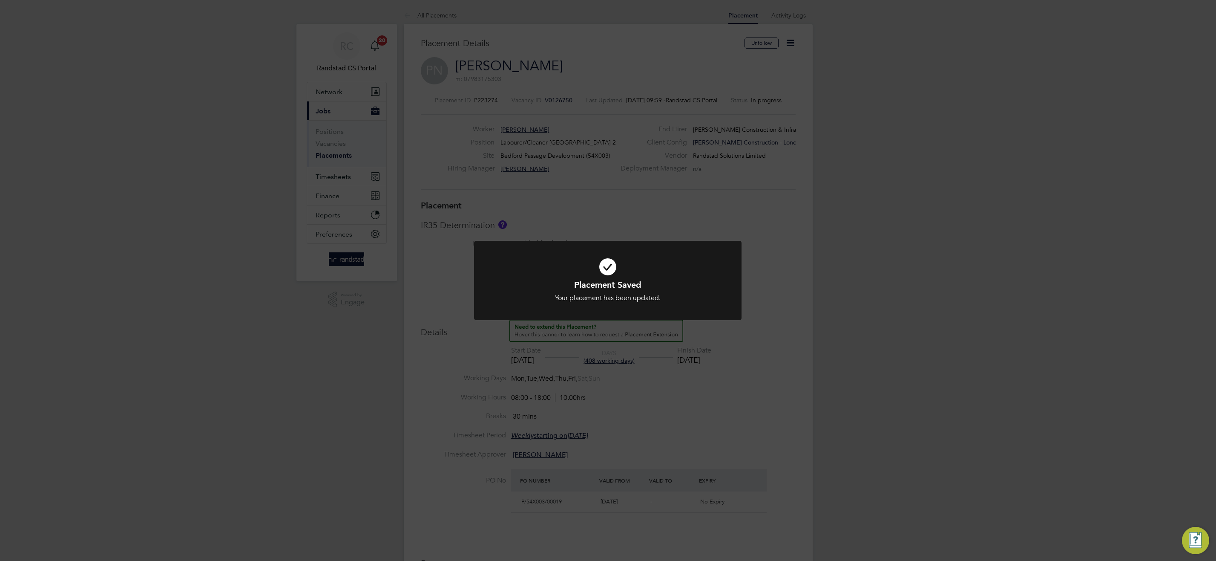
click at [337, 154] on div "Placement Saved Your placement has been updated. Cancel Okay" at bounding box center [608, 280] width 1216 height 561
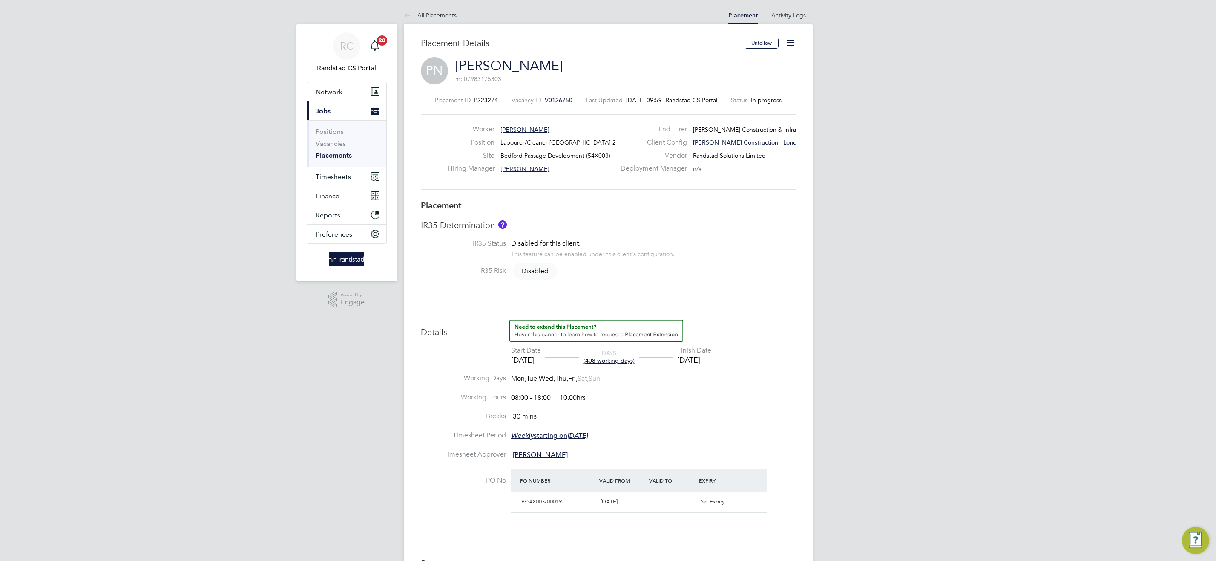
click at [341, 150] on li "Vacancies" at bounding box center [348, 145] width 64 height 12
click at [322, 156] on link "Placements" at bounding box center [334, 155] width 36 height 8
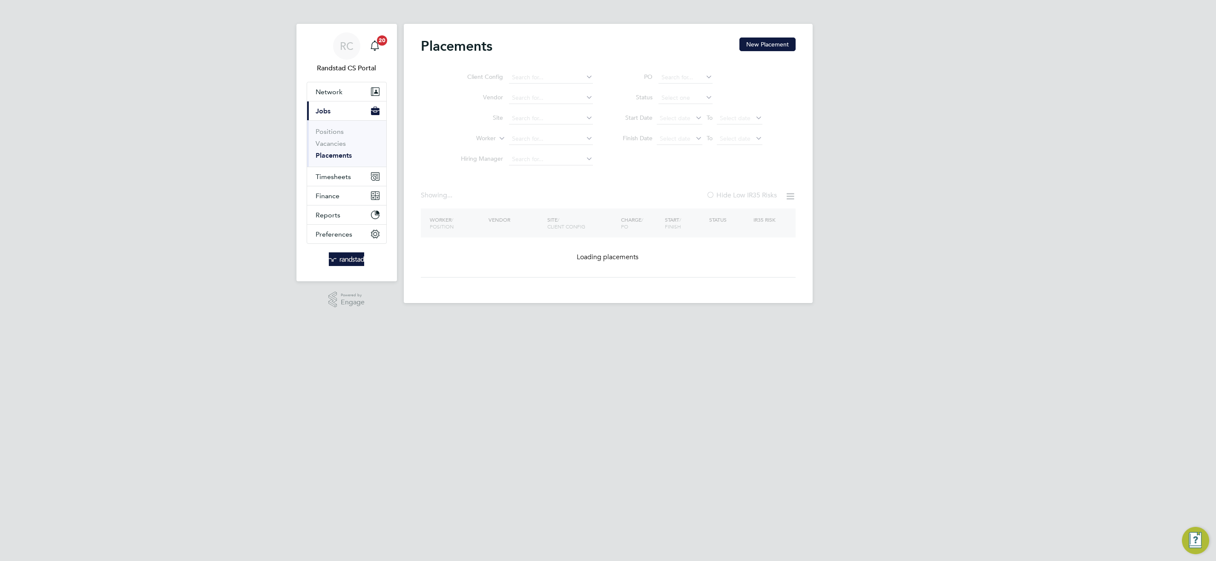
click at [546, 139] on ul "Client Config Vendor Site Worker Hiring Manager" at bounding box center [523, 118] width 160 height 102
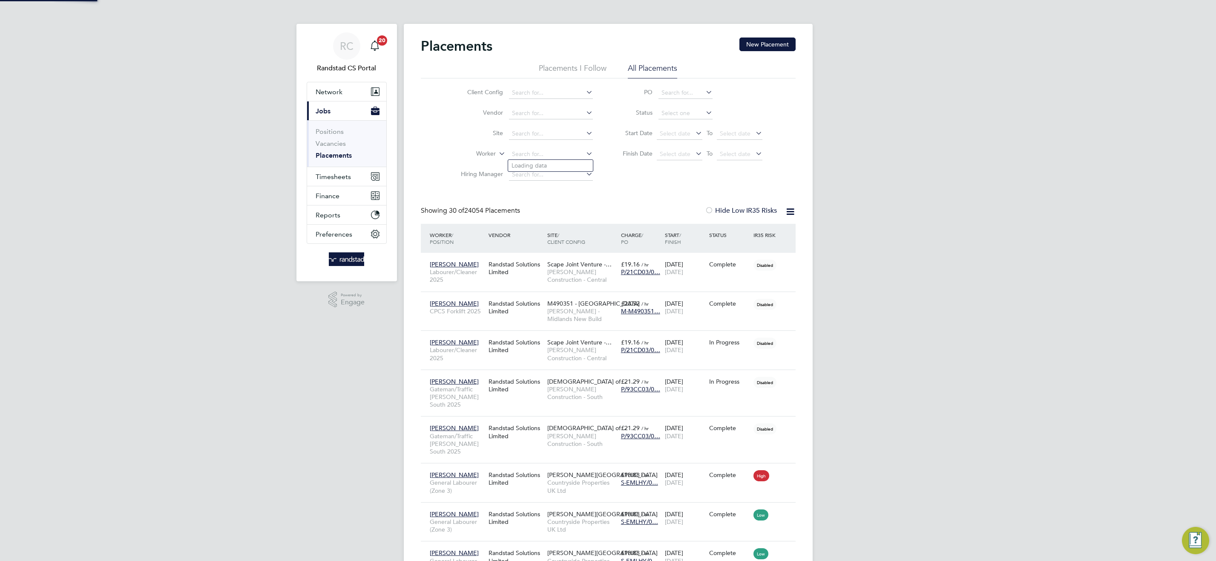
drag, startPoint x: 547, startPoint y: 156, endPoint x: 538, endPoint y: 160, distance: 9.9
click at [546, 156] on input at bounding box center [551, 154] width 84 height 12
click at [579, 167] on li "[PERSON_NAME] ie" at bounding box center [550, 166] width 85 height 12
type input "[PERSON_NAME]"
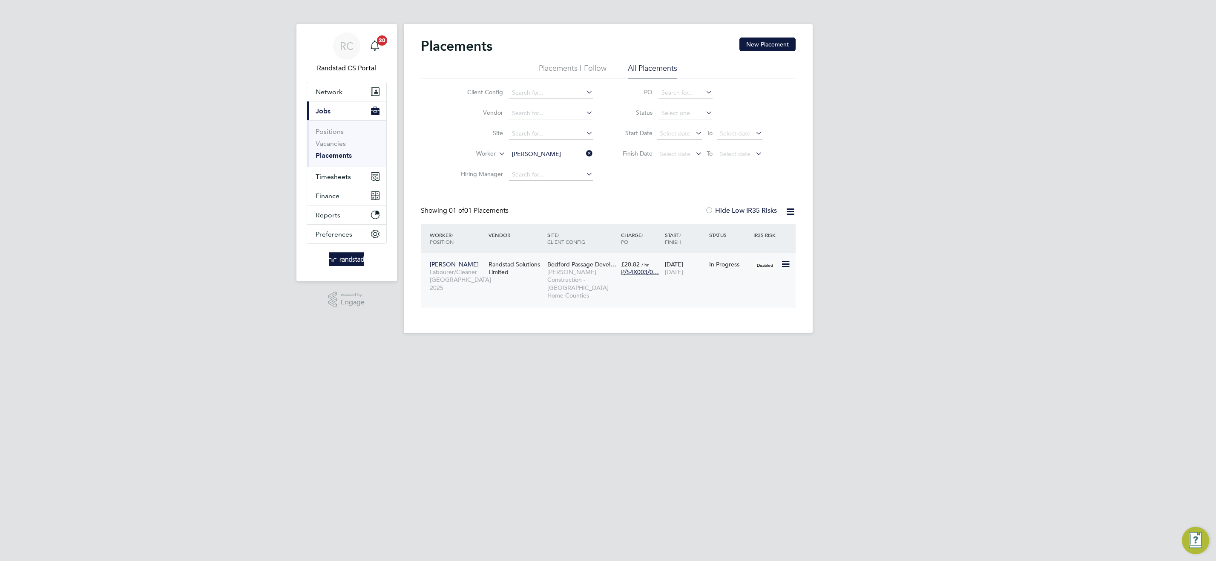
click at [562, 268] on div "Bedford Passage Devel… [PERSON_NAME] Construction - [GEOGRAPHIC_DATA] Home Coun…" at bounding box center [582, 279] width 74 height 47
click at [342, 171] on button "Timesheets" at bounding box center [346, 176] width 79 height 19
click at [332, 147] on link "Timesheets" at bounding box center [333, 151] width 35 height 8
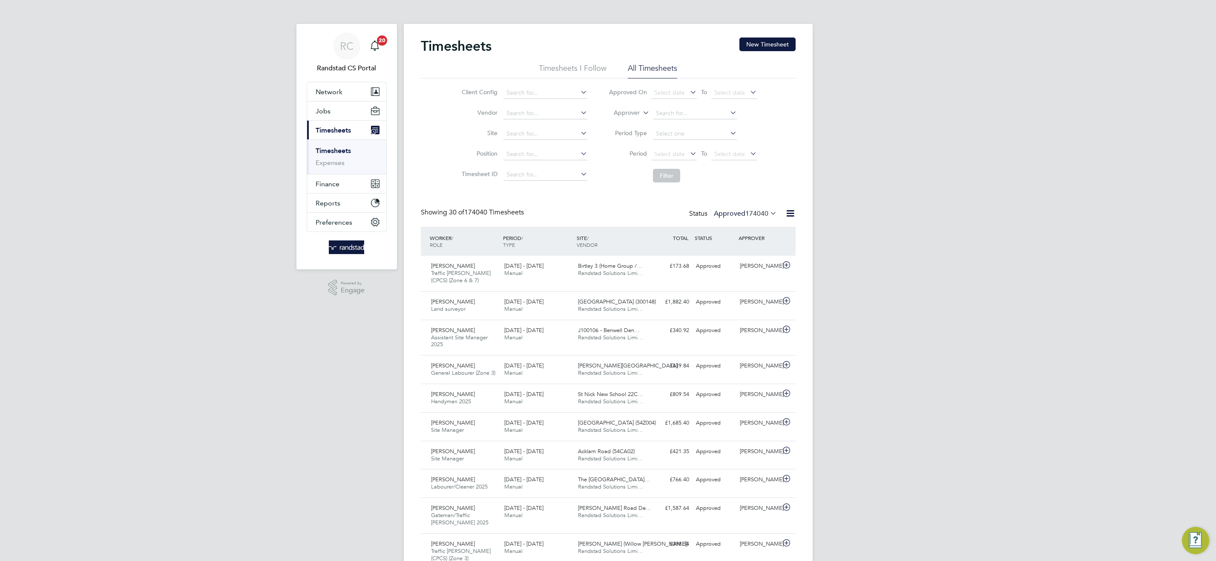
click at [641, 111] on icon at bounding box center [641, 111] width 0 height 8
click at [635, 121] on li "Worker" at bounding box center [619, 122] width 42 height 11
click at [681, 113] on input at bounding box center [695, 113] width 84 height 12
click at [691, 123] on li "Paul Nash" at bounding box center [706, 125] width 107 height 12
type input "Paul Nash"
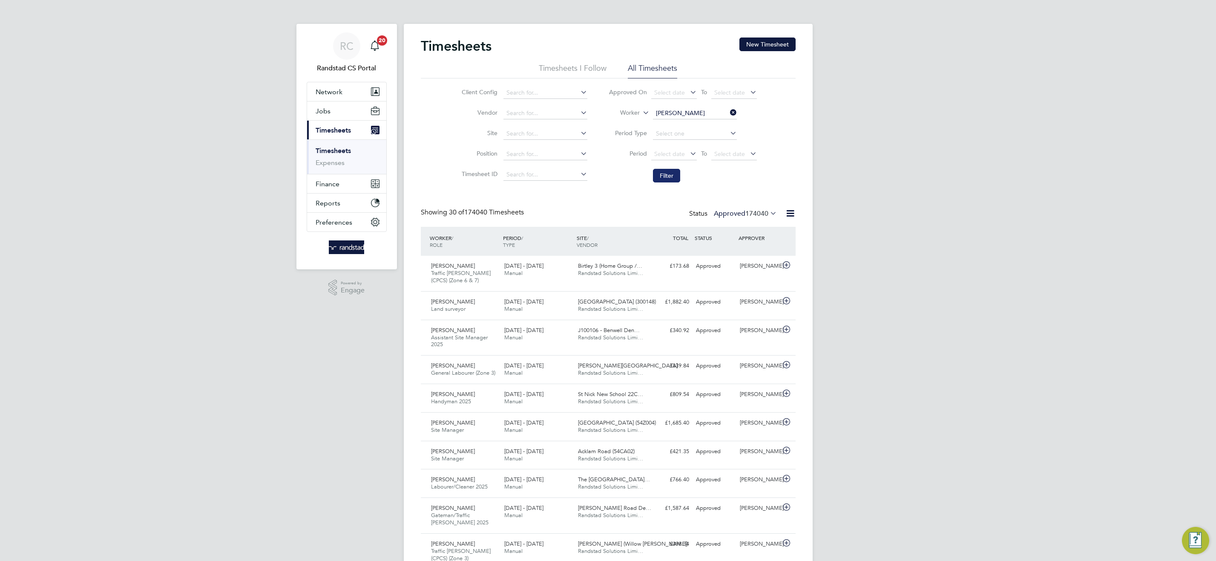
click at [665, 176] on button "Filter" at bounding box center [666, 176] width 27 height 14
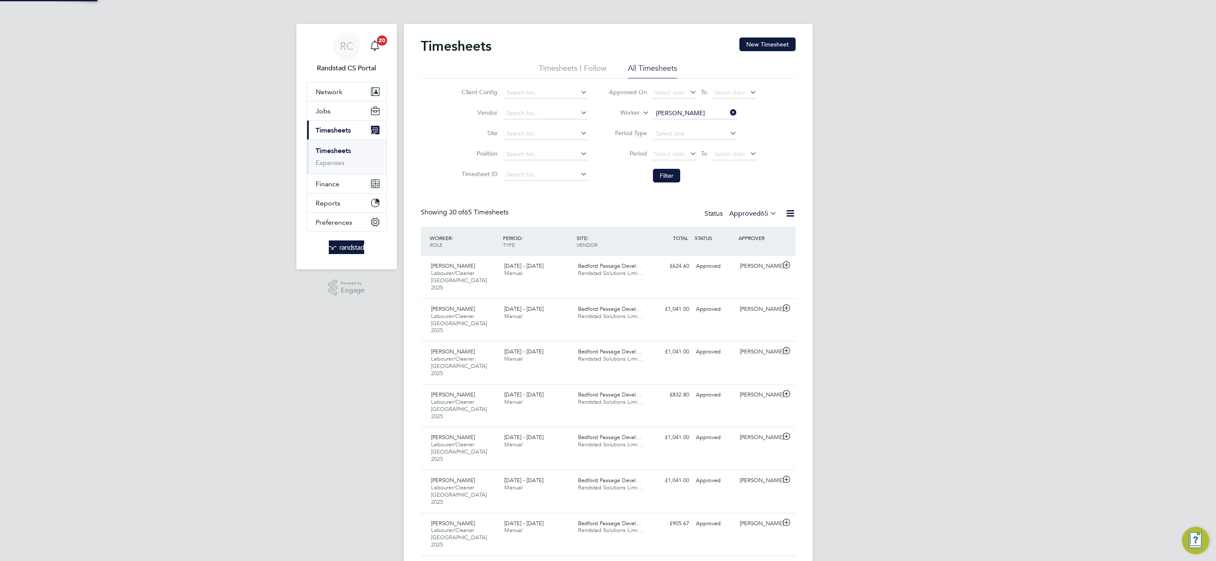
click at [769, 213] on icon at bounding box center [769, 213] width 0 height 12
click at [763, 214] on span "65" at bounding box center [765, 213] width 8 height 9
click at [744, 226] on li "All" at bounding box center [747, 228] width 39 height 12
click at [629, 274] on span "Randstad Solutions Limi…" at bounding box center [610, 272] width 65 height 7
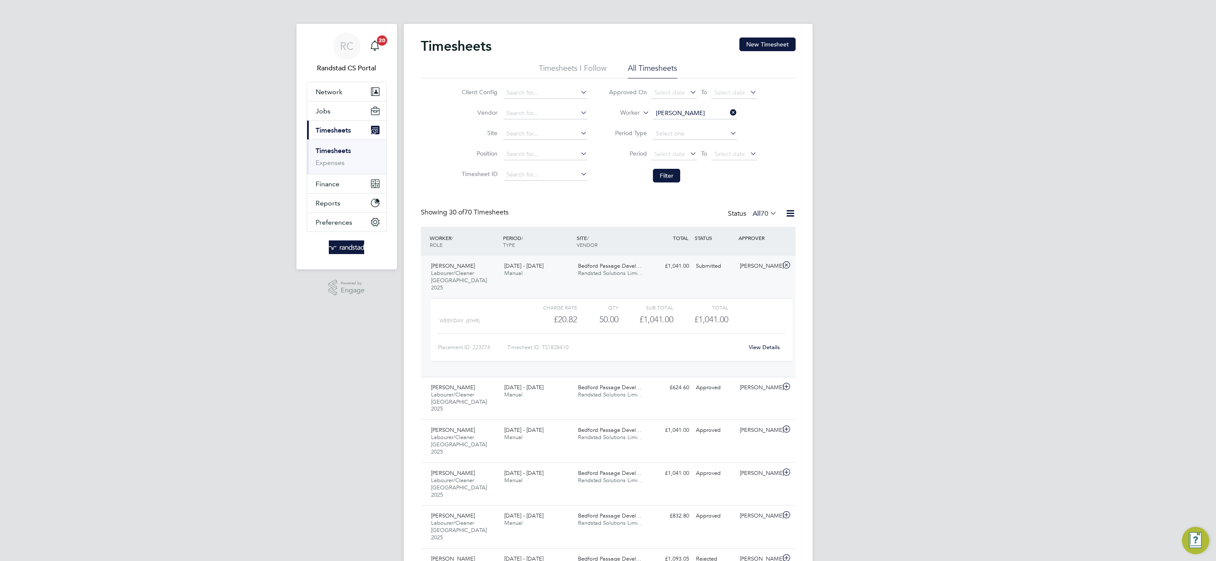
click at [762, 343] on link "View Details" at bounding box center [764, 346] width 31 height 7
click at [683, 113] on input "Paul Nash" at bounding box center [695, 113] width 84 height 12
type input "m"
click at [696, 121] on li "Omaru Barr ie" at bounding box center [695, 125] width 85 height 12
type input "[PERSON_NAME]"
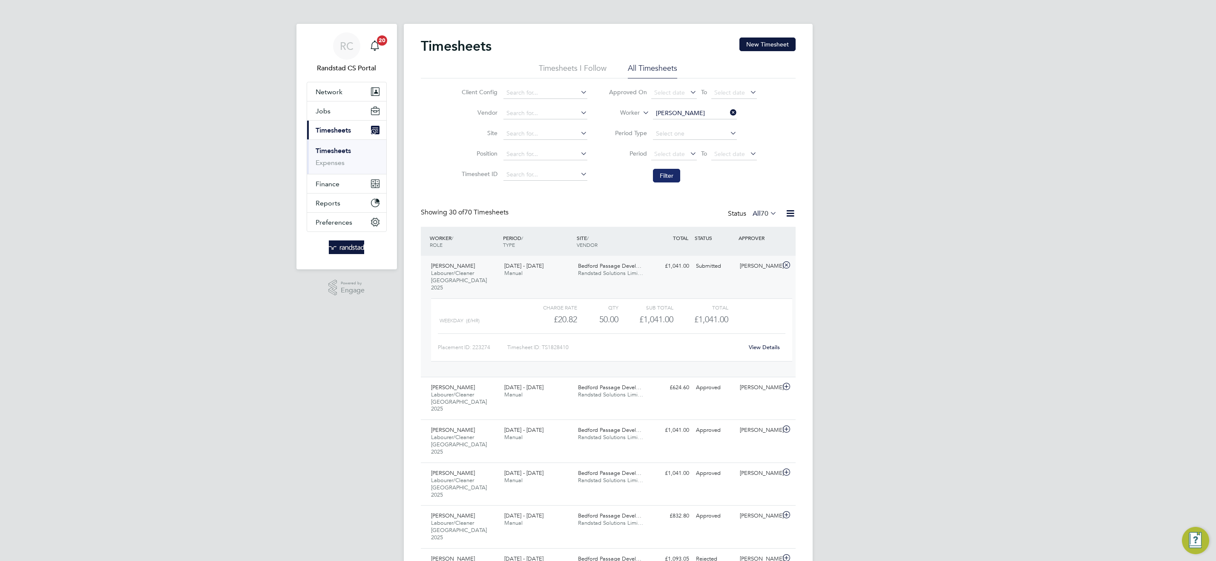
click at [673, 178] on button "Filter" at bounding box center [666, 176] width 27 height 14
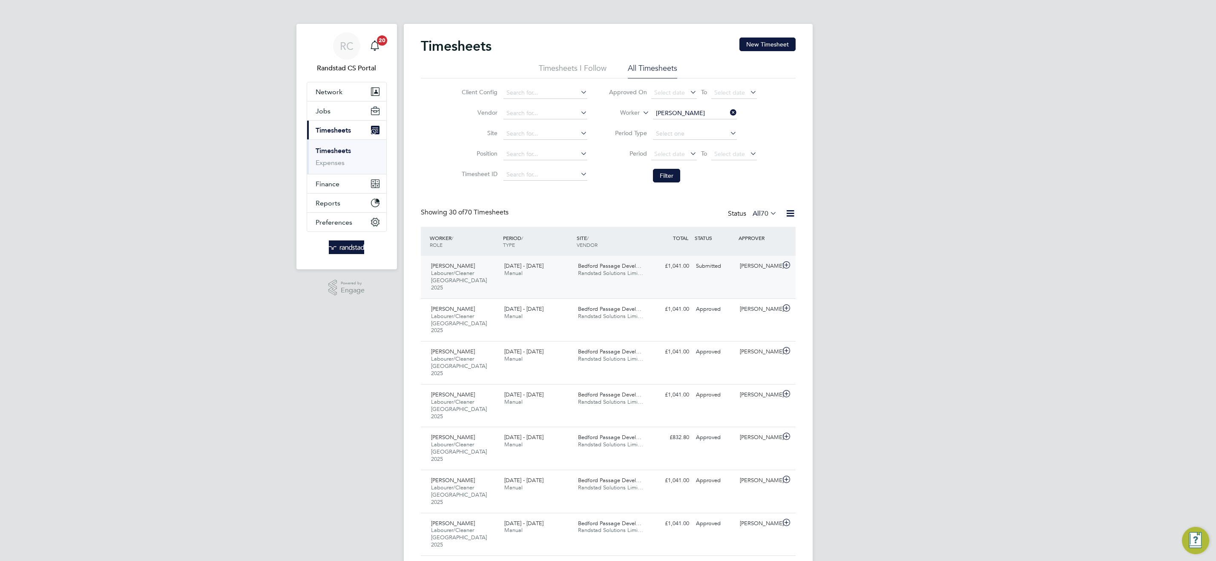
click at [661, 268] on div "£1,041.00 Submitted" at bounding box center [670, 266] width 44 height 14
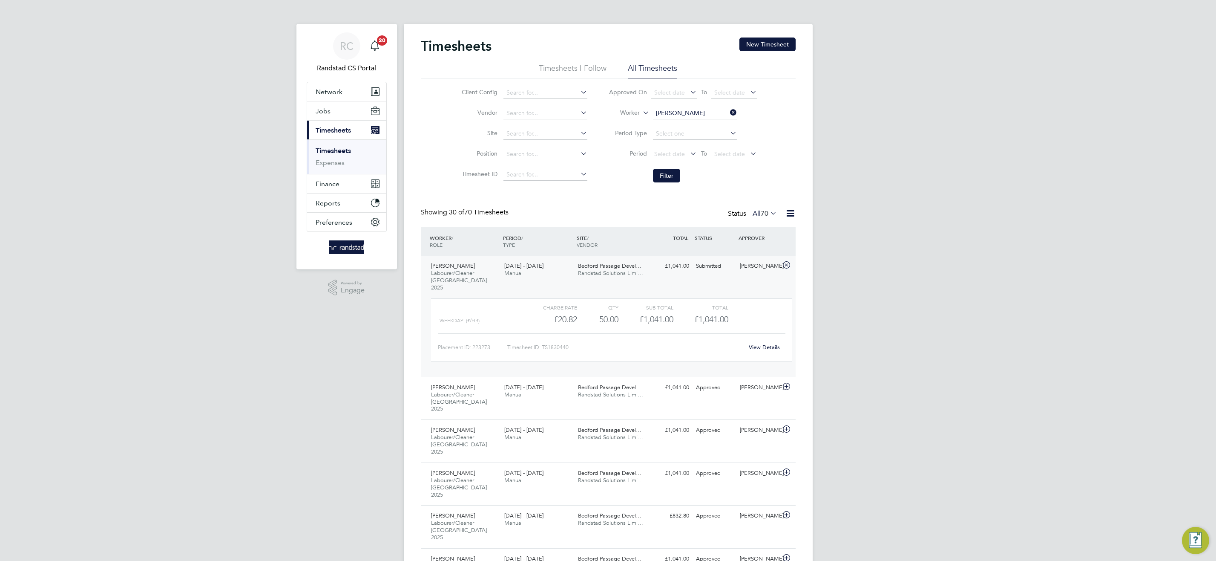
click at [762, 343] on link "View Details" at bounding box center [764, 346] width 31 height 7
click at [666, 108] on input "Omaru Barrie" at bounding box center [695, 113] width 84 height 12
click at [665, 127] on b "Jorge" at bounding box center [680, 124] width 49 height 7
type input "Jorge Araujo"
click at [677, 172] on button "Filter" at bounding box center [666, 176] width 27 height 14
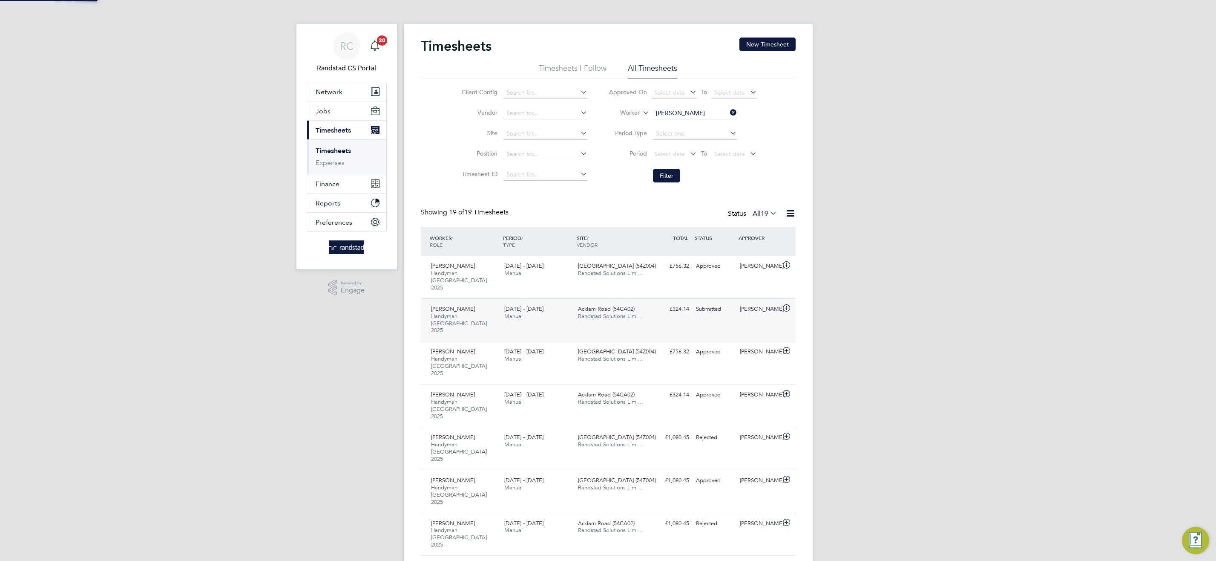
scroll to position [22, 74]
click at [624, 305] on span "Acklam Road (54CA02)" at bounding box center [606, 308] width 57 height 7
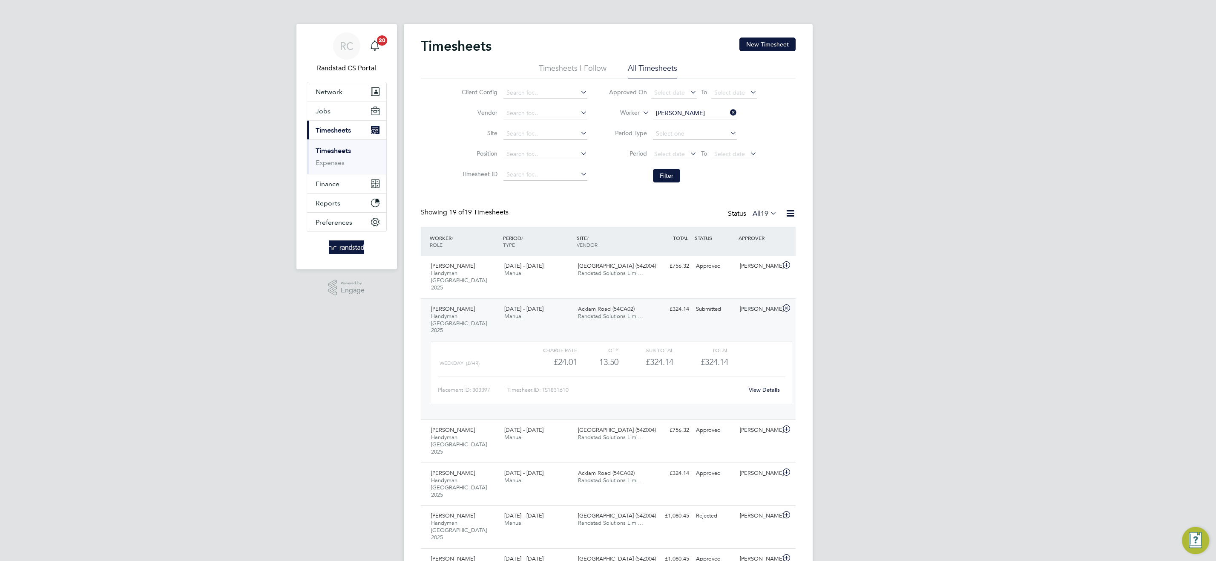
click at [759, 386] on link "View Details" at bounding box center [764, 389] width 31 height 7
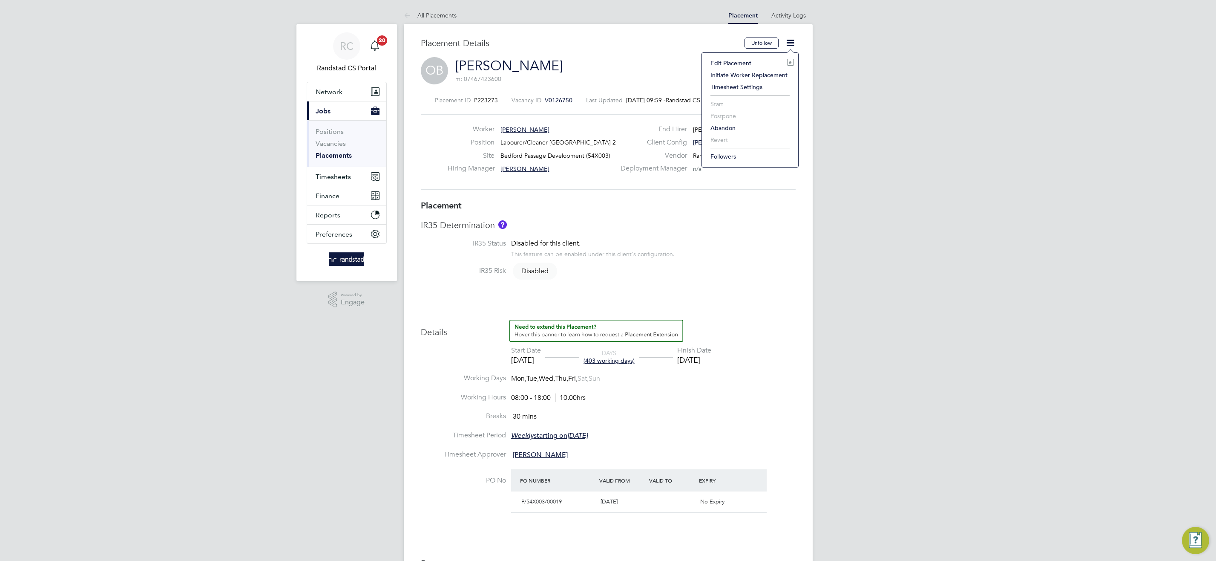
click at [725, 61] on li "Edit Placement e" at bounding box center [750, 63] width 88 height 12
type input "[PERSON_NAME]"
type input "05 Jun 2024"
type input "19 Dec 2025"
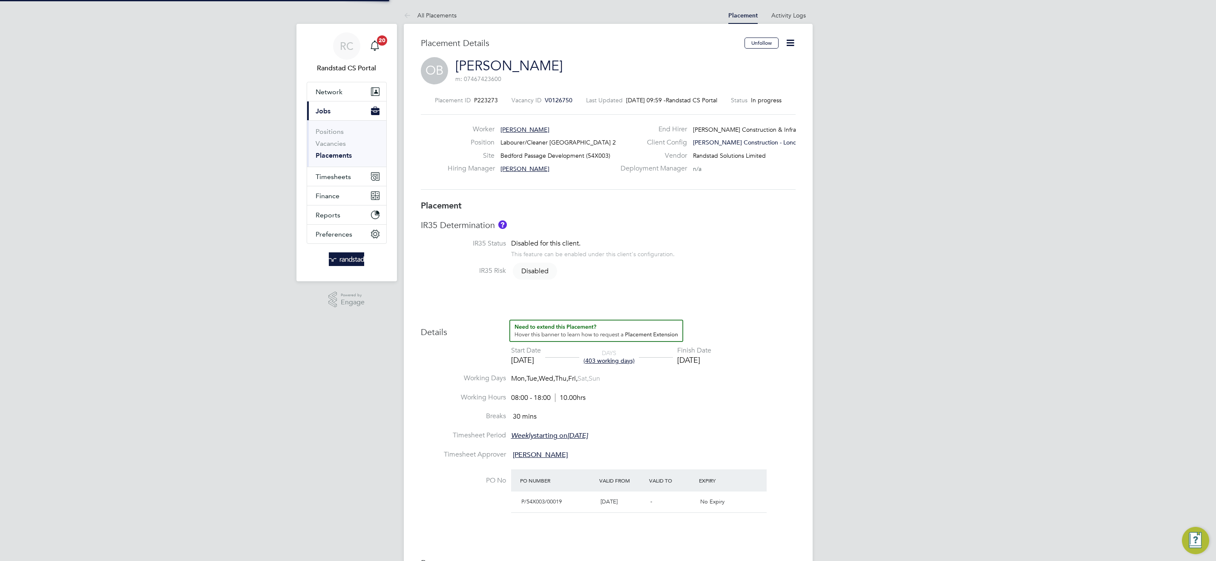
type input "08:00"
type input "18:00"
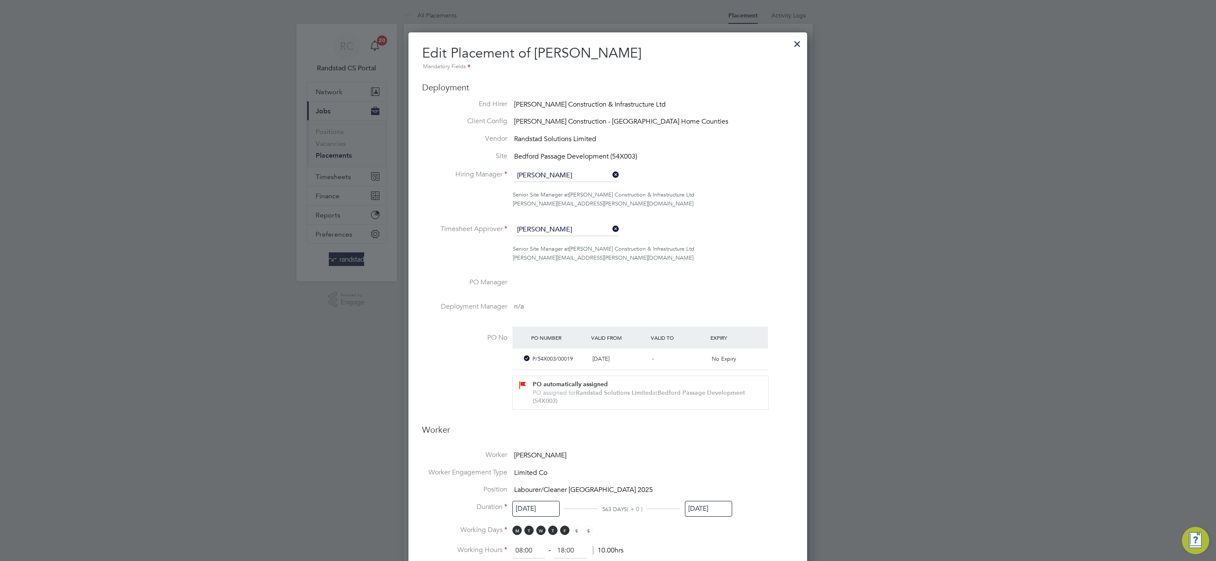
click at [569, 228] on input "[PERSON_NAME]" at bounding box center [566, 229] width 105 height 13
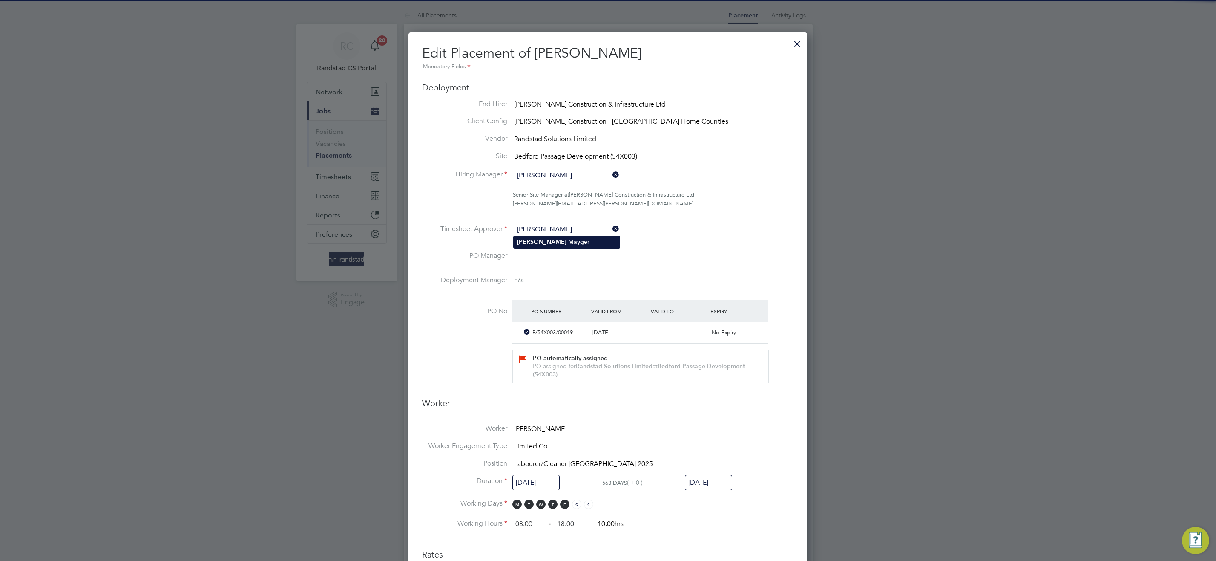
click at [603, 238] on li "Daniel Mayg er" at bounding box center [567, 242] width 106 height 12
type input "[PERSON_NAME]"
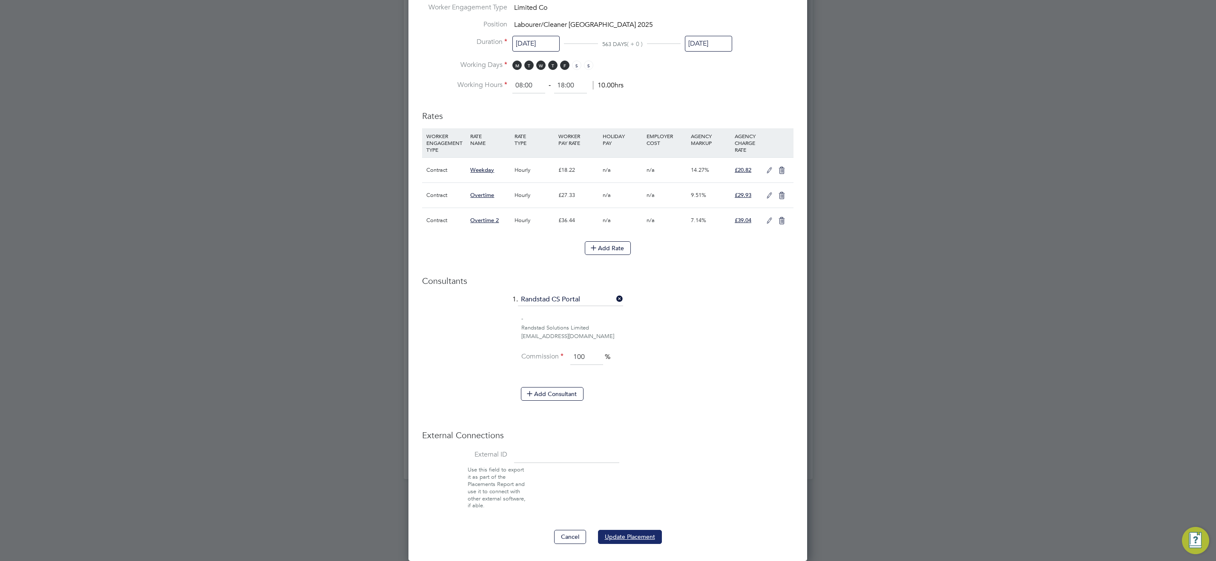
click at [639, 537] on button "Update Placement" at bounding box center [630, 537] width 64 height 14
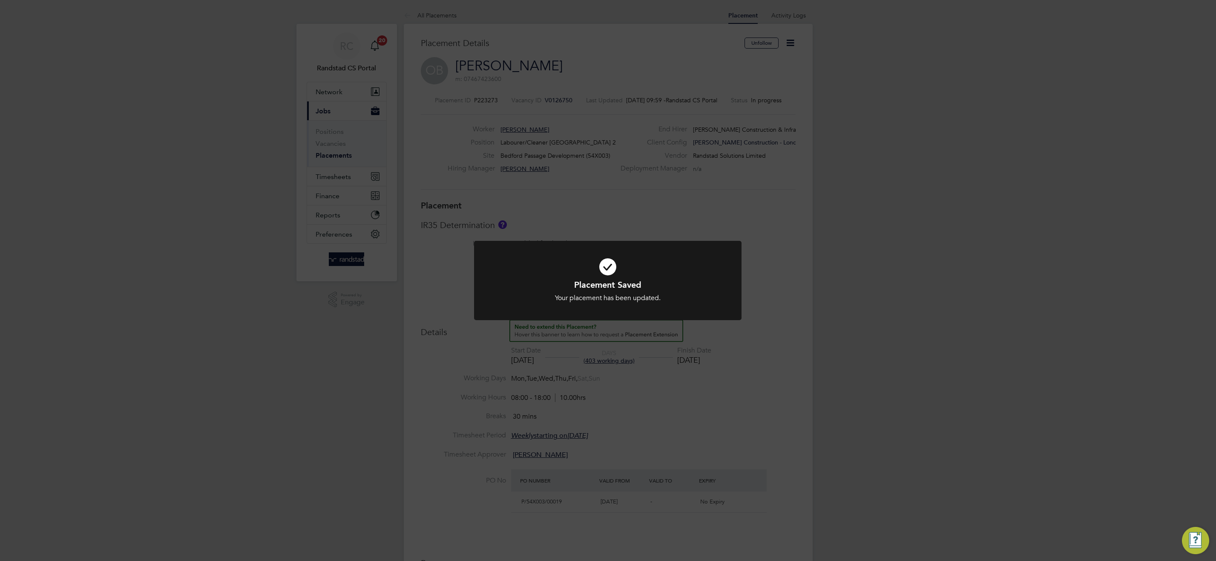
scroll to position [25, 60]
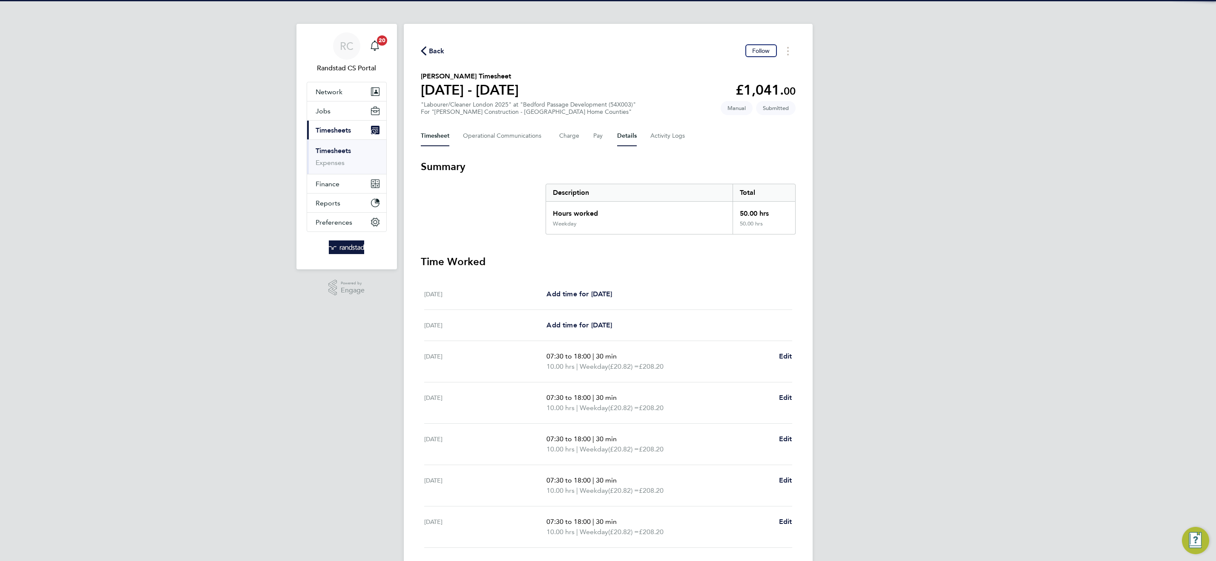
click at [618, 137] on button "Details" at bounding box center [627, 136] width 20 height 20
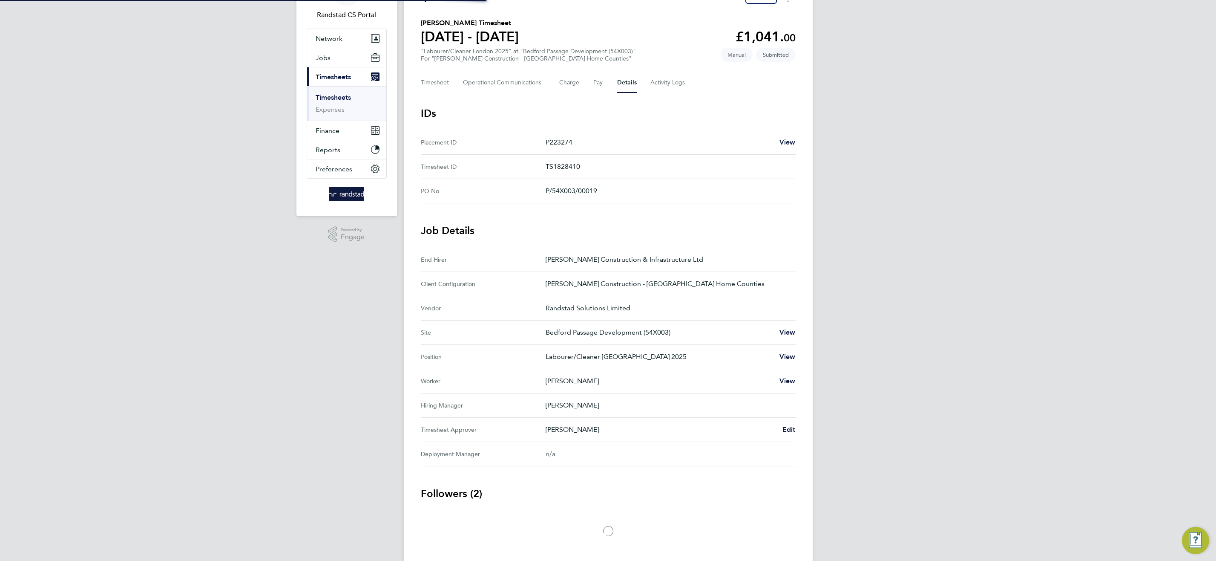
scroll to position [78, 0]
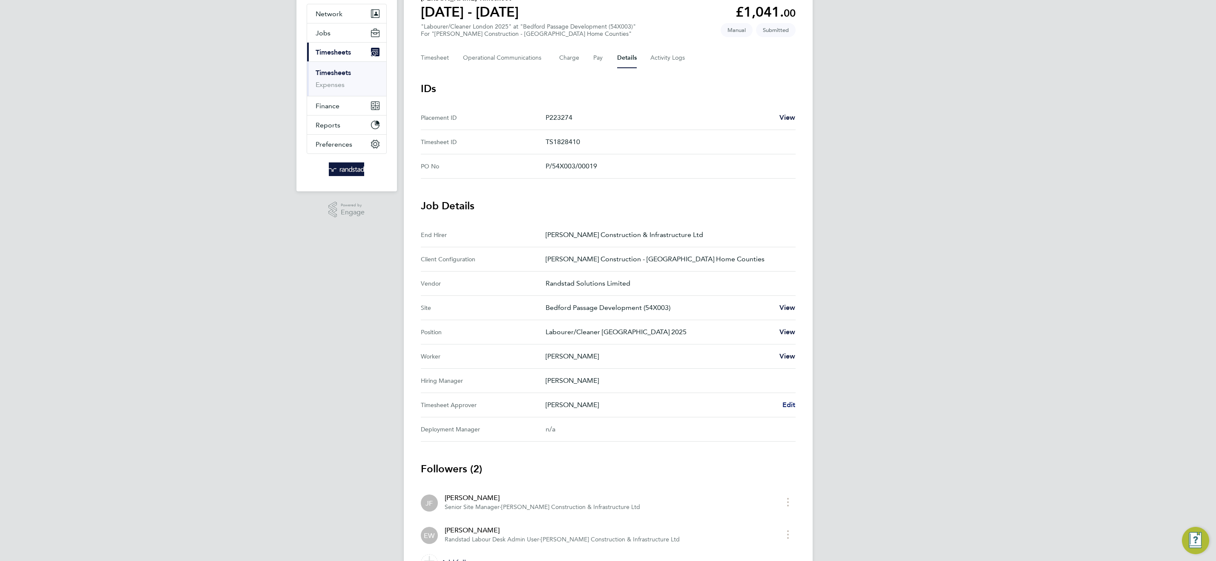
click at [788, 403] on span "Edit" at bounding box center [789, 404] width 13 height 8
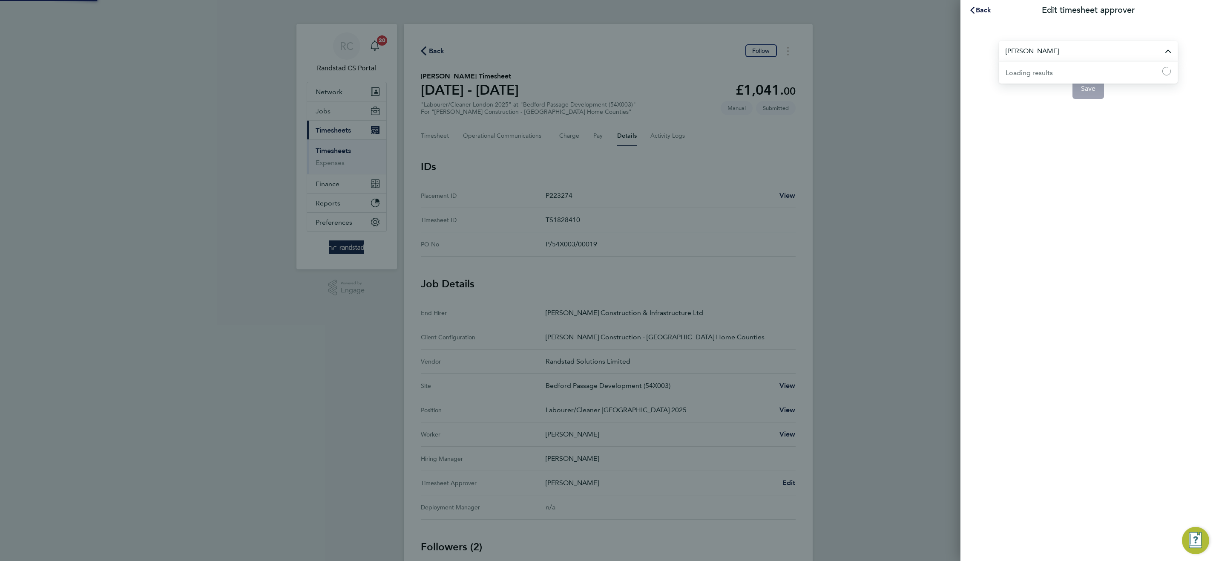
click at [1035, 54] on input "[PERSON_NAME]" at bounding box center [1088, 51] width 179 height 20
click at [1046, 72] on span "[PERSON_NAME]" at bounding box center [1033, 72] width 55 height 10
type input "[PERSON_NAME]"
click at [1097, 90] on button "Save" at bounding box center [1089, 88] width 32 height 20
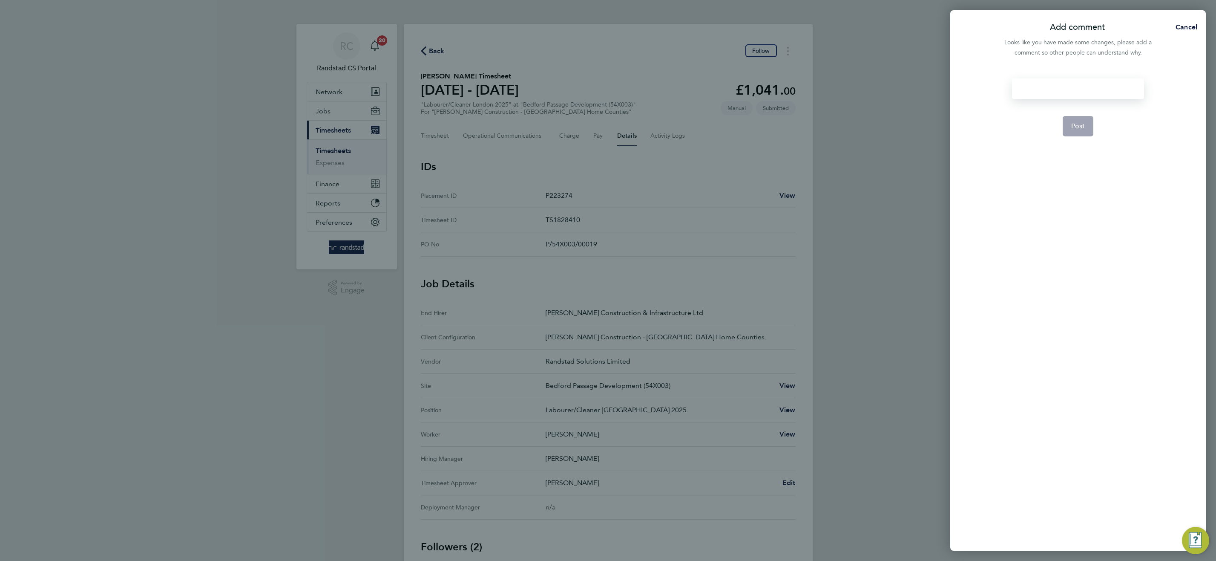
click at [1074, 81] on div at bounding box center [1078, 88] width 132 height 20
click at [1079, 91] on div at bounding box center [1078, 88] width 132 height 20
click at [1071, 133] on button "Post" at bounding box center [1078, 126] width 31 height 20
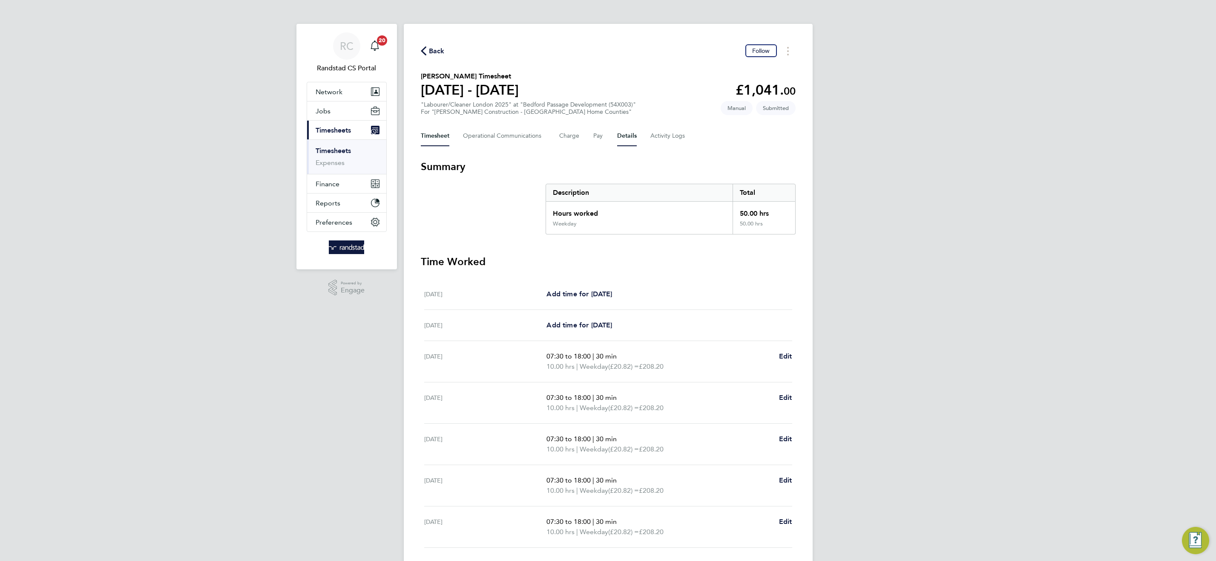
click at [628, 138] on button "Details" at bounding box center [627, 136] width 20 height 20
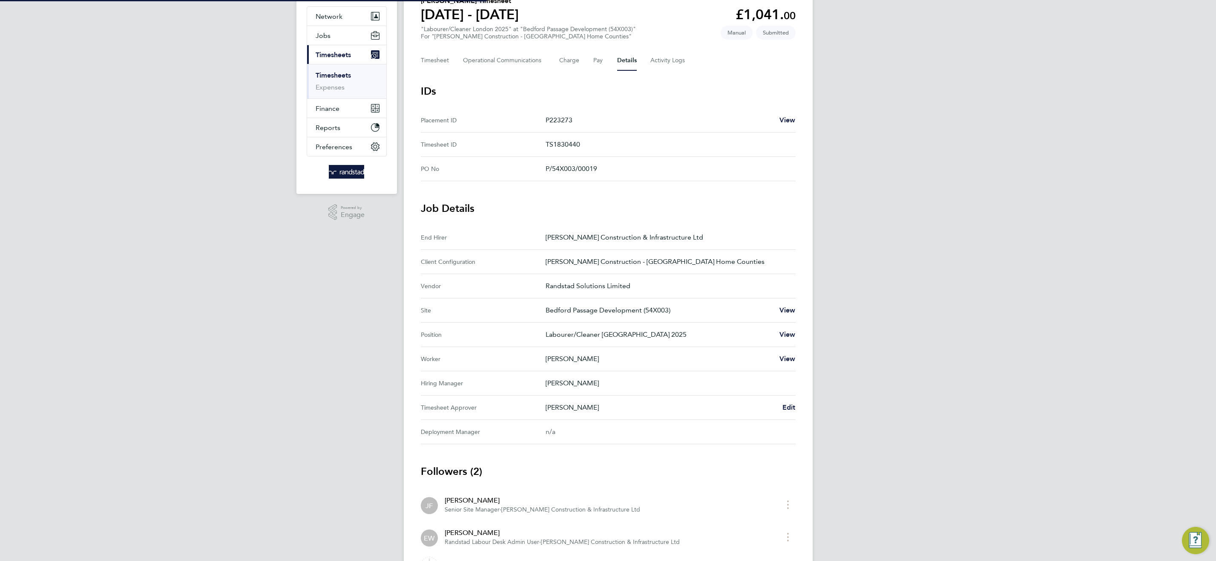
scroll to position [78, 0]
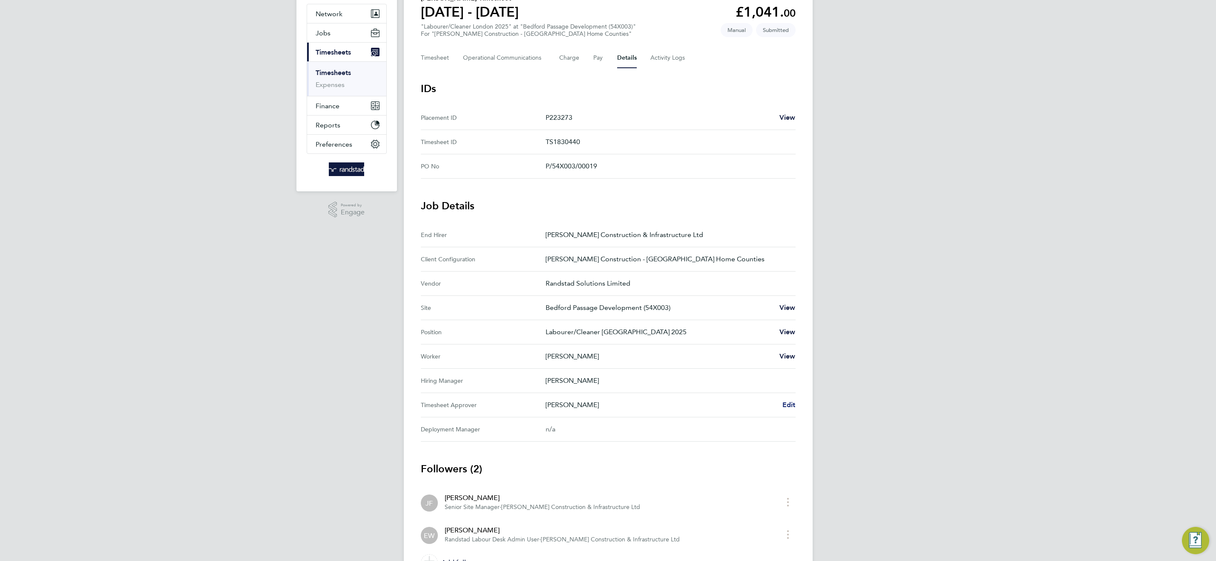
click at [789, 406] on span "Edit" at bounding box center [789, 404] width 13 height 8
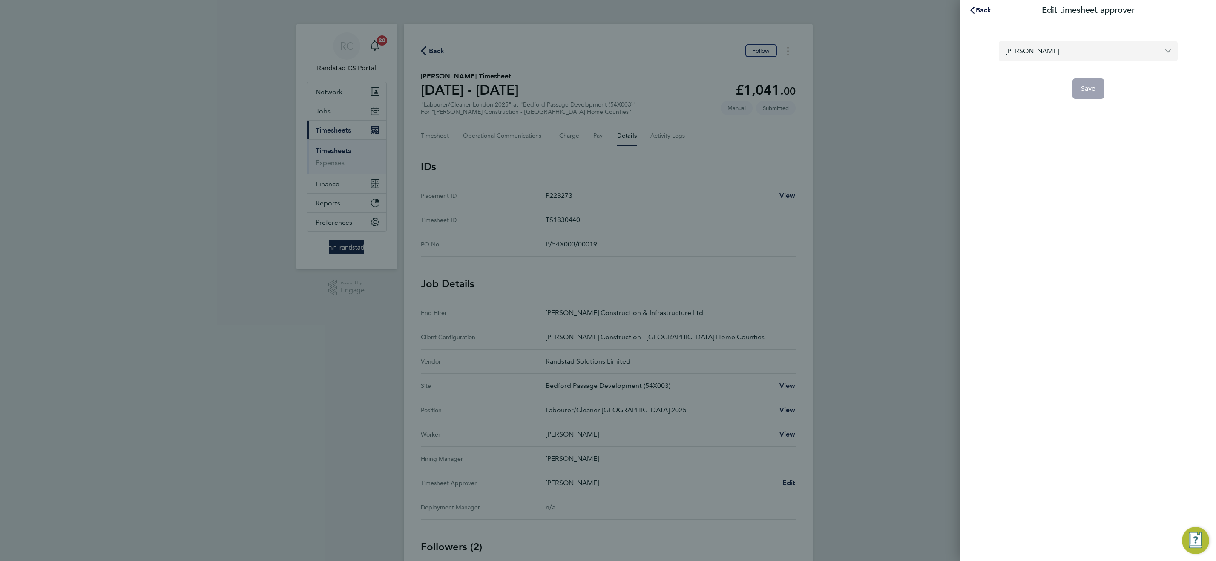
click at [1062, 50] on input "[PERSON_NAME]" at bounding box center [1088, 51] width 179 height 20
click at [1059, 68] on li "[PERSON_NAME]" at bounding box center [1092, 71] width 172 height 21
type input "[PERSON_NAME]"
click at [1090, 83] on button "Save" at bounding box center [1089, 88] width 32 height 20
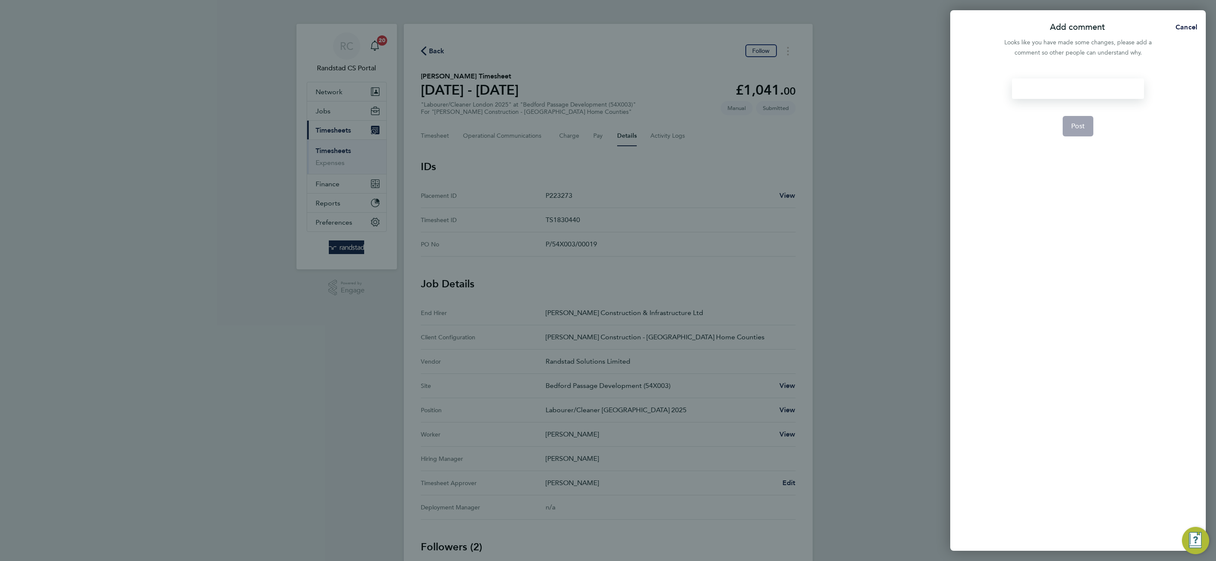
click at [1081, 89] on div at bounding box center [1078, 88] width 132 height 20
click at [1081, 127] on span "Post" at bounding box center [1078, 126] width 14 height 9
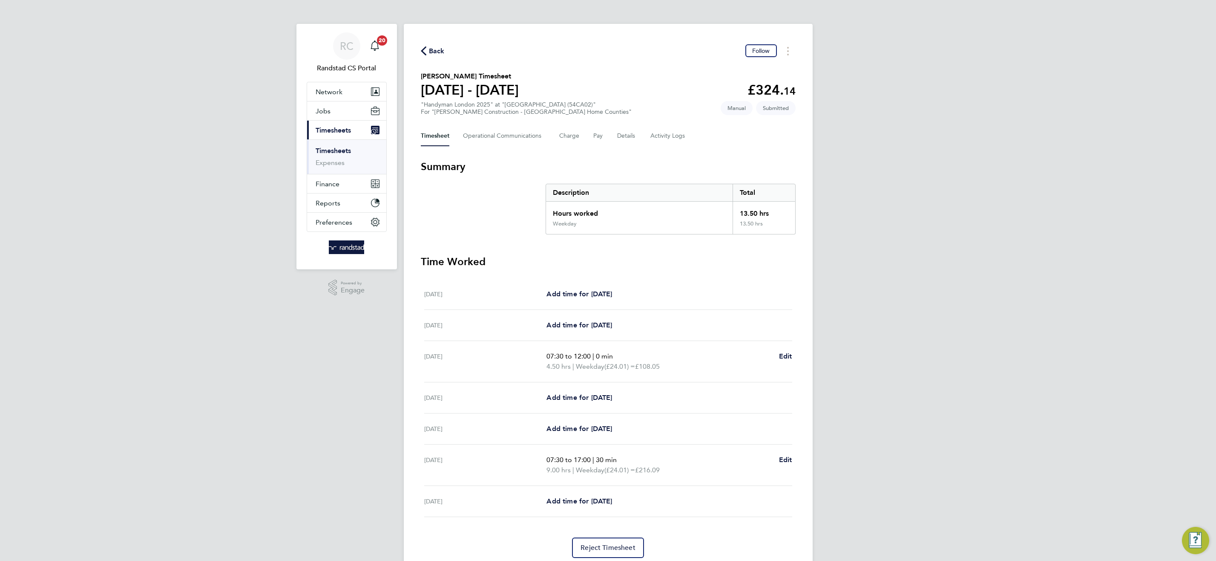
click at [637, 134] on div "Timesheet Operational Communications Charge Pay Details Activity Logs" at bounding box center [608, 136] width 375 height 20
click at [623, 141] on button "Details" at bounding box center [627, 136] width 20 height 20
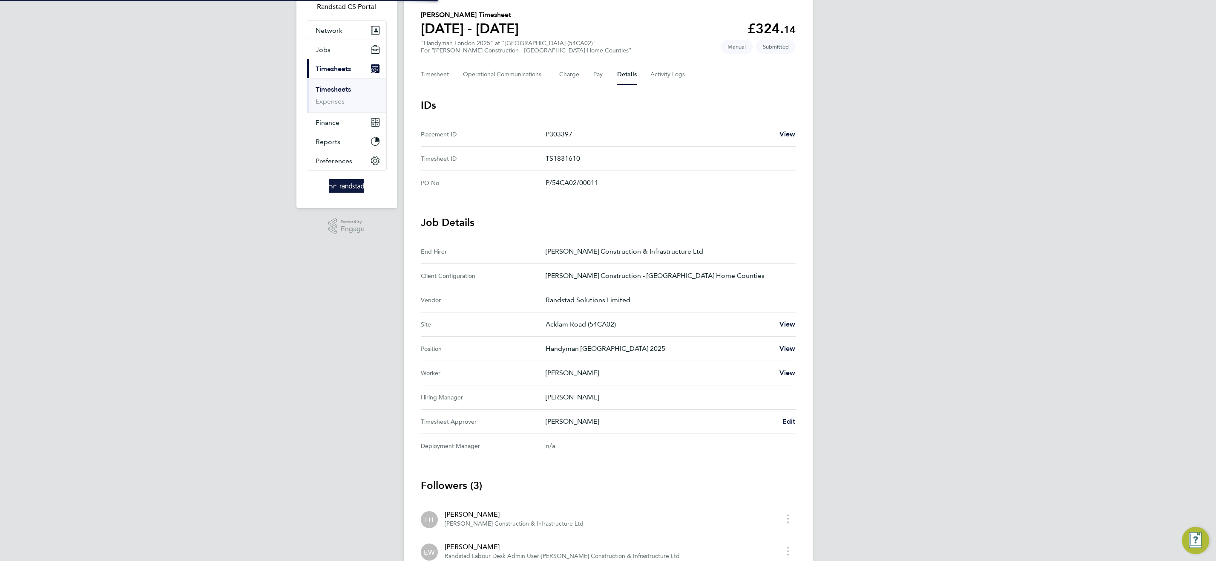
scroll to position [158, 0]
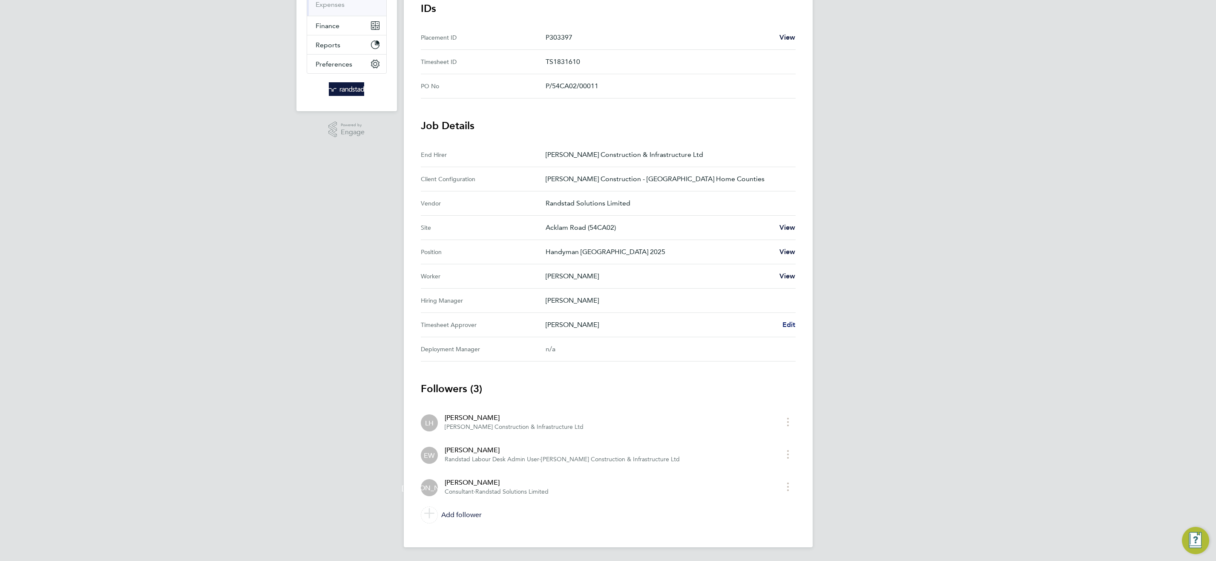
click at [788, 324] on span "Edit" at bounding box center [789, 324] width 13 height 8
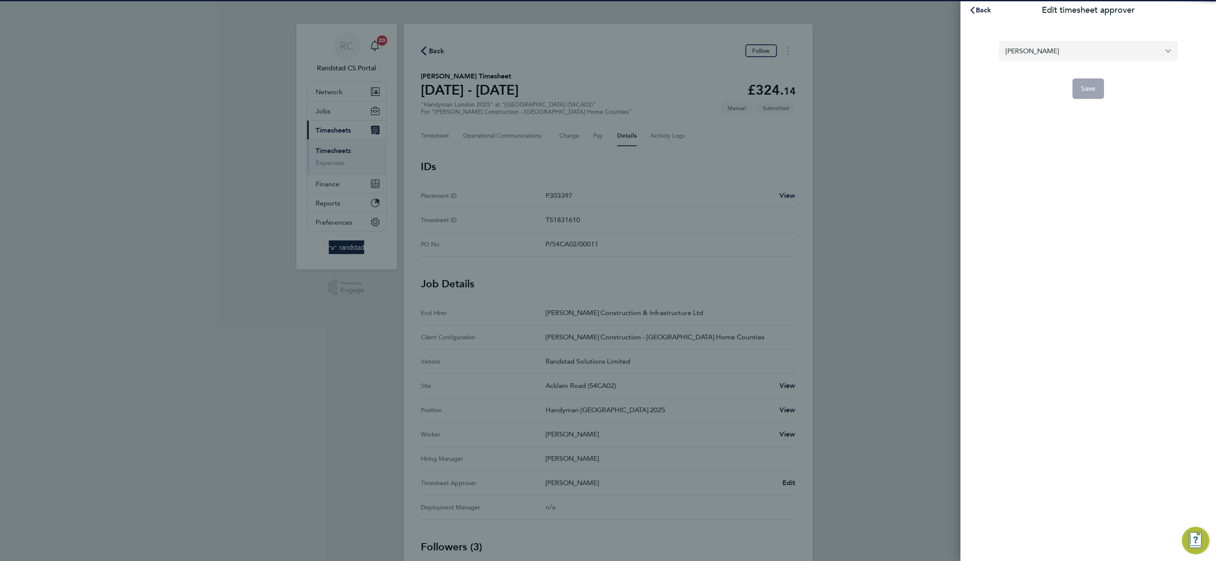
click at [1051, 42] on input "[PERSON_NAME]" at bounding box center [1088, 51] width 179 height 20
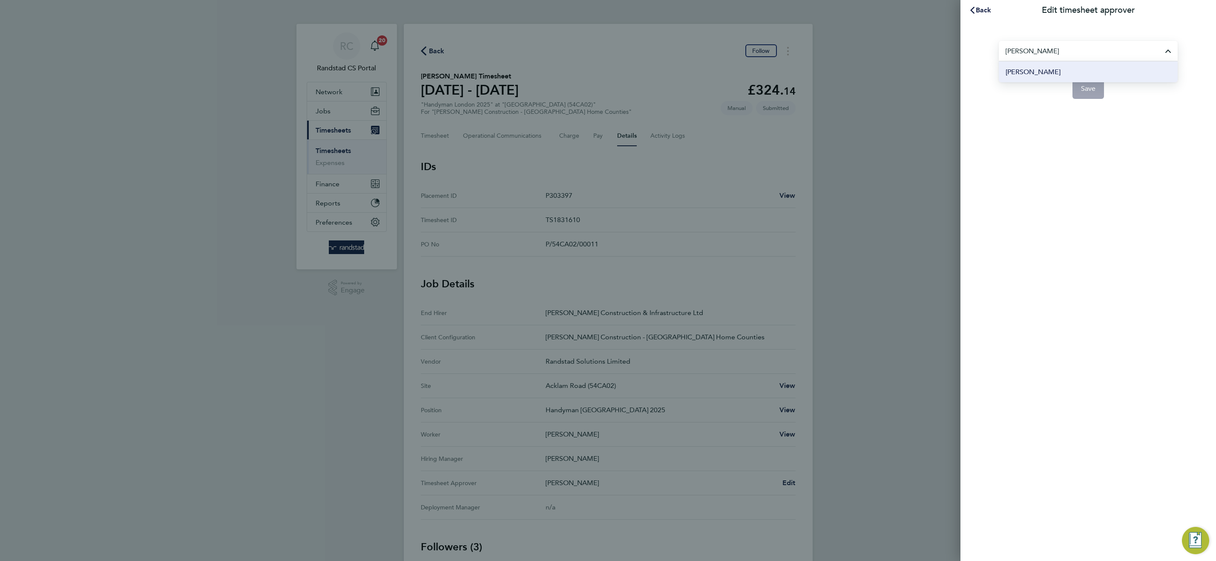
click at [1035, 74] on span "[PERSON_NAME]" at bounding box center [1033, 72] width 55 height 10
type input "[PERSON_NAME]"
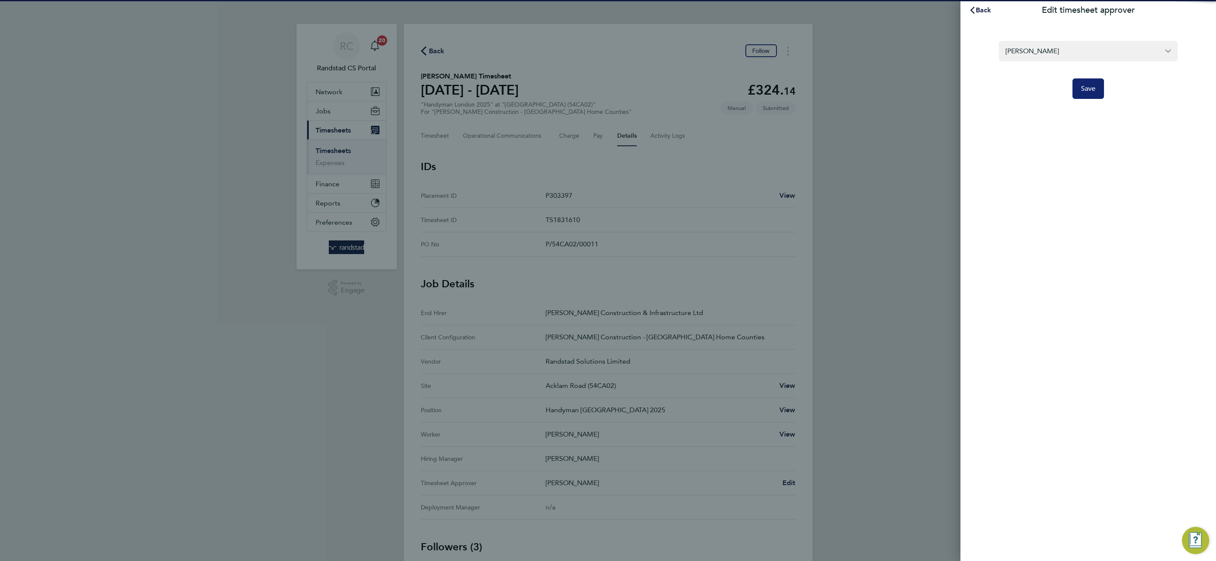
click at [1094, 87] on span "Save" at bounding box center [1088, 88] width 15 height 9
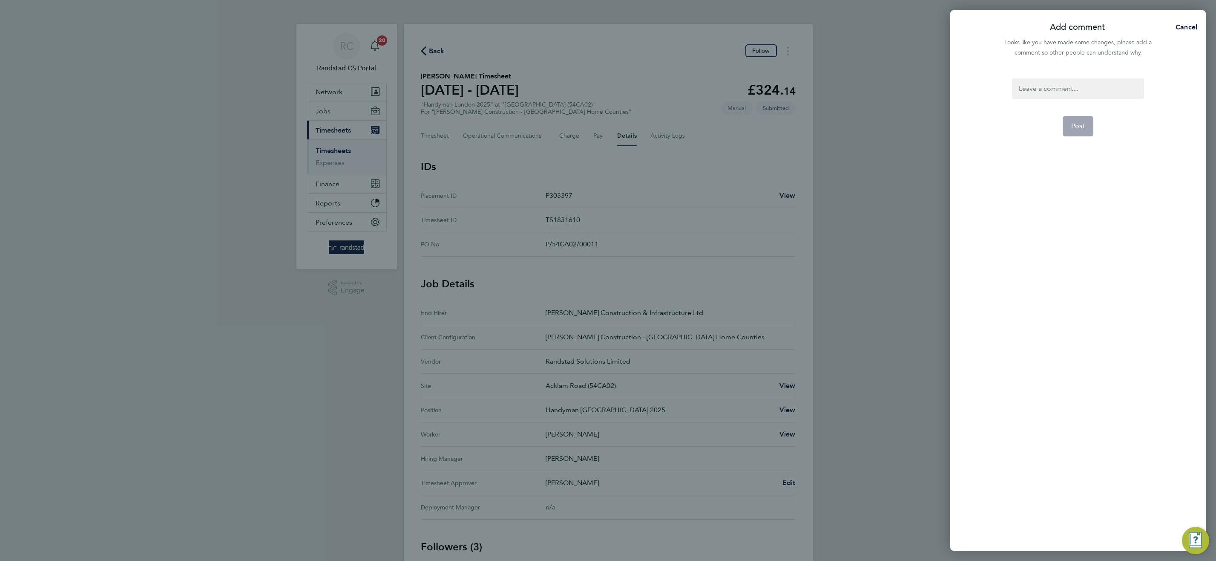
click at [1093, 86] on div at bounding box center [1078, 88] width 132 height 20
drag, startPoint x: 1087, startPoint y: 125, endPoint x: 1082, endPoint y: 124, distance: 5.2
click at [1087, 125] on button "Post" at bounding box center [1078, 126] width 31 height 20
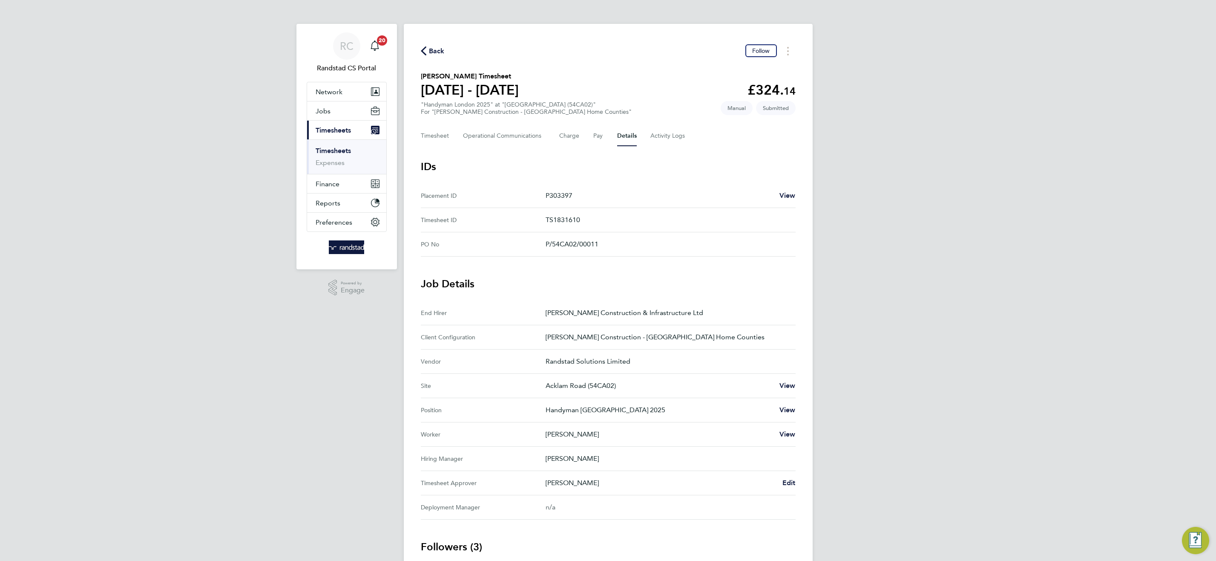
click at [337, 150] on link "Timesheets" at bounding box center [333, 151] width 35 height 8
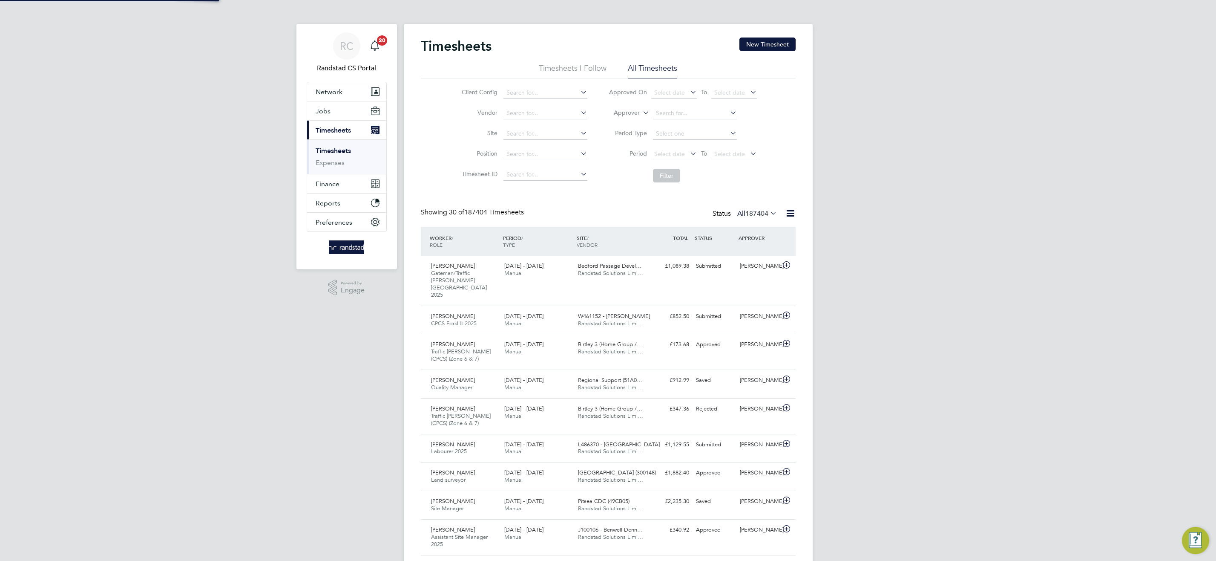
click at [641, 110] on icon at bounding box center [641, 111] width 0 height 8
click at [632, 118] on li "Worker" at bounding box center [619, 122] width 42 height 11
click at [664, 113] on input at bounding box center [695, 113] width 84 height 12
click at [656, 123] on b "Olawu" at bounding box center [665, 124] width 18 height 7
type input "Olawumi Ogunrinde"
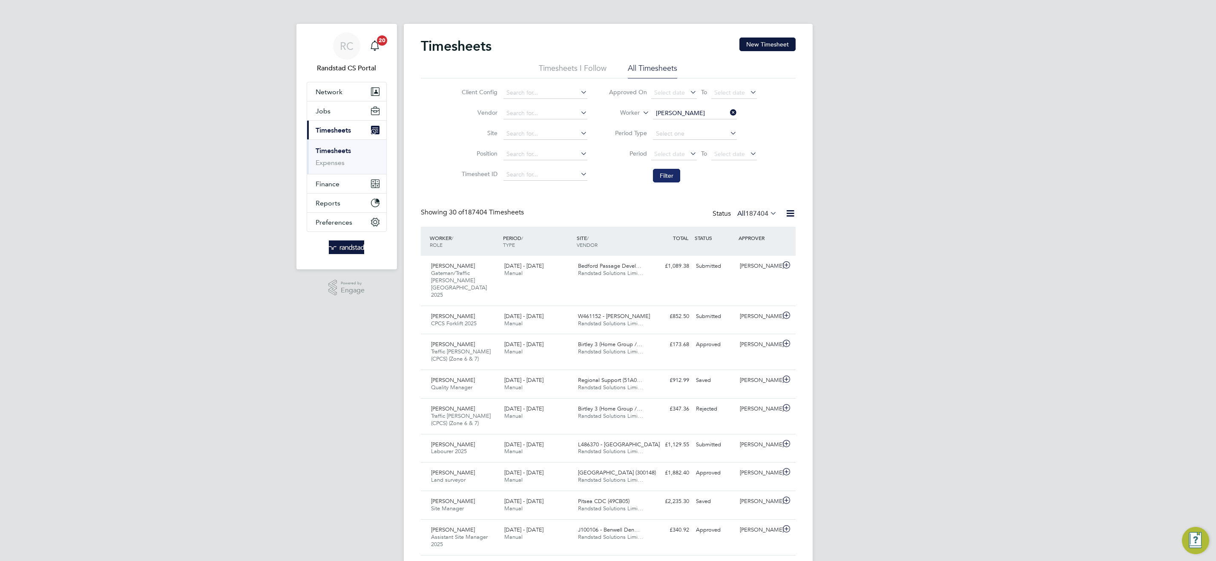
click at [679, 177] on button "Filter" at bounding box center [666, 176] width 27 height 14
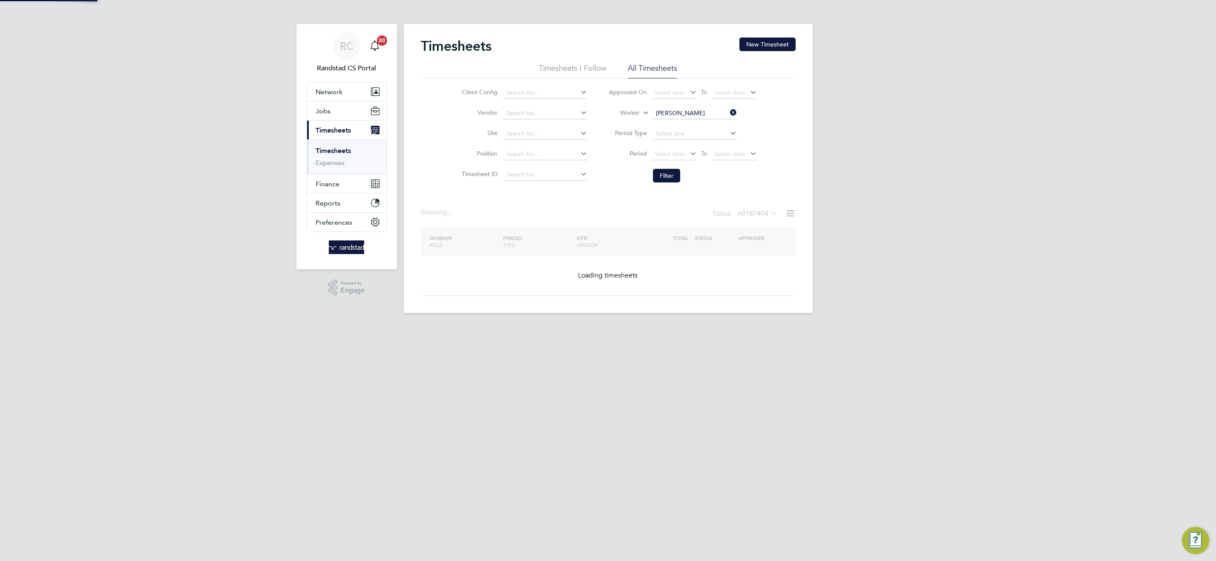
click at [677, 176] on button "Filter" at bounding box center [666, 176] width 27 height 14
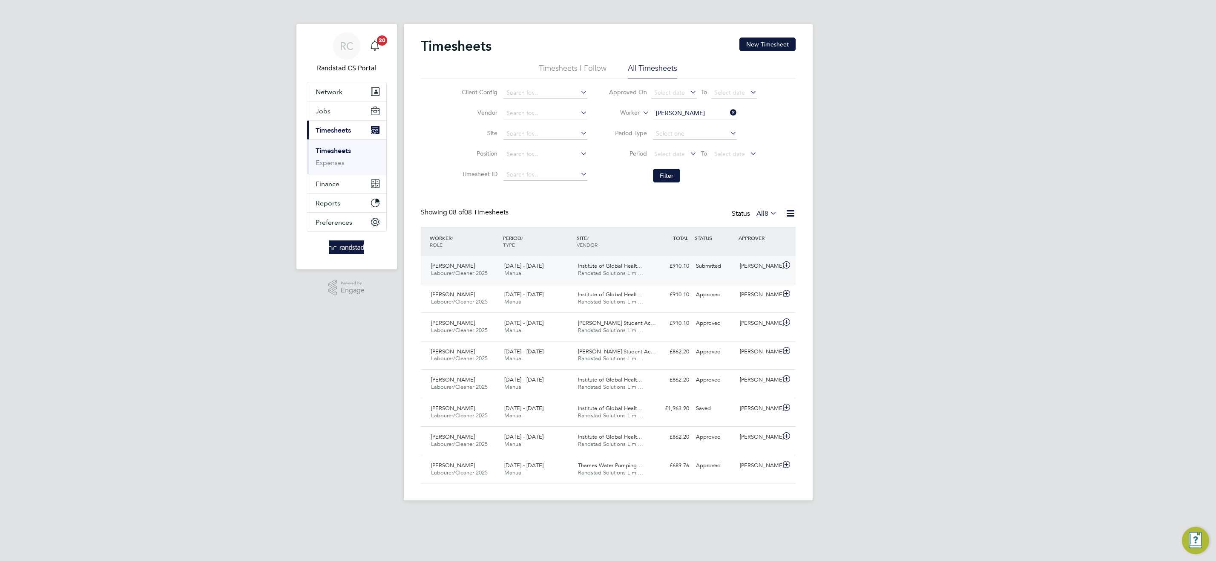
click at [614, 266] on span "Institute of Global Healt…" at bounding box center [610, 265] width 64 height 7
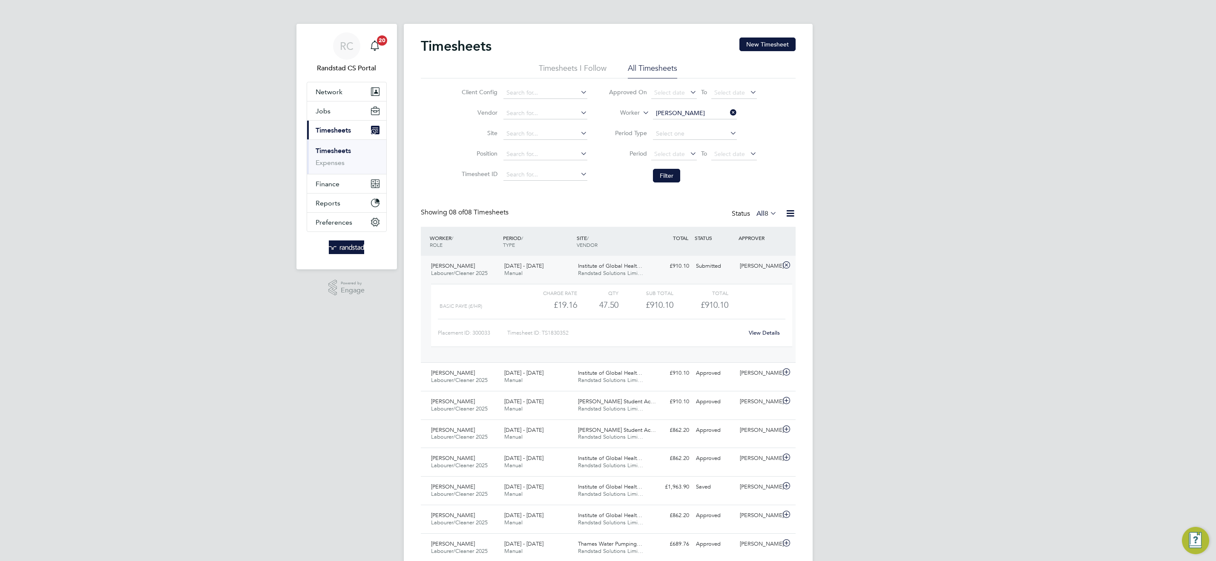
click at [772, 330] on link "View Details" at bounding box center [764, 332] width 31 height 7
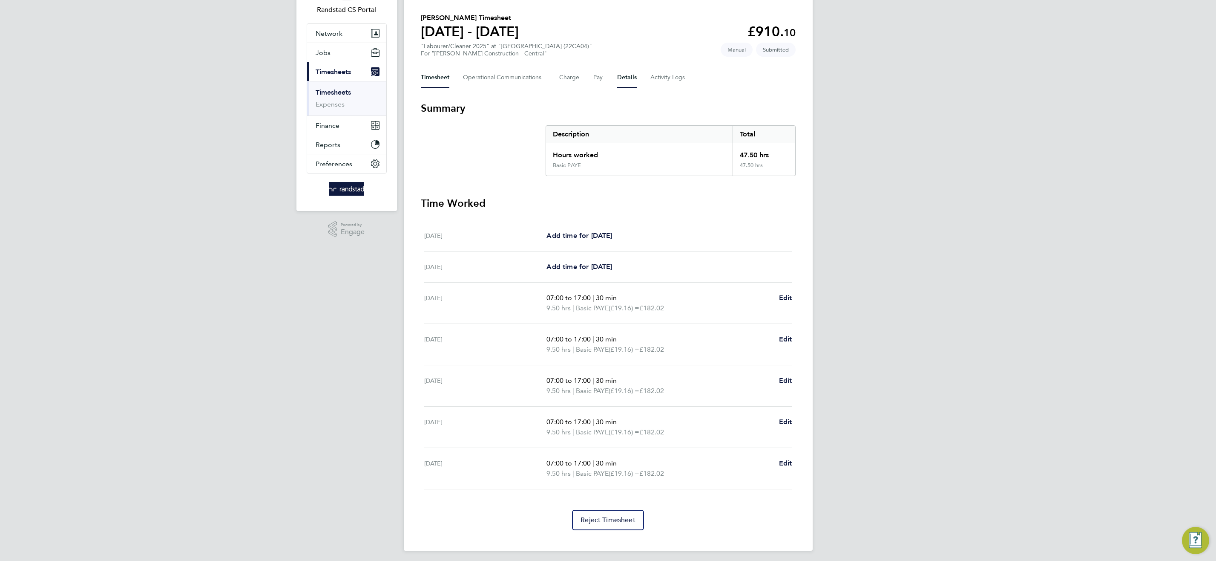
scroll to position [62, 0]
drag, startPoint x: 628, startPoint y: 78, endPoint x: 610, endPoint y: 238, distance: 161.6
click at [628, 78] on button "Details" at bounding box center [627, 74] width 20 height 20
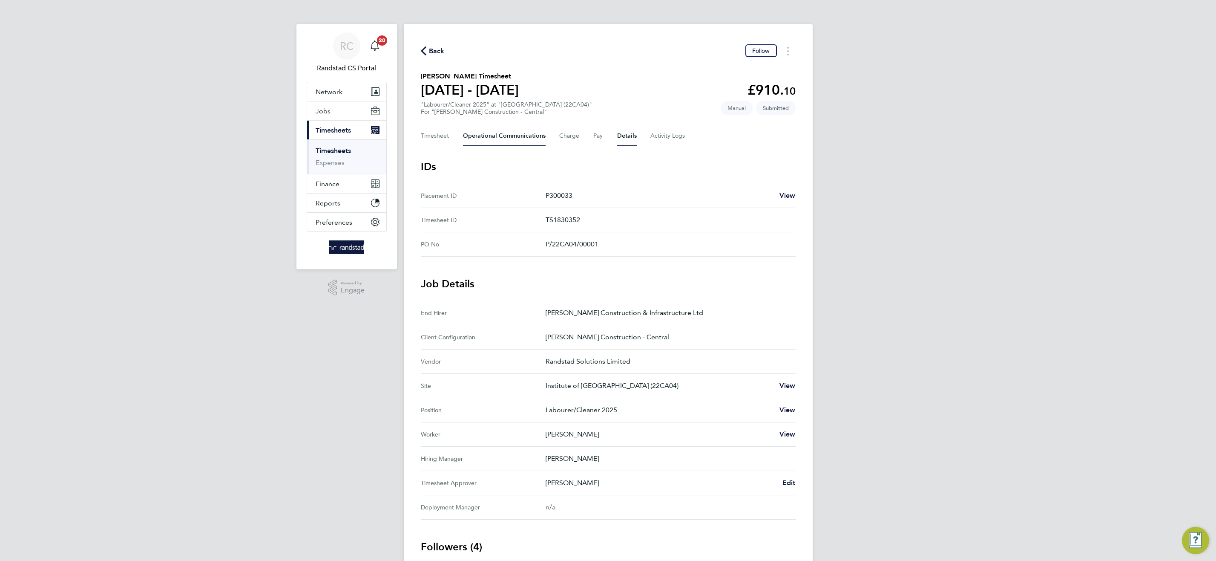
click at [517, 137] on Communications-tab "Operational Communications" at bounding box center [504, 136] width 83 height 20
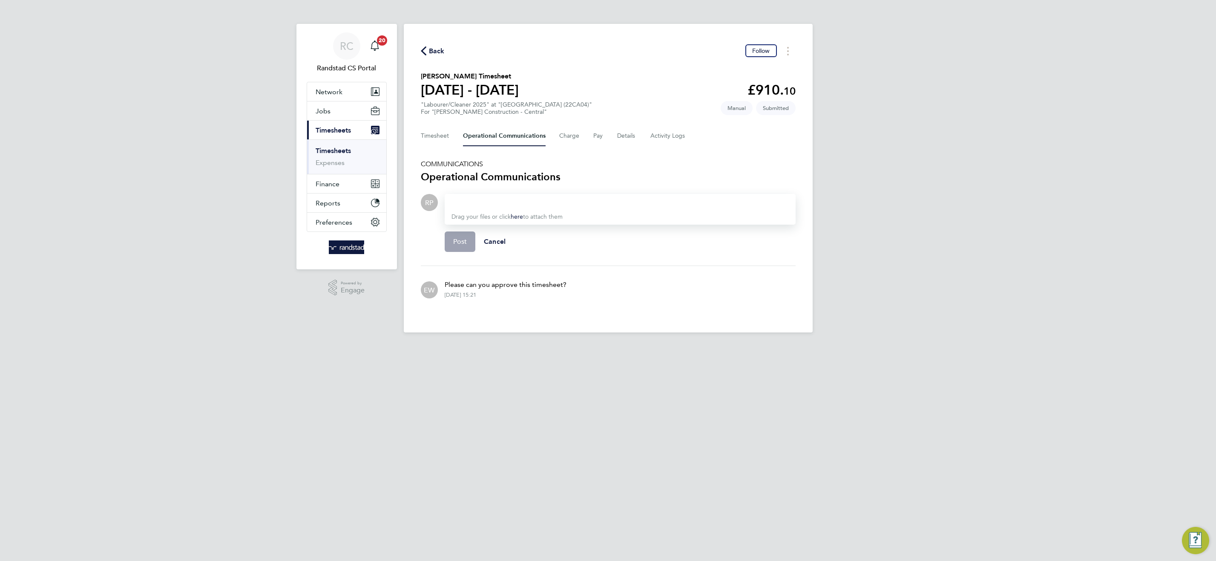
click at [502, 201] on div at bounding box center [620, 202] width 337 height 10
click at [518, 287] on div "[PERSON_NAME] Logistics Manager - [PERSON_NAME] Construction & Infrastructure L…" at bounding box center [528, 287] width 106 height 20
click at [447, 237] on button "Post" at bounding box center [460, 241] width 31 height 20
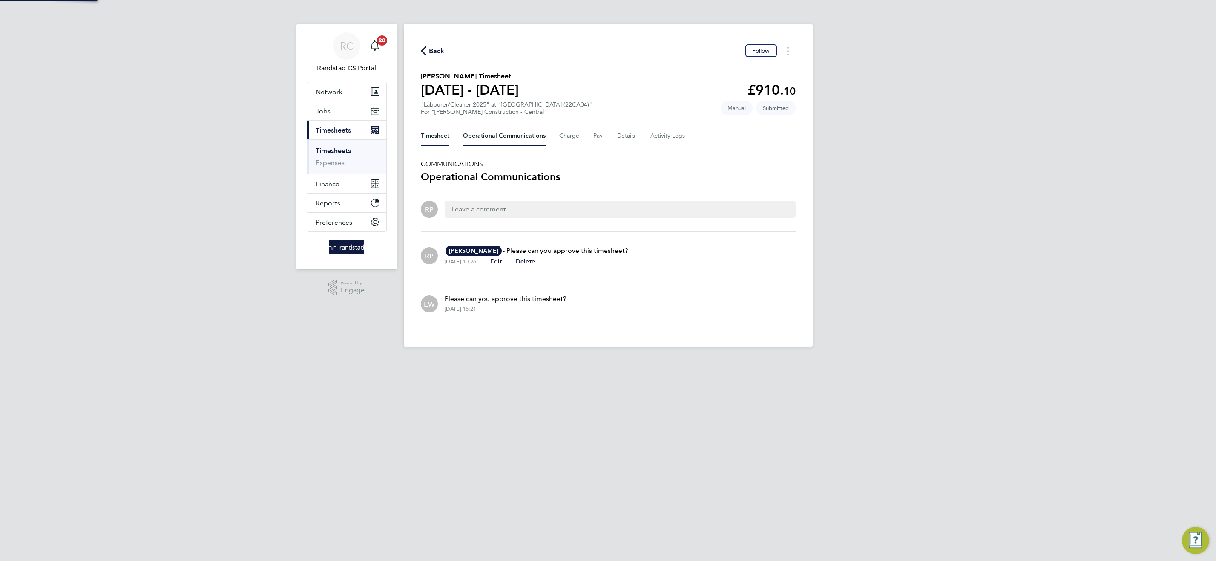
click at [421, 139] on button "Timesheet" at bounding box center [435, 136] width 29 height 20
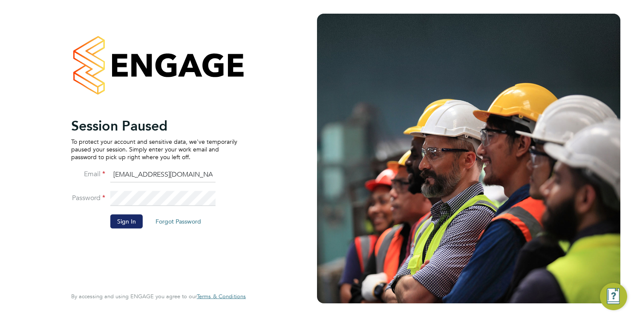
click at [126, 219] on button "Sign In" at bounding box center [126, 221] width 32 height 14
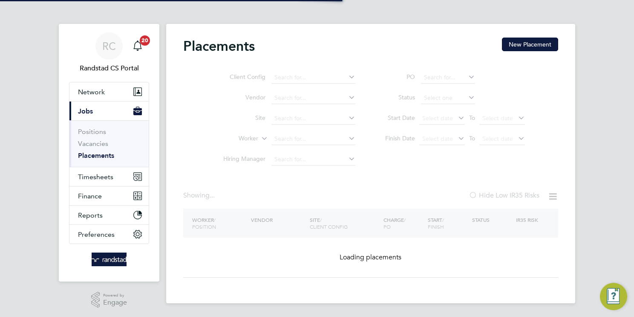
click at [105, 156] on link "Placements" at bounding box center [96, 155] width 36 height 8
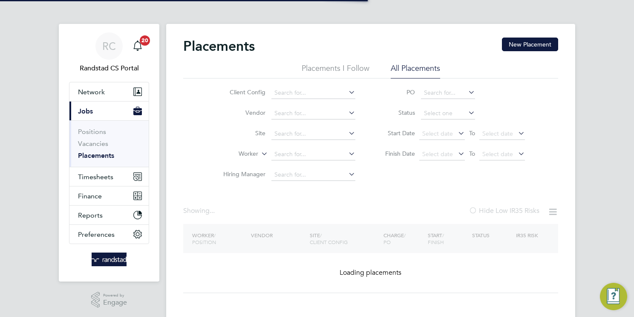
click at [291, 157] on input at bounding box center [313, 154] width 84 height 12
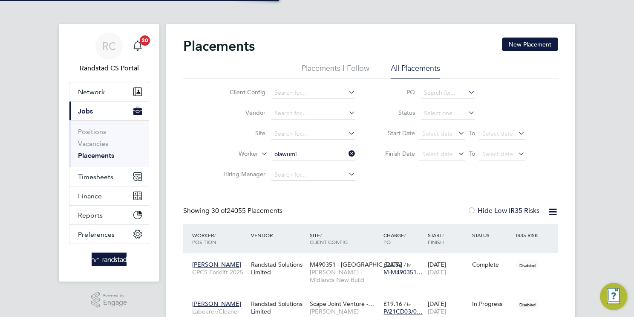
click at [341, 213] on li "Olaw umi Ogunrinde" at bounding box center [324, 211] width 107 height 12
type input "[PERSON_NAME]"
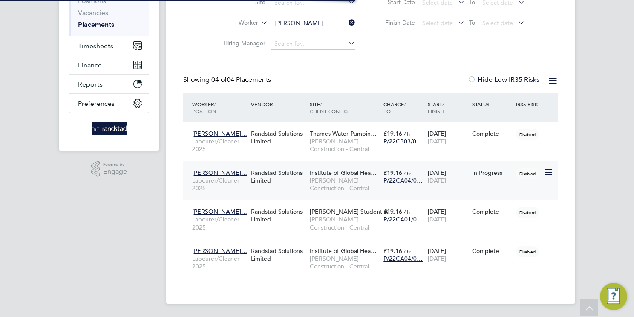
click at [332, 184] on span "[PERSON_NAME] Construction - Central" at bounding box center [344, 183] width 69 height 15
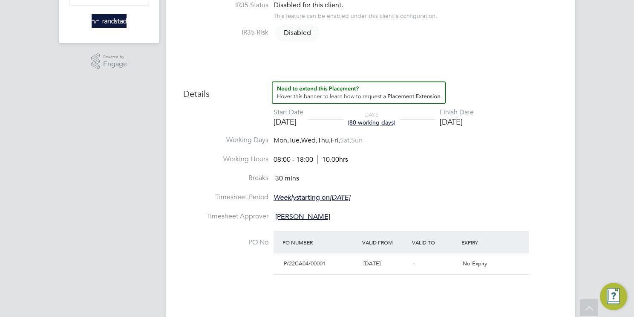
click at [296, 220] on span "[PERSON_NAME]" at bounding box center [302, 216] width 55 height 9
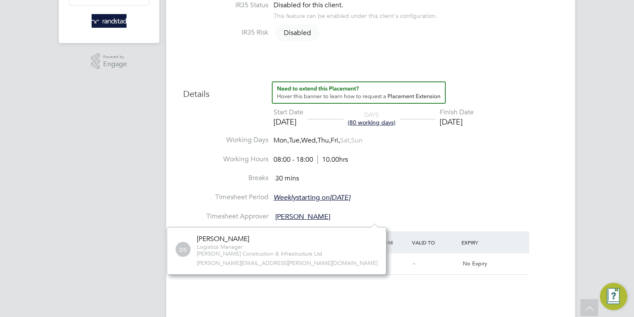
click at [211, 240] on div "[PERSON_NAME]" at bounding box center [259, 238] width 125 height 9
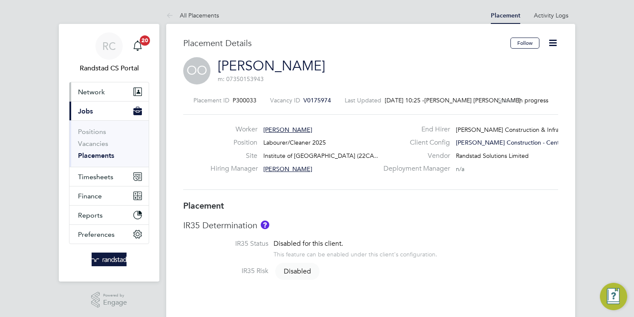
click at [85, 91] on span "Network" at bounding box center [91, 92] width 27 height 8
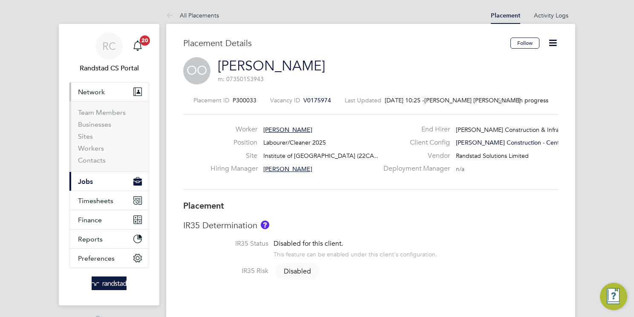
click at [97, 107] on ul "Team Members Businesses Sites Workers Contacts" at bounding box center [108, 136] width 79 height 70
click at [99, 112] on link "Team Members" at bounding box center [102, 112] width 48 height 8
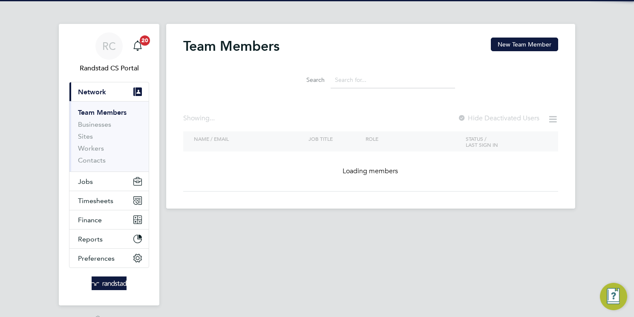
click at [351, 80] on input at bounding box center [393, 80] width 124 height 17
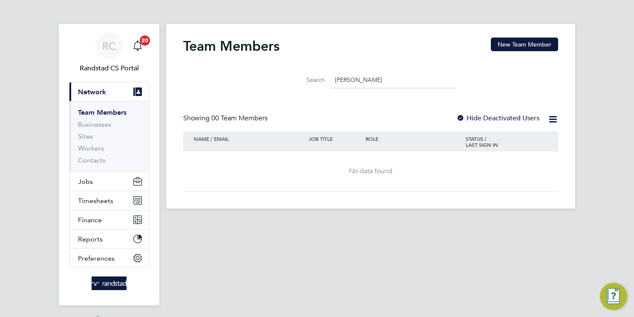
click at [119, 110] on link "Team Members" at bounding box center [102, 112] width 49 height 8
click at [374, 78] on input "[PERSON_NAME]" at bounding box center [393, 80] width 124 height 17
type input "d"
type input "shep"
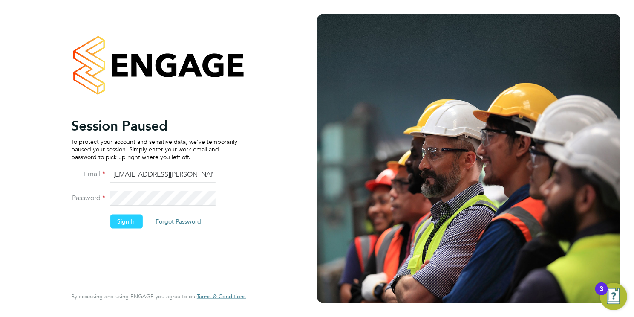
click at [130, 226] on button "Sign In" at bounding box center [126, 221] width 32 height 14
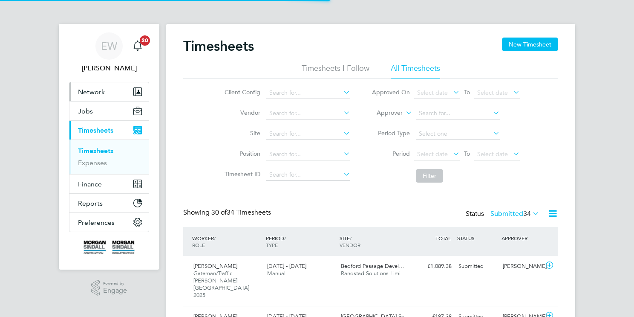
click at [98, 89] on span "Network" at bounding box center [91, 92] width 27 height 8
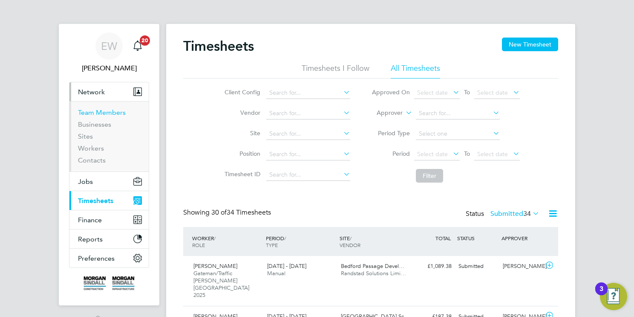
click at [121, 112] on link "Team Members" at bounding box center [102, 112] width 48 height 8
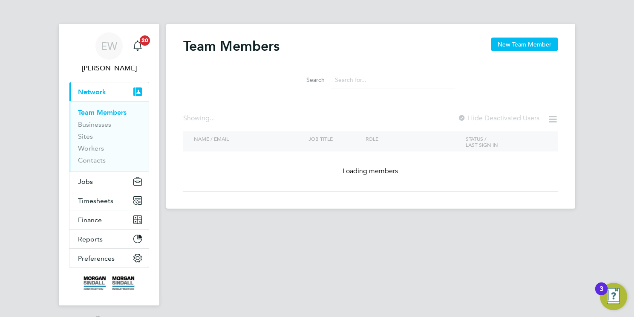
click at [408, 82] on input at bounding box center [393, 80] width 124 height 17
click at [378, 82] on input at bounding box center [393, 80] width 124 height 17
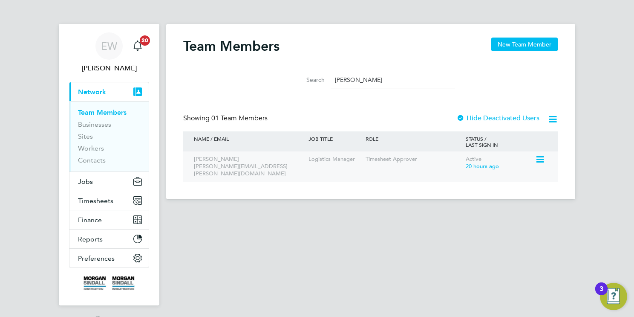
type input "david she"
click at [383, 161] on div "Timesheet Approver" at bounding box center [413, 159] width 100 height 16
click at [544, 164] on icon at bounding box center [539, 159] width 9 height 10
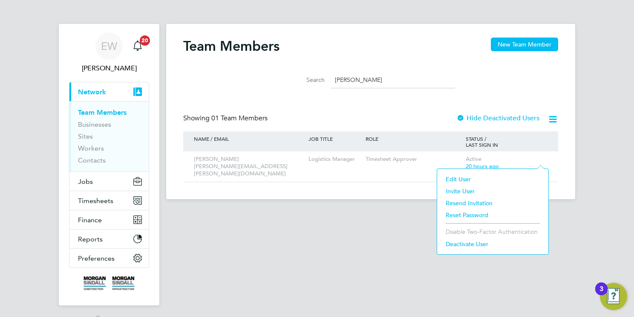
click at [461, 177] on li "Edit User" at bounding box center [492, 179] width 103 height 12
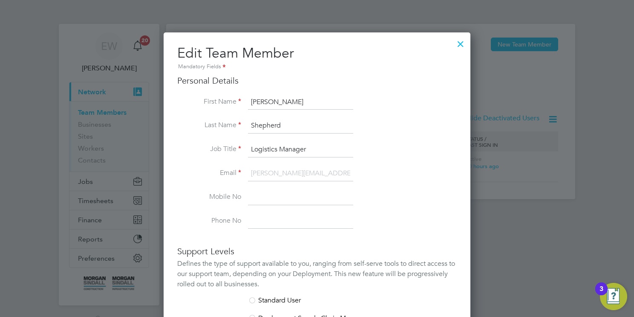
click at [463, 44] on div at bounding box center [460, 41] width 15 height 15
